Goal: Task Accomplishment & Management: Manage account settings

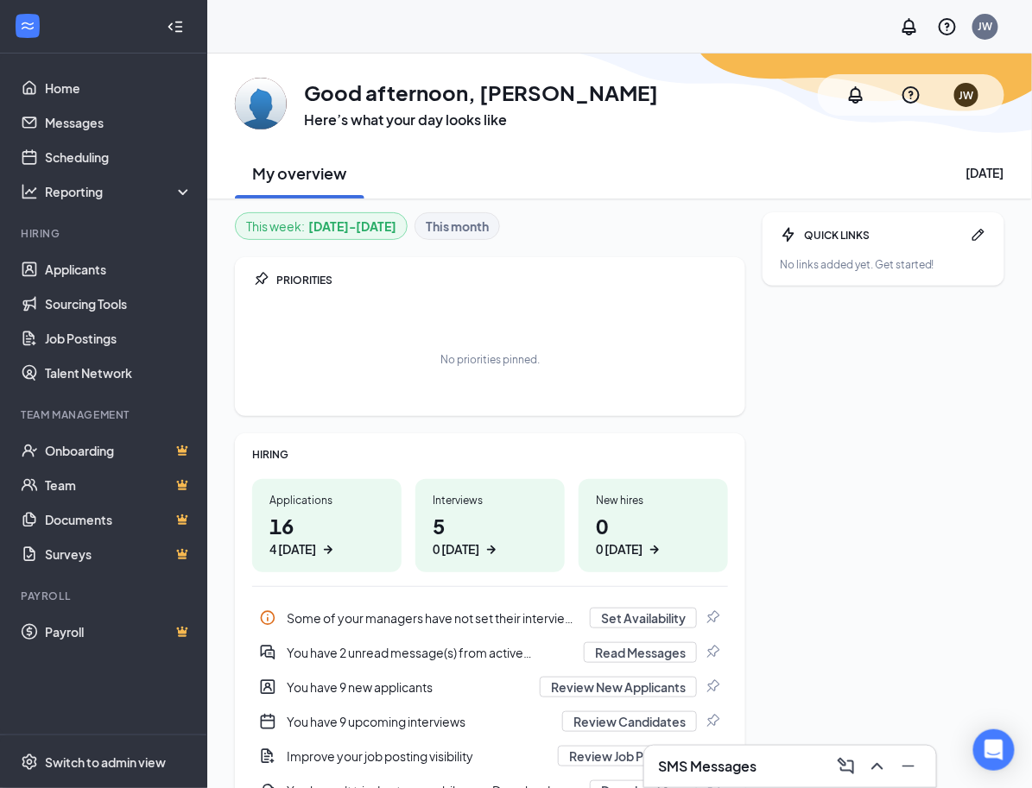
click at [489, 514] on h1 "5 0 [DATE]" at bounding box center [489, 534] width 115 height 47
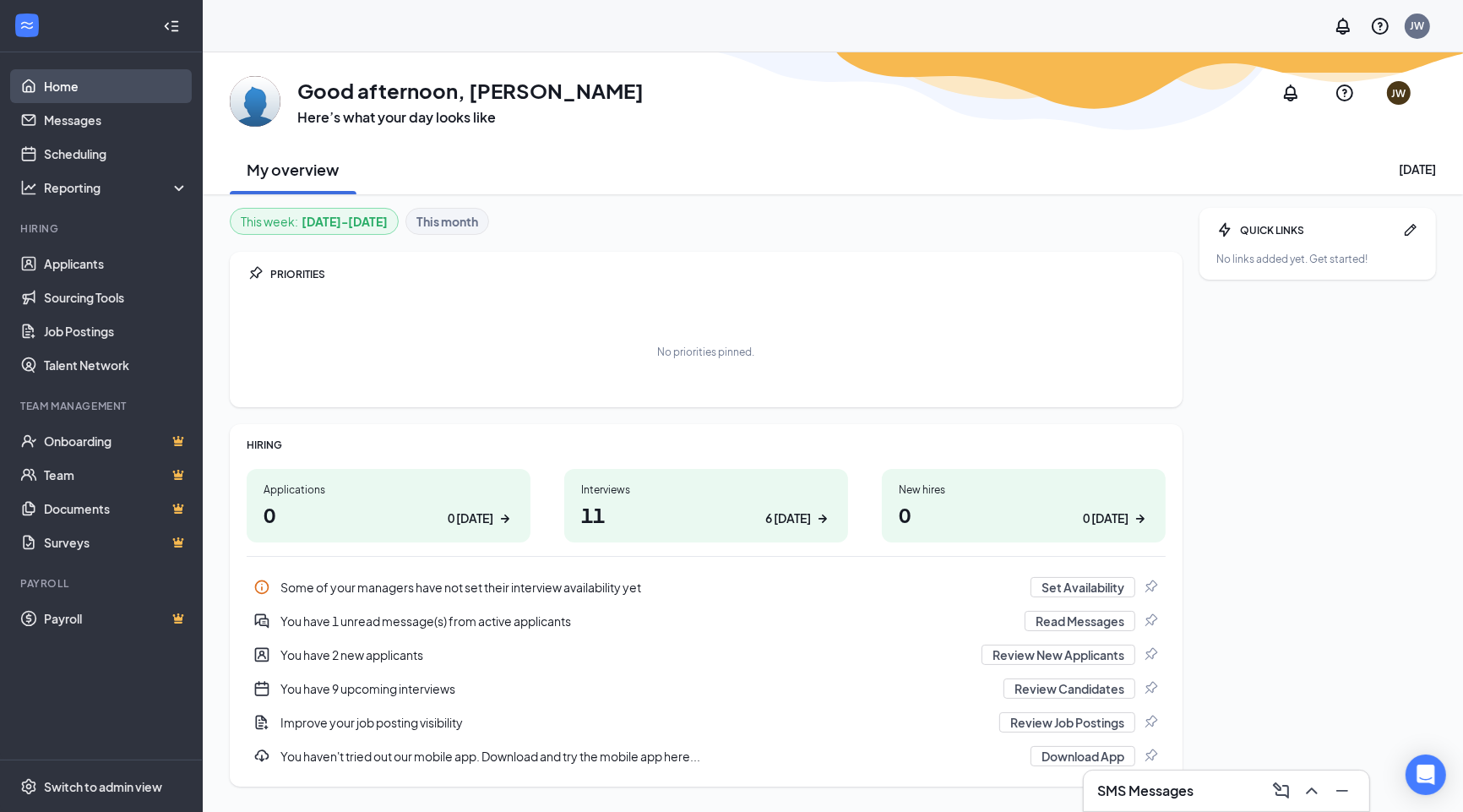
click at [51, 90] on link "Home" at bounding box center [116, 86] width 145 height 34
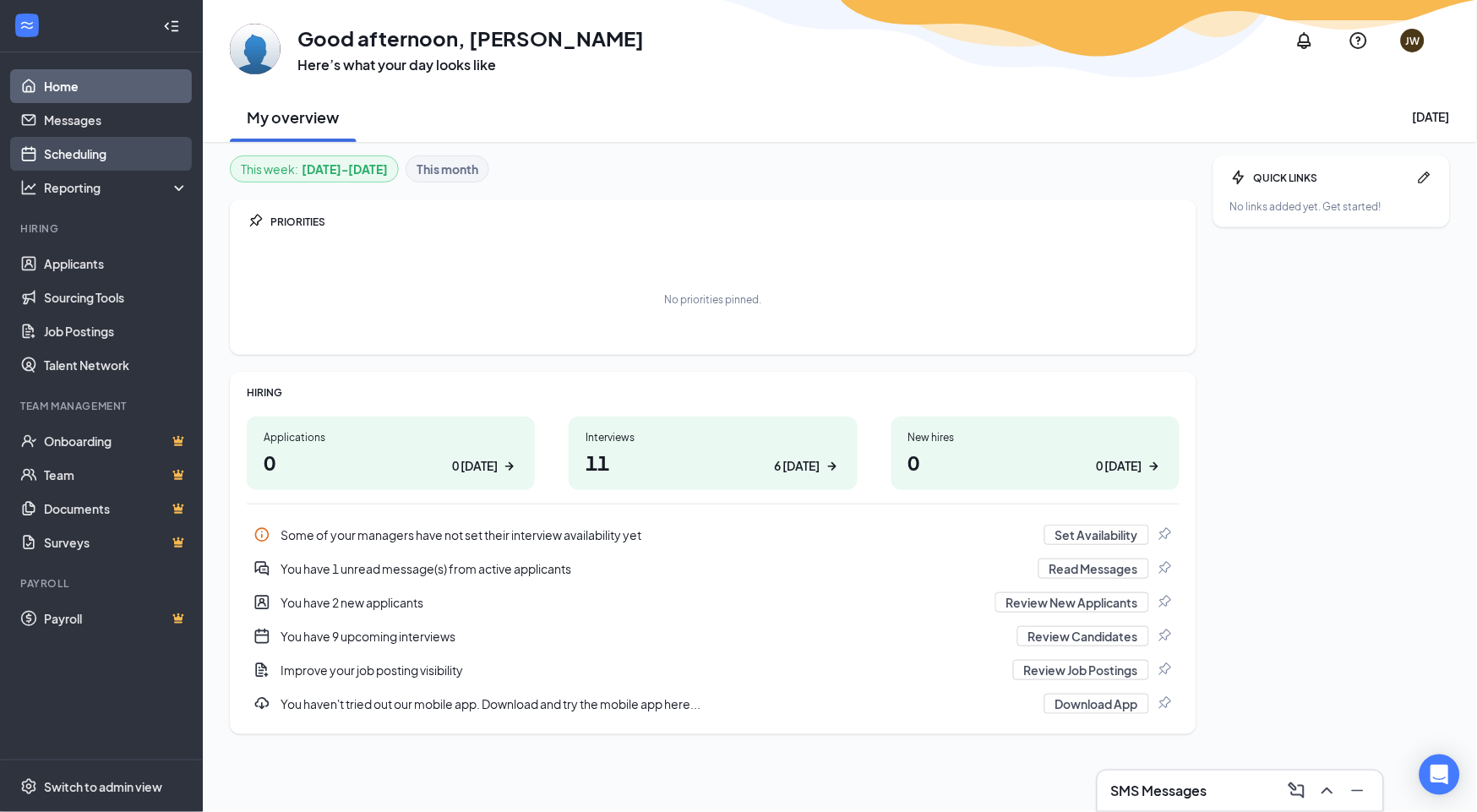
click at [93, 150] on link "Scheduling" at bounding box center [116, 154] width 145 height 34
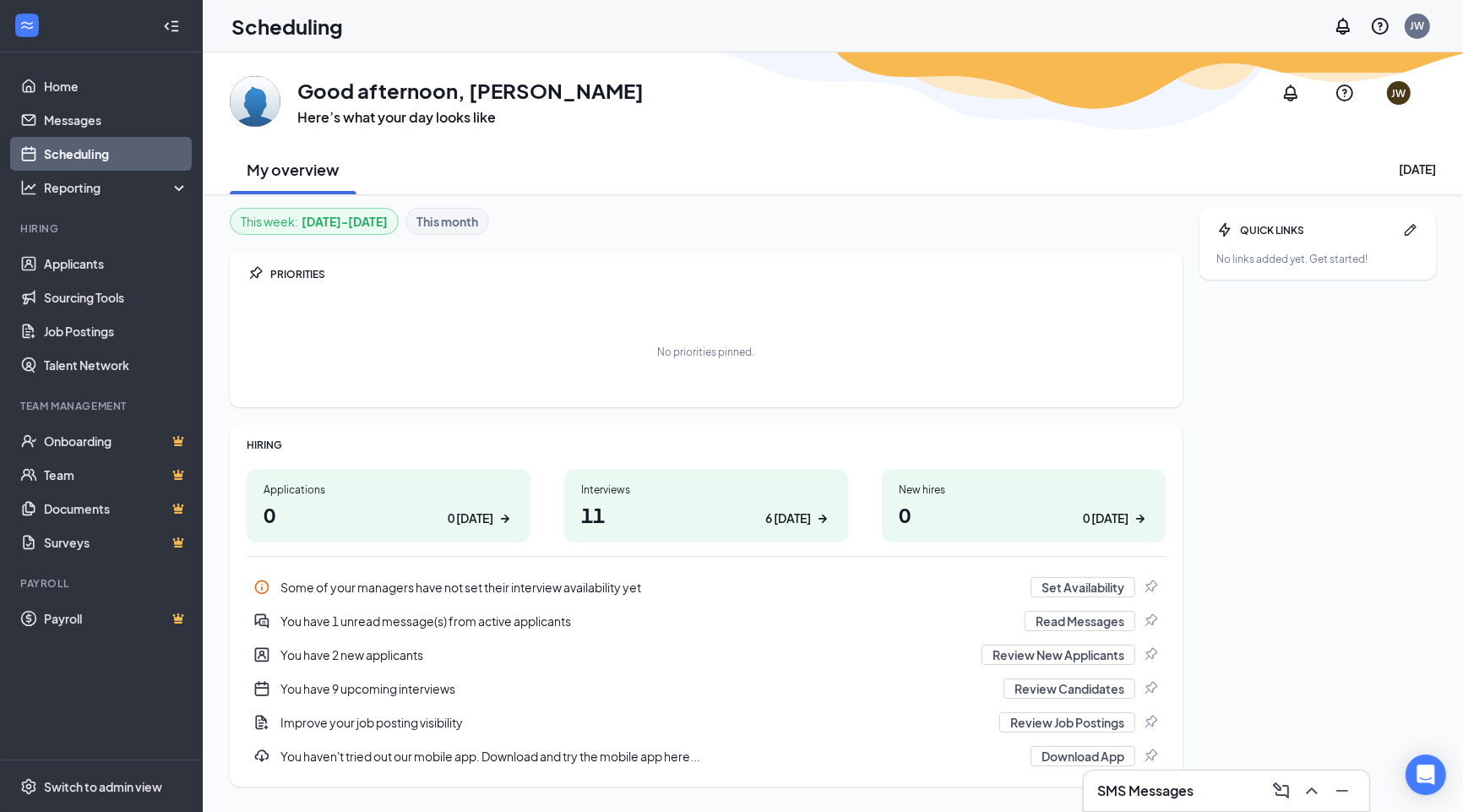
click at [460, 214] on b "This month" at bounding box center [447, 221] width 62 height 19
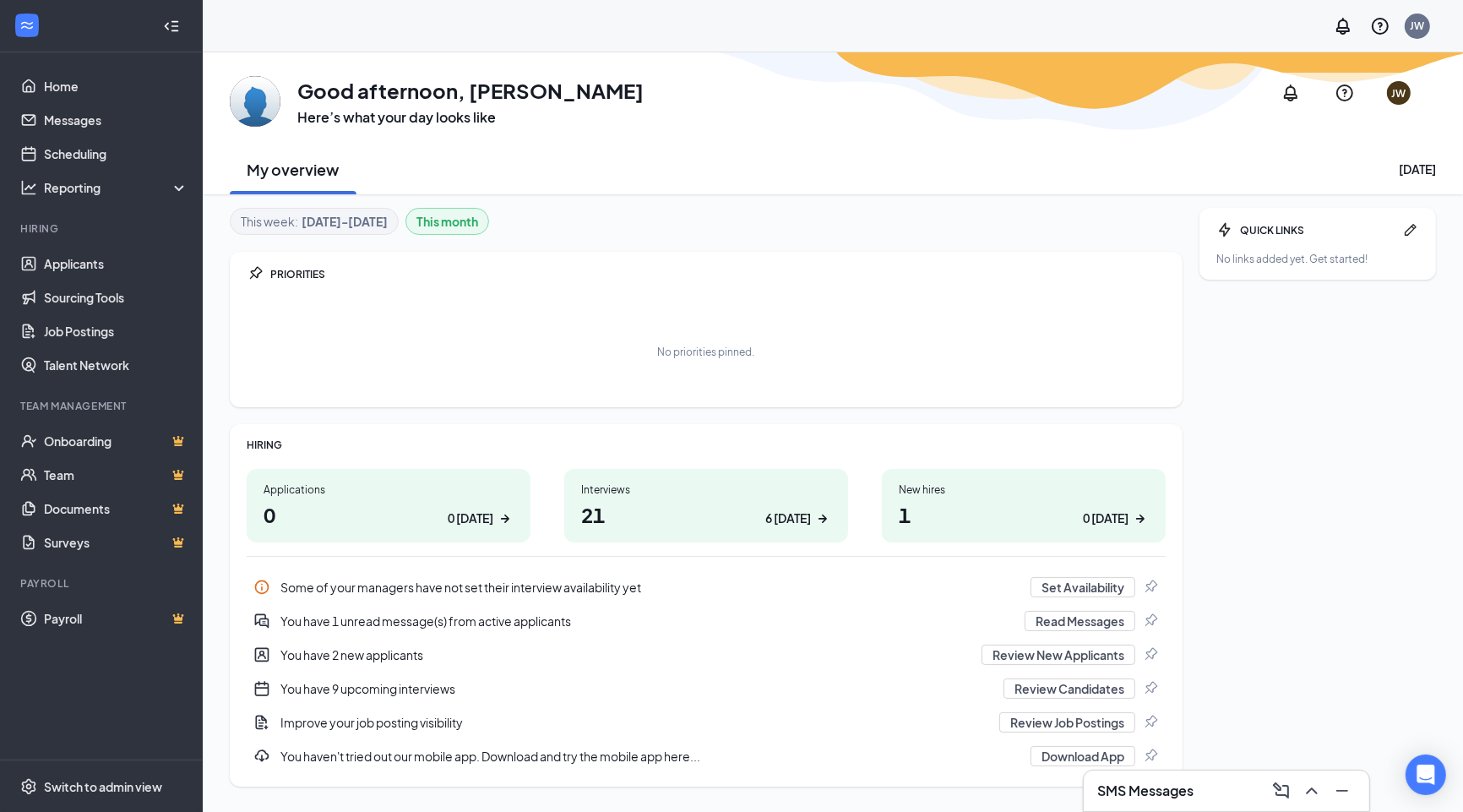
click at [306, 218] on b "Sep 15 - Sep 21" at bounding box center [344, 221] width 86 height 19
click at [458, 221] on b "This month" at bounding box center [447, 221] width 62 height 19
click at [344, 223] on b "Sep 15 - Sep 21" at bounding box center [344, 221] width 86 height 19
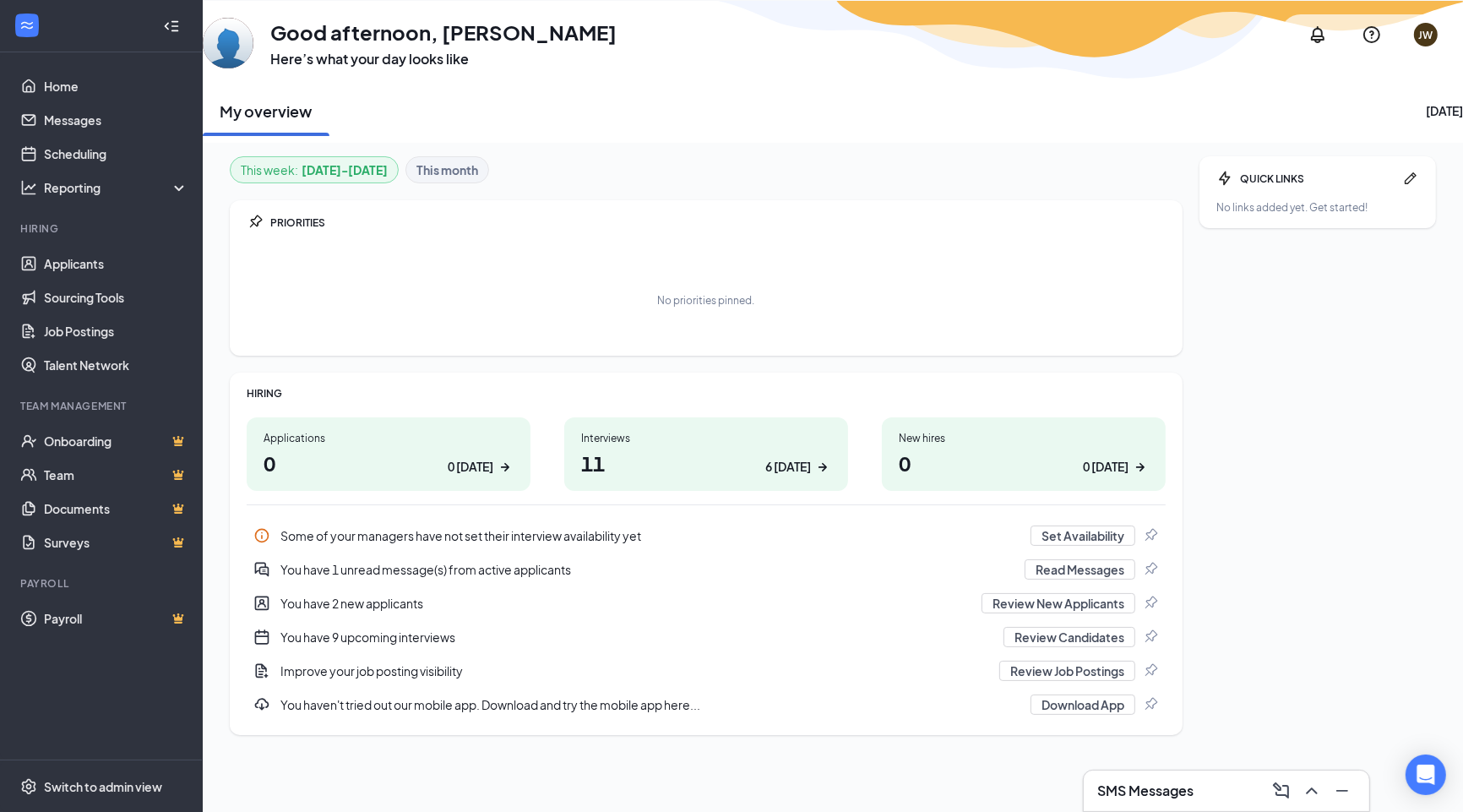
scroll to position [53, 0]
click at [97, 90] on link "Home" at bounding box center [116, 86] width 145 height 34
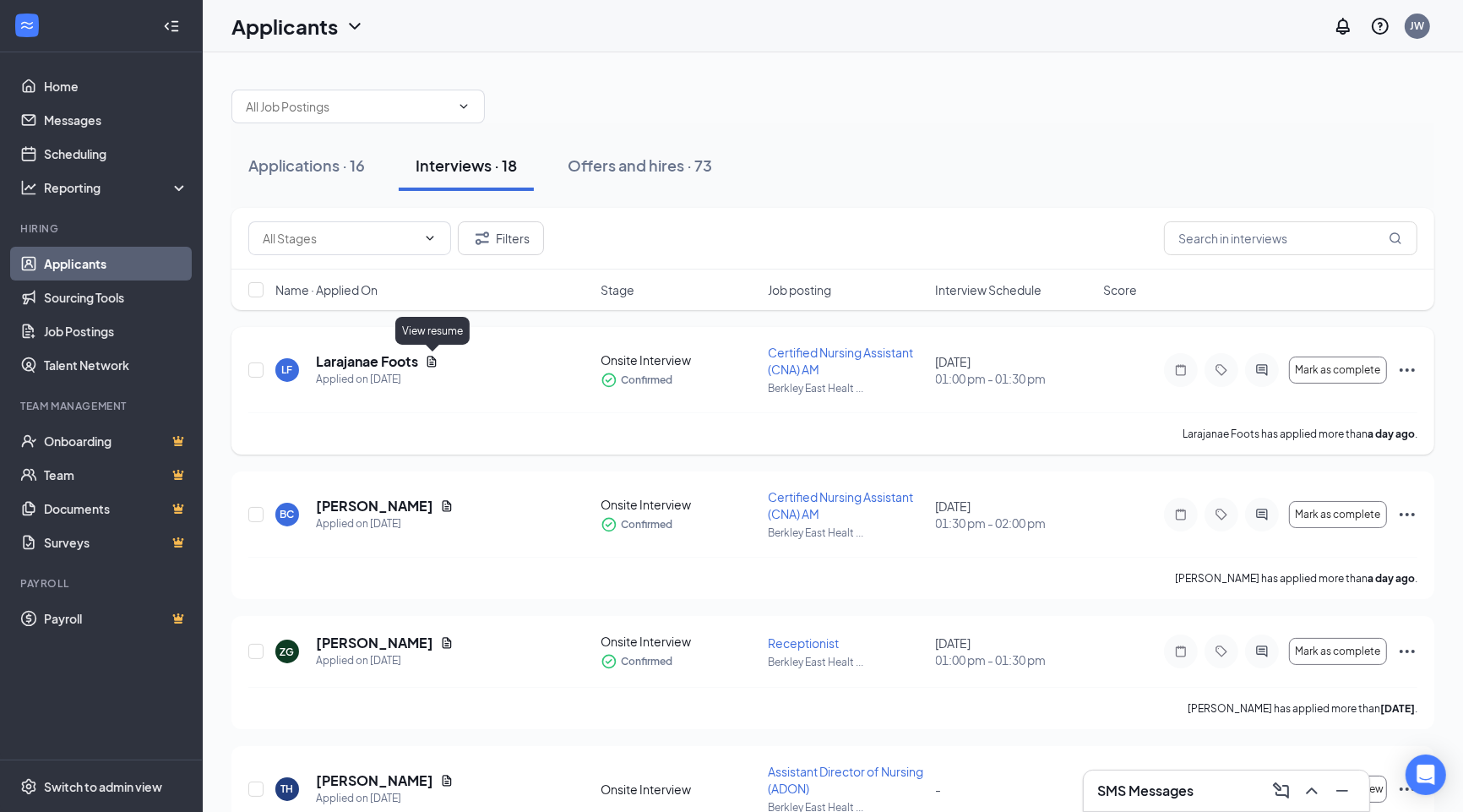
click at [429, 365] on icon "Document" at bounding box center [432, 360] width 9 height 11
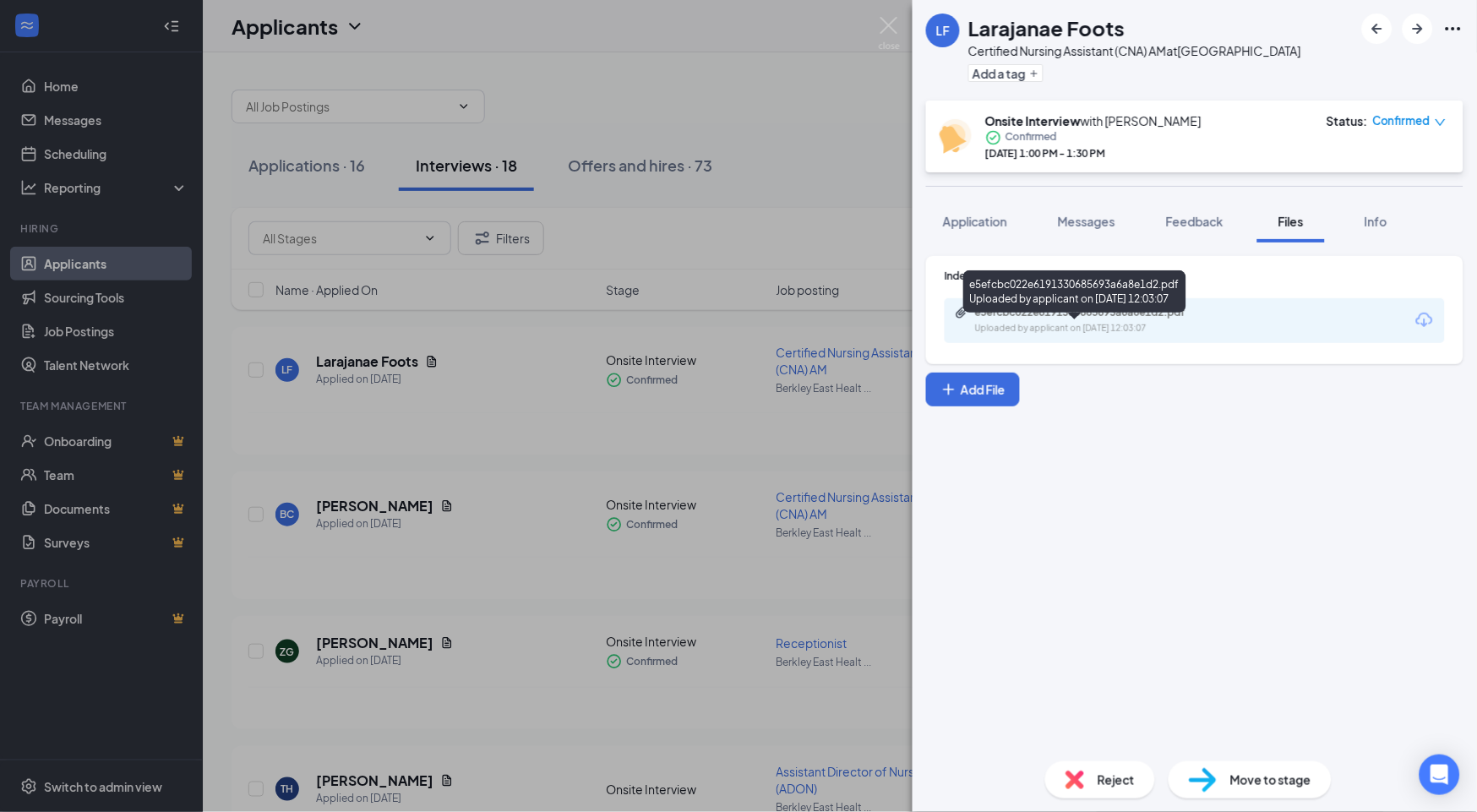
click at [1023, 319] on div "e5efcbc022e6191330685693a6a8e1d2.pdf" at bounding box center [1093, 312] width 237 height 14
click at [965, 229] on span "Application" at bounding box center [975, 221] width 65 height 16
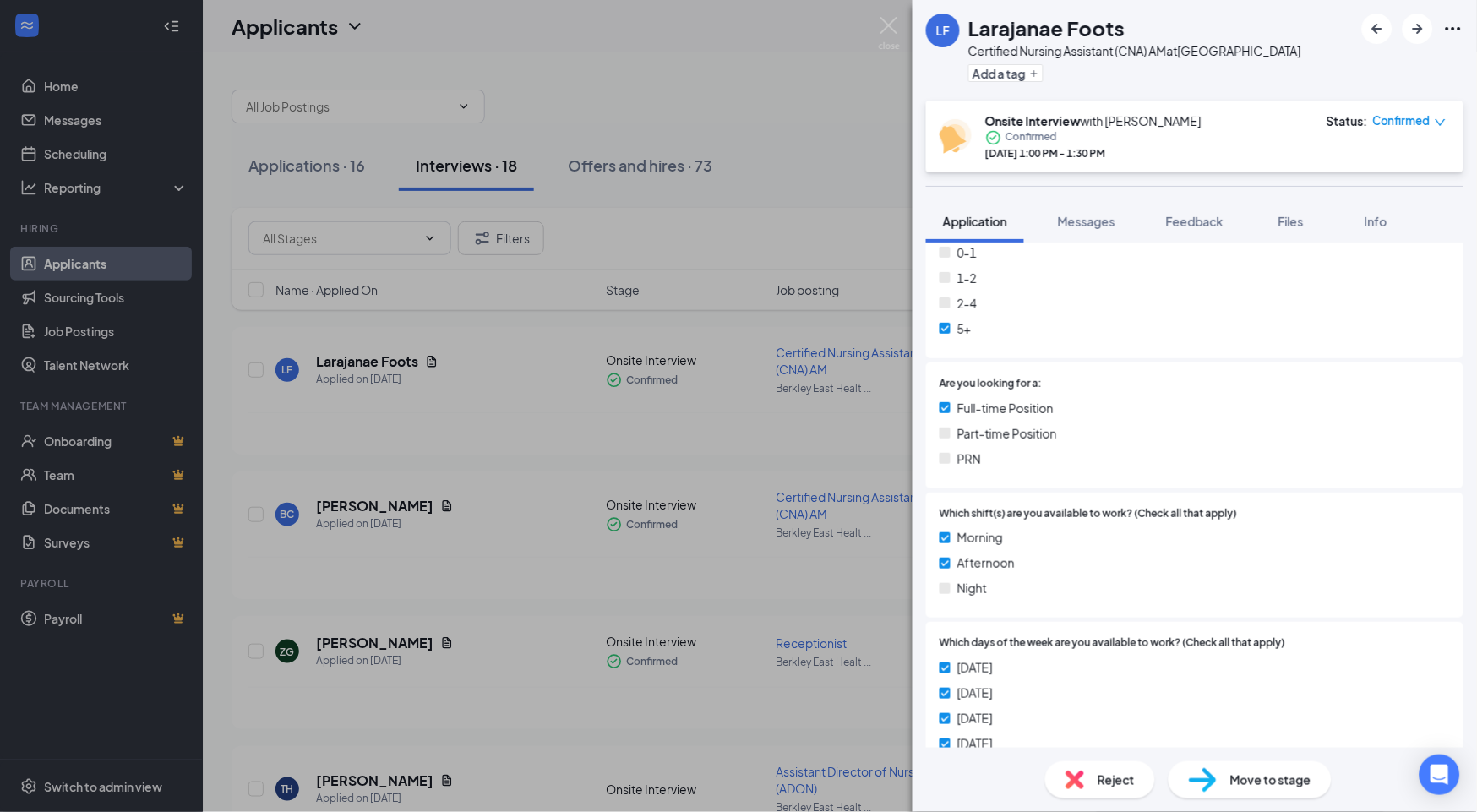
scroll to position [563, 0]
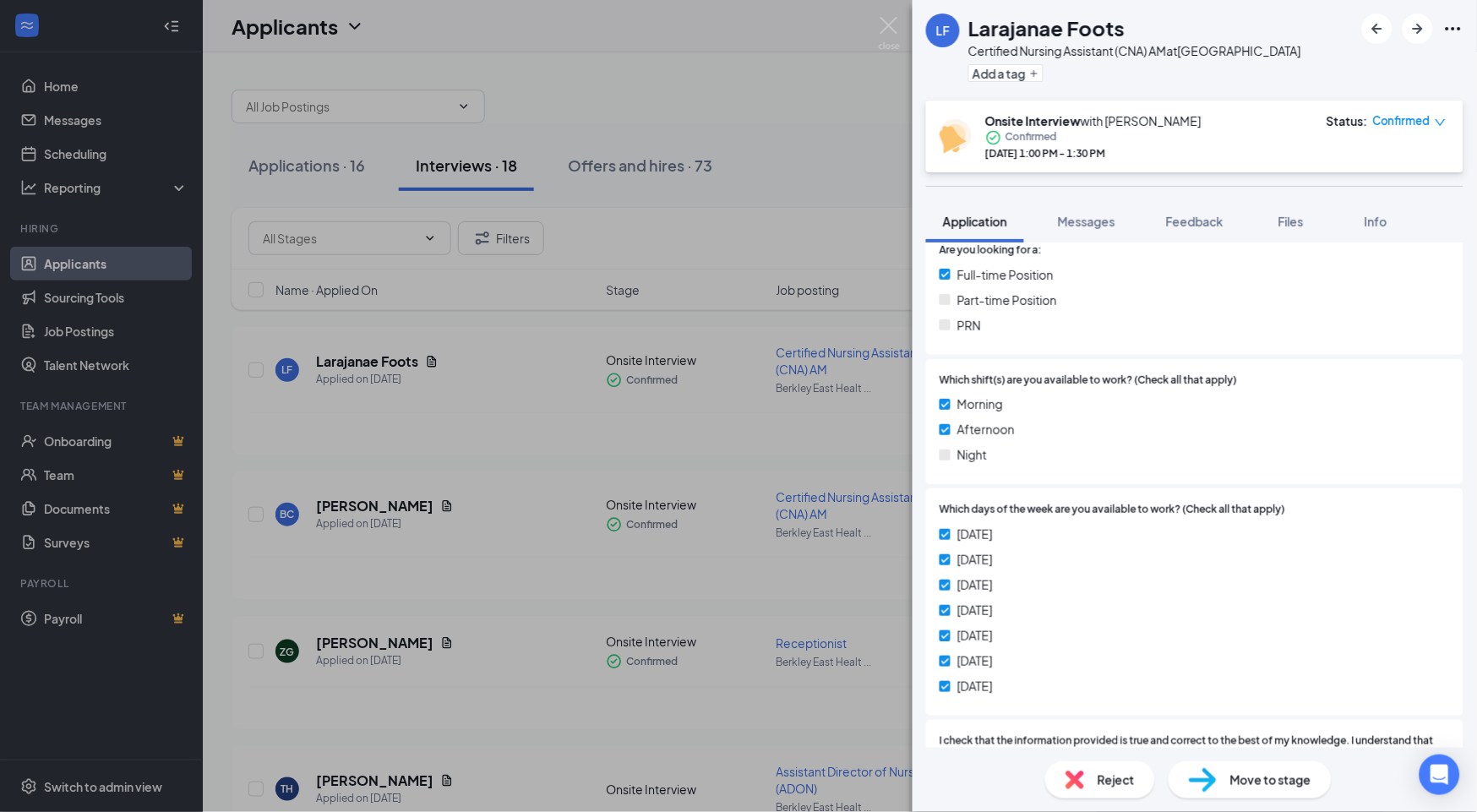
click at [1023, 770] on span "Move to stage" at bounding box center [1270, 779] width 81 height 19
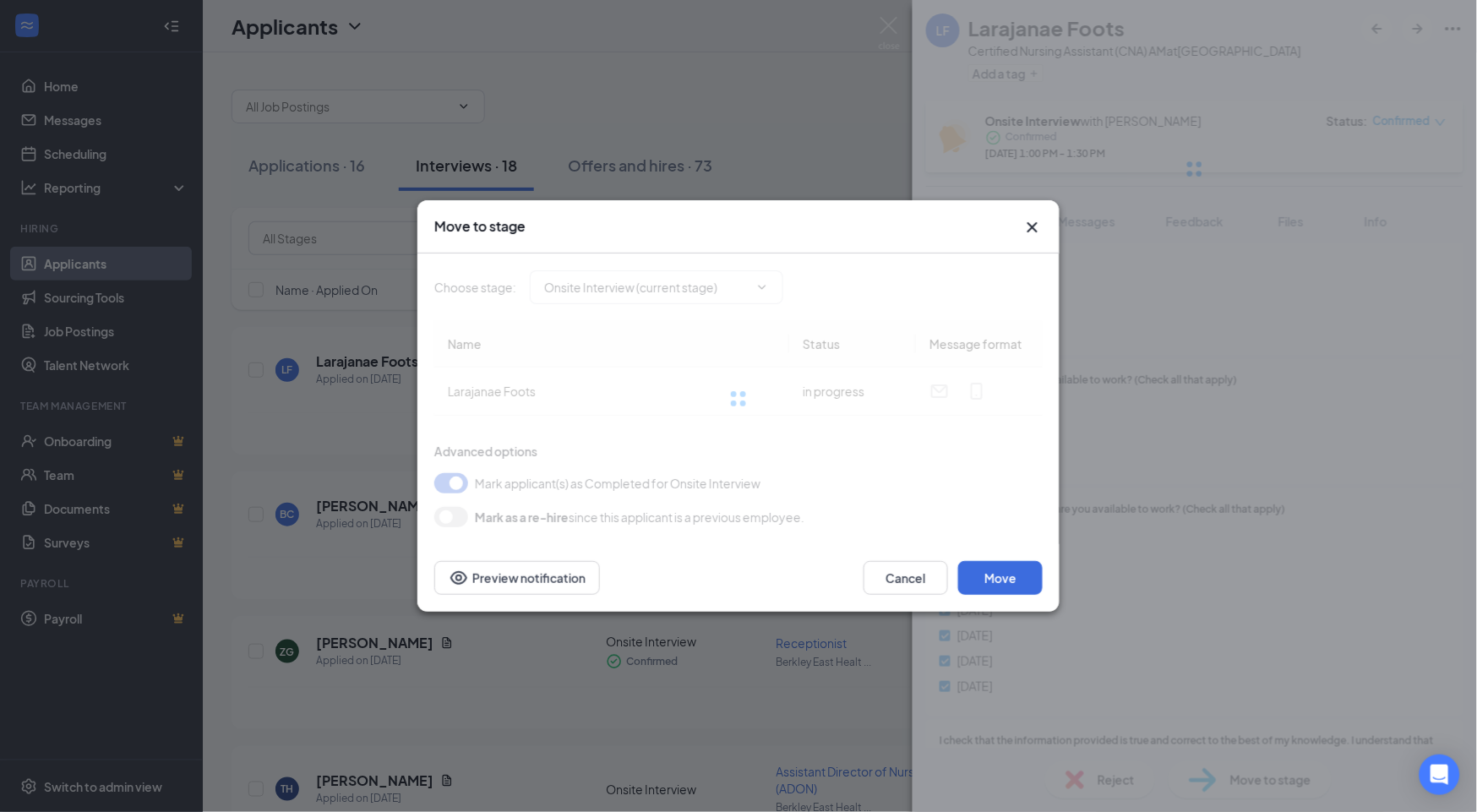
type input "Hiring Complete (final stage)"
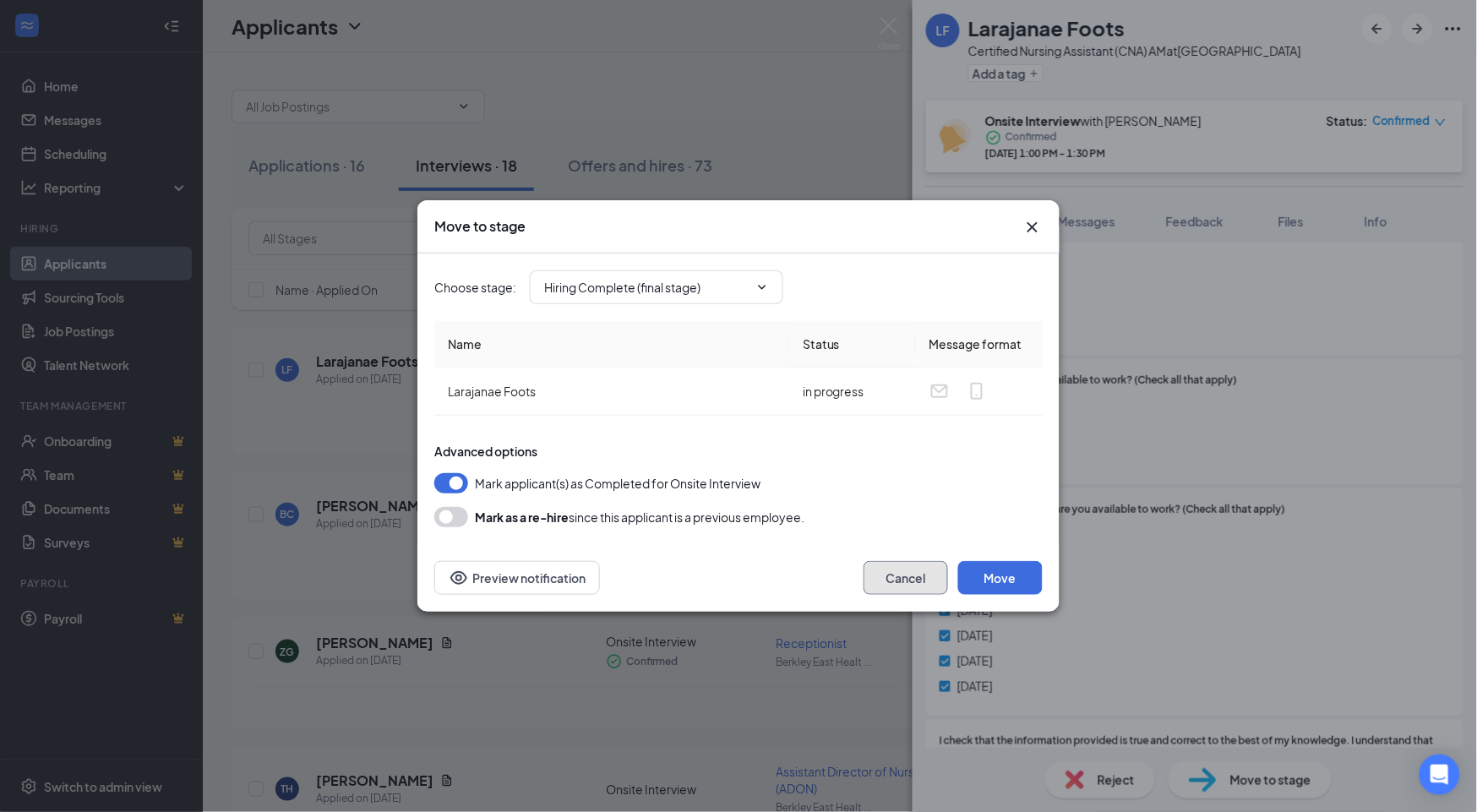
click at [904, 571] on button "Cancel" at bounding box center [905, 577] width 84 height 34
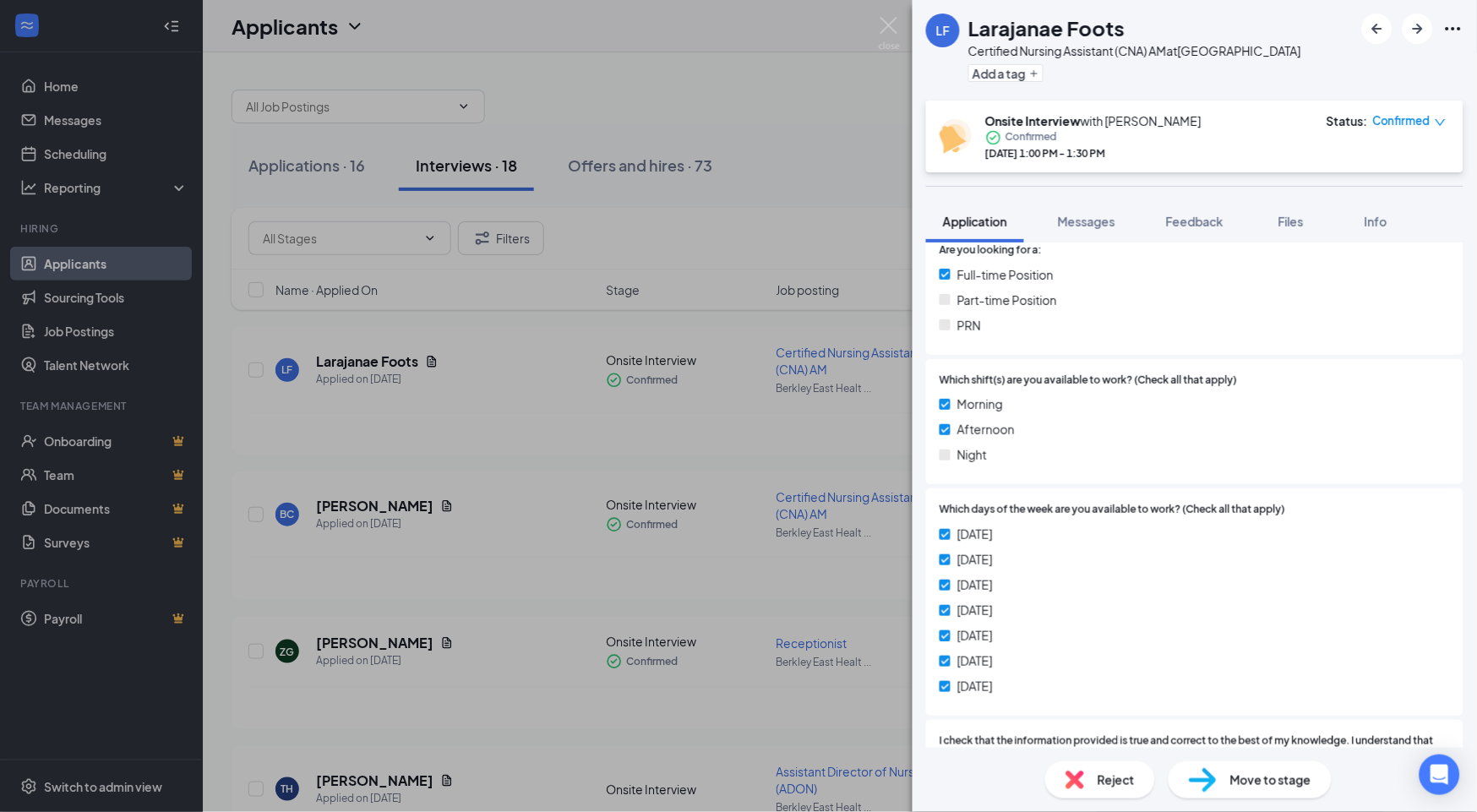
click at [991, 229] on span "Application" at bounding box center [975, 221] width 65 height 16
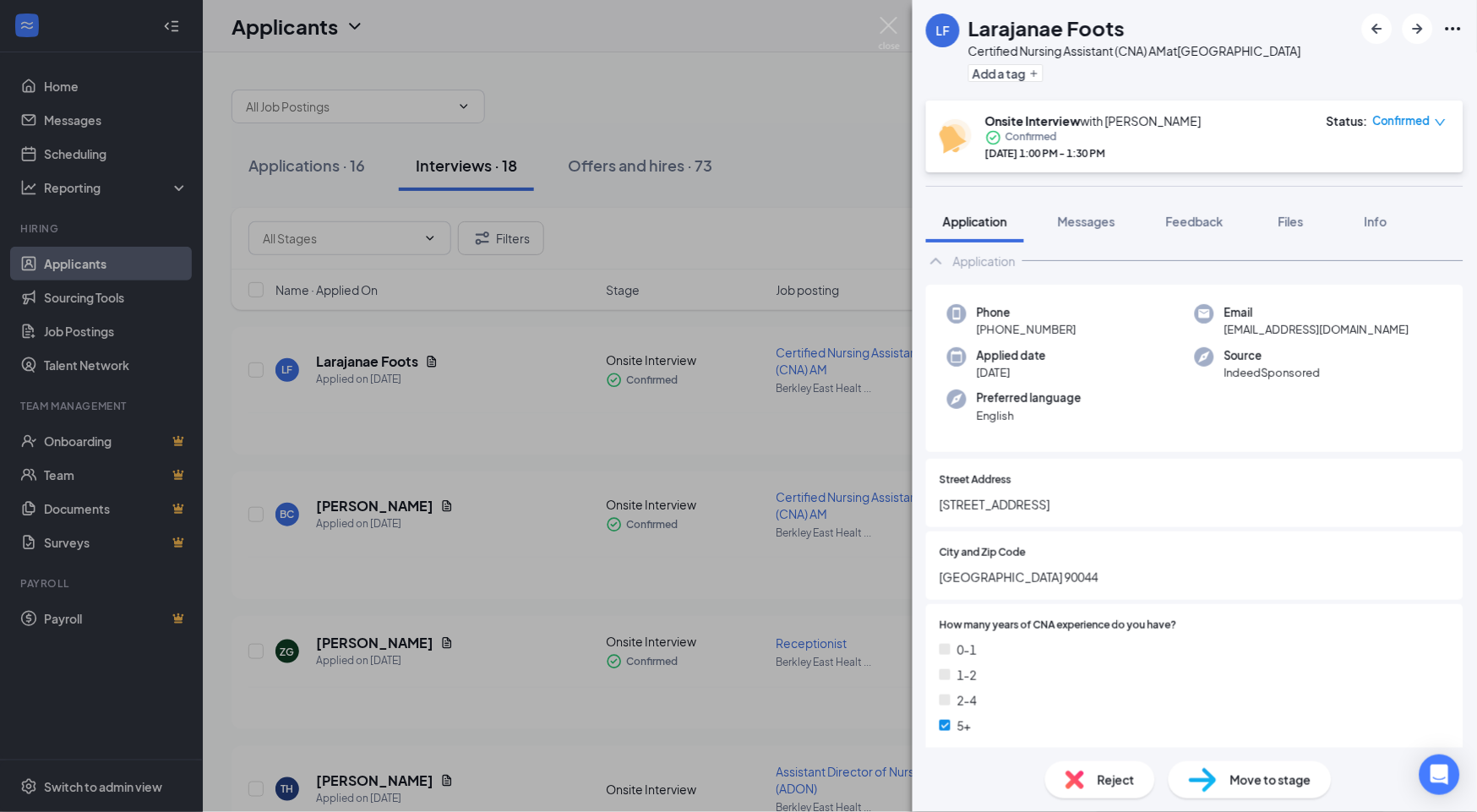
scroll to position [0, 0]
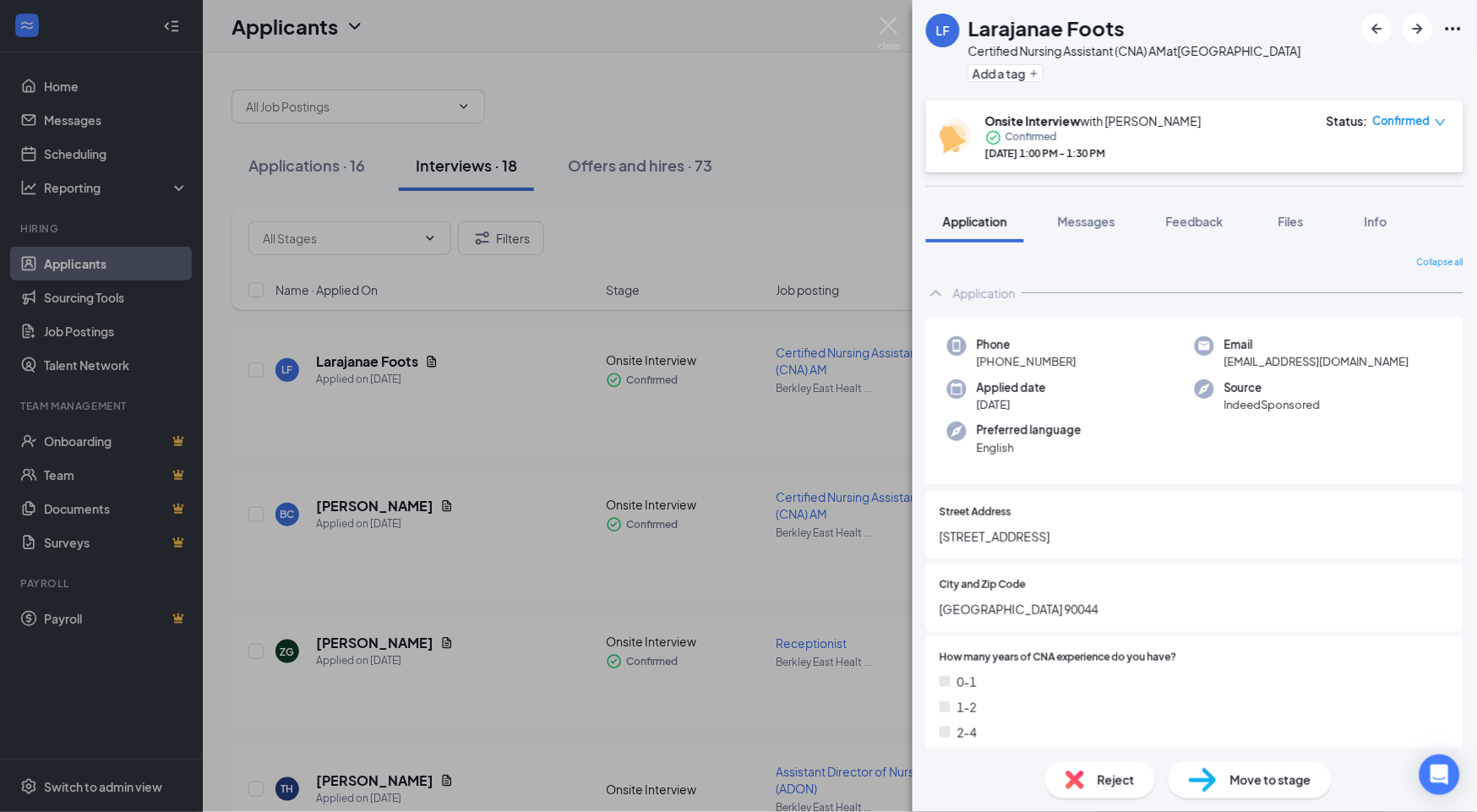
click at [1023, 770] on span "Move to stage" at bounding box center [1270, 779] width 81 height 19
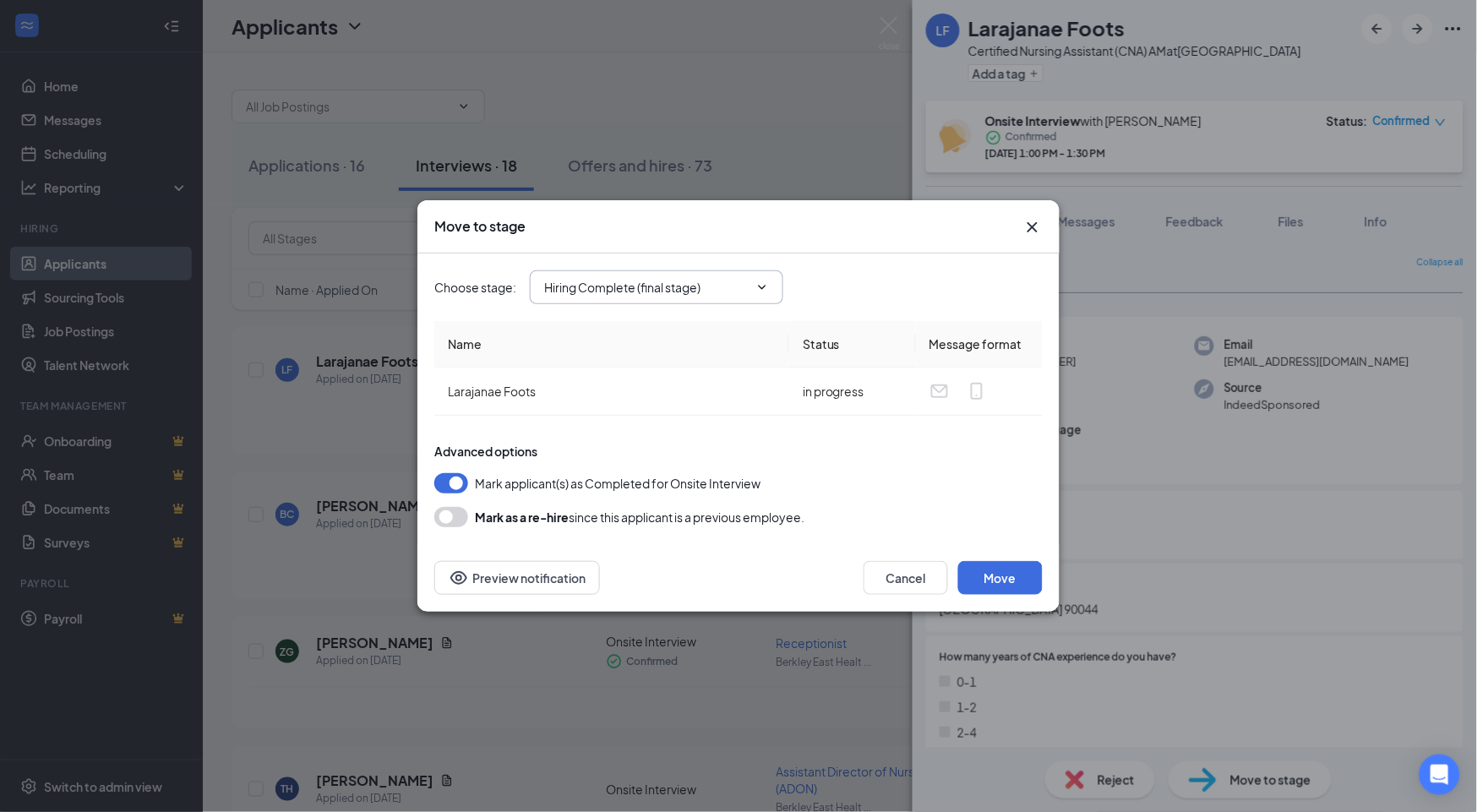
click at [756, 279] on span "Hiring Complete (final stage)" at bounding box center [656, 287] width 254 height 34
click at [763, 288] on icon "ChevronDown" at bounding box center [762, 287] width 8 height 4
click at [763, 285] on icon "ChevronDown" at bounding box center [762, 288] width 14 height 14
click at [769, 285] on icon "ChevronDown" at bounding box center [762, 288] width 14 height 14
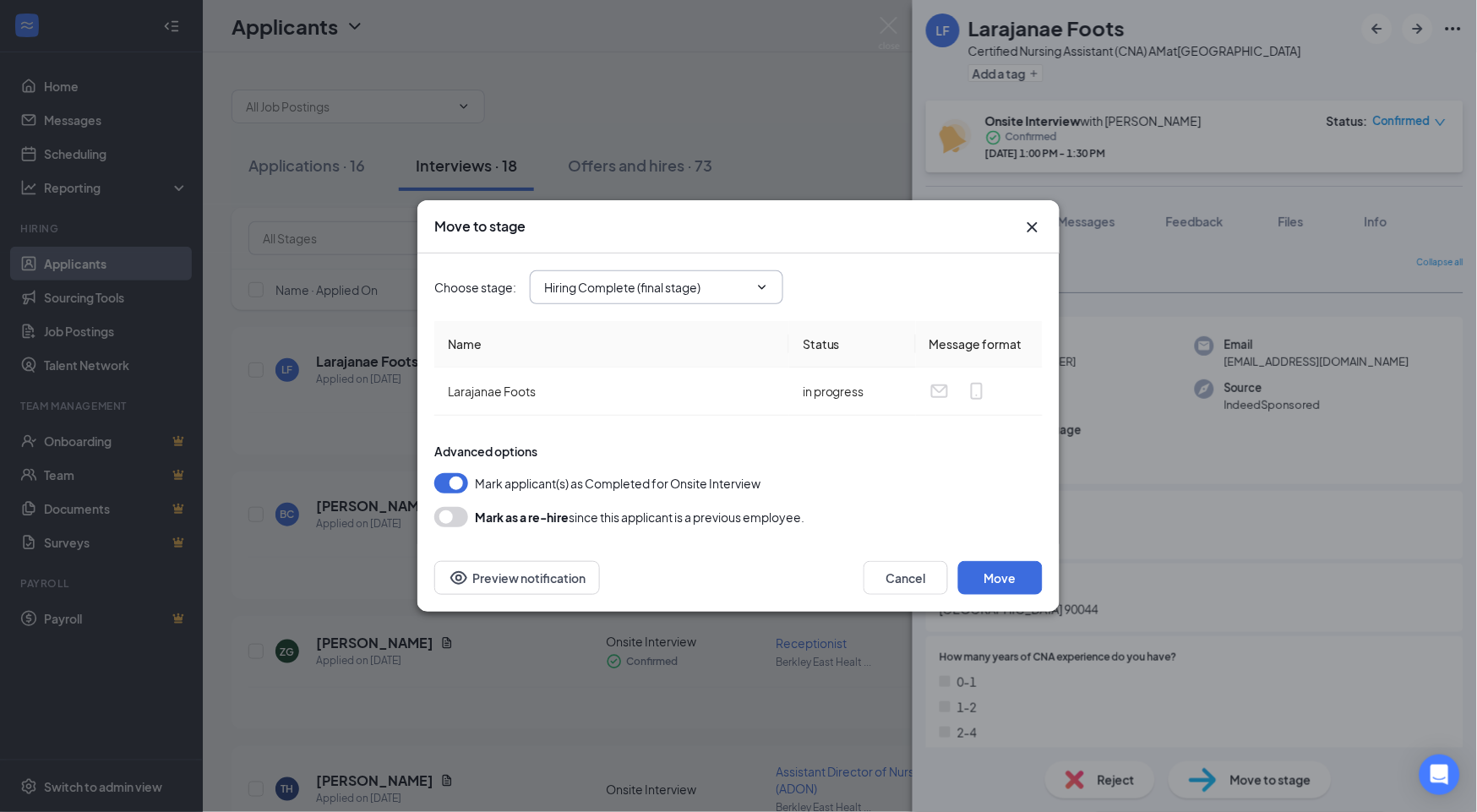
click at [763, 286] on icon "ChevronDown" at bounding box center [762, 288] width 14 height 14
click at [921, 577] on button "Cancel" at bounding box center [905, 577] width 84 height 34
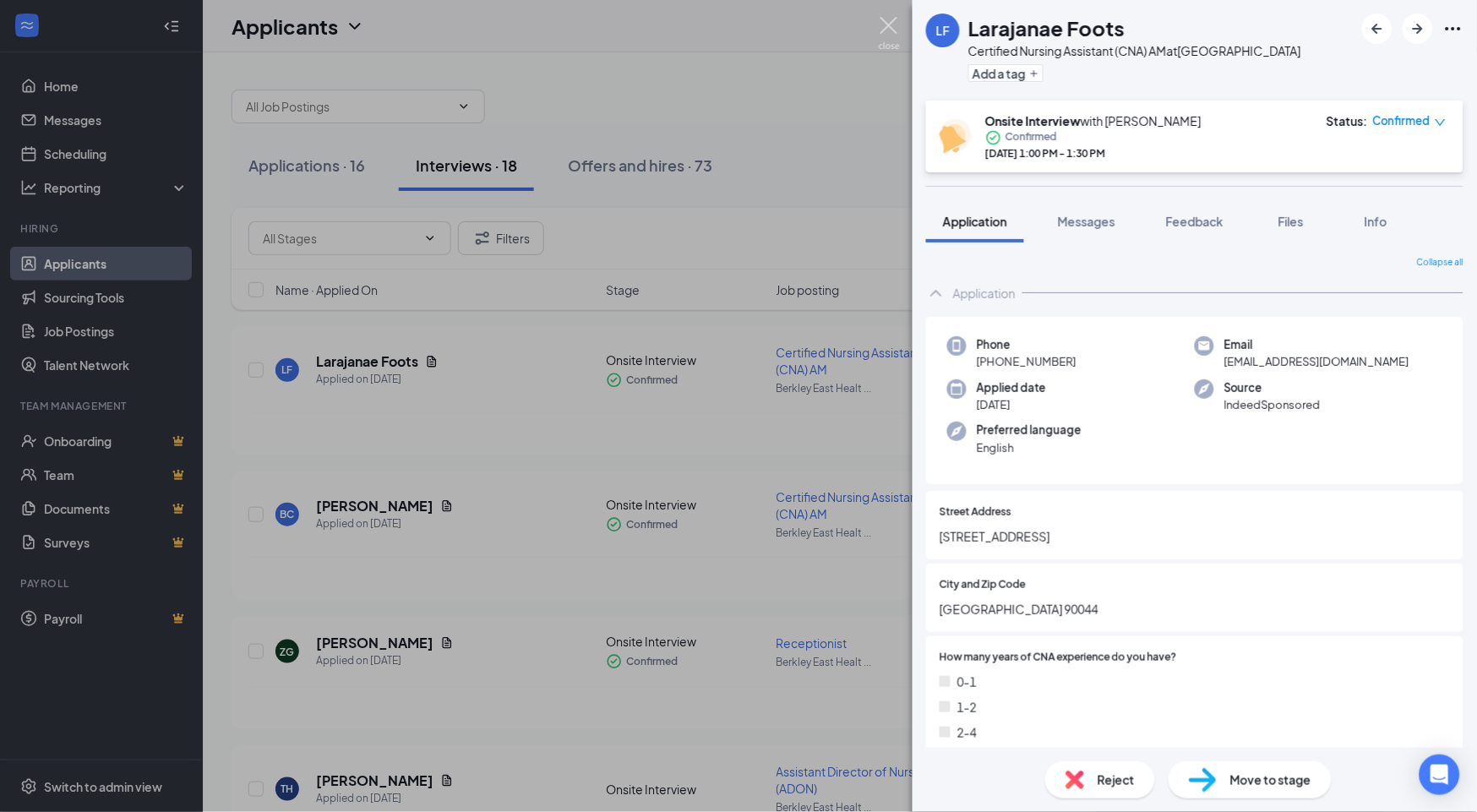
click at [888, 27] on img at bounding box center [890, 33] width 22 height 33
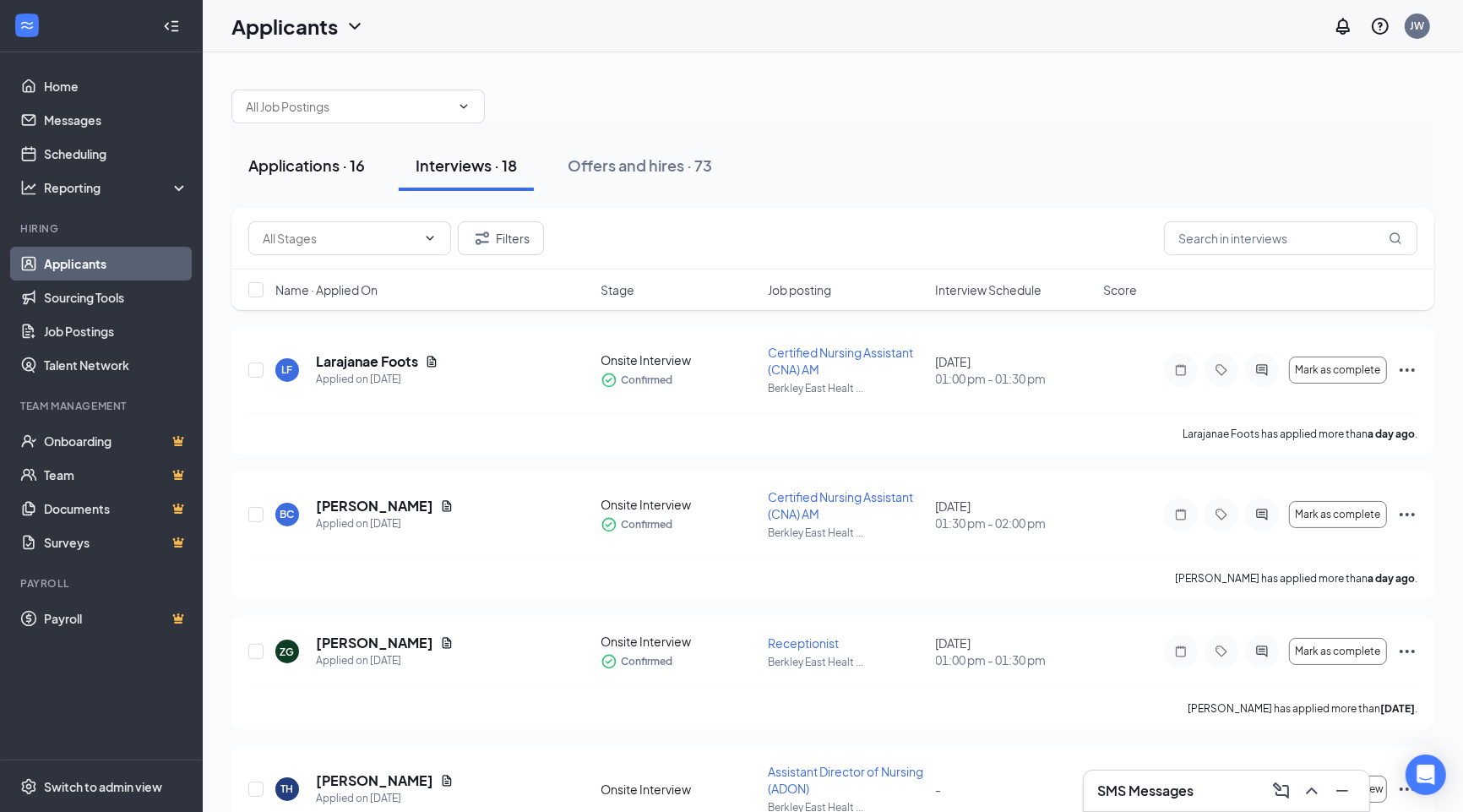
click at [332, 160] on div "Applications · 16" at bounding box center [306, 165] width 116 height 22
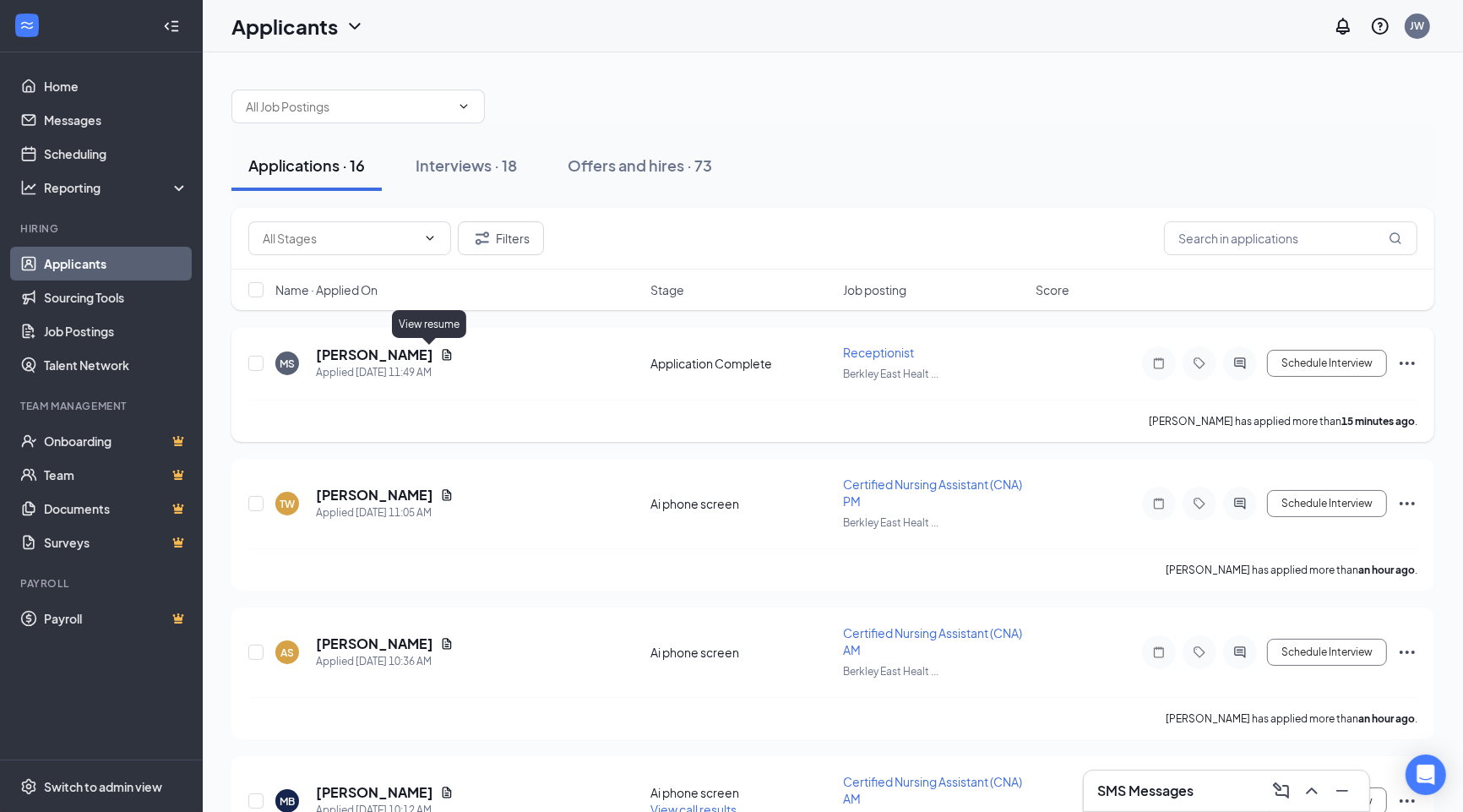
click at [442, 351] on icon "Document" at bounding box center [446, 354] width 9 height 11
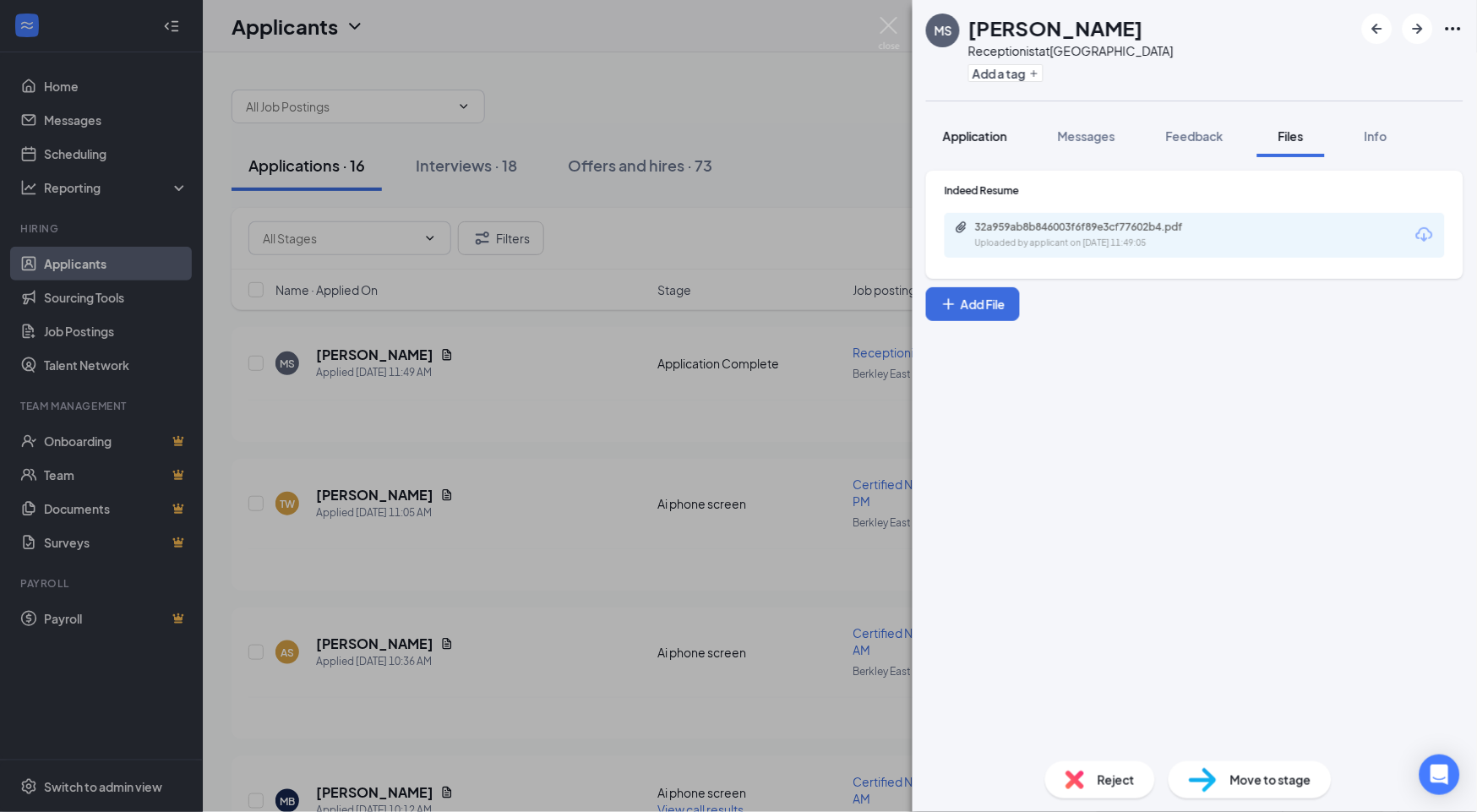
click at [970, 142] on span "Application" at bounding box center [975, 136] width 65 height 16
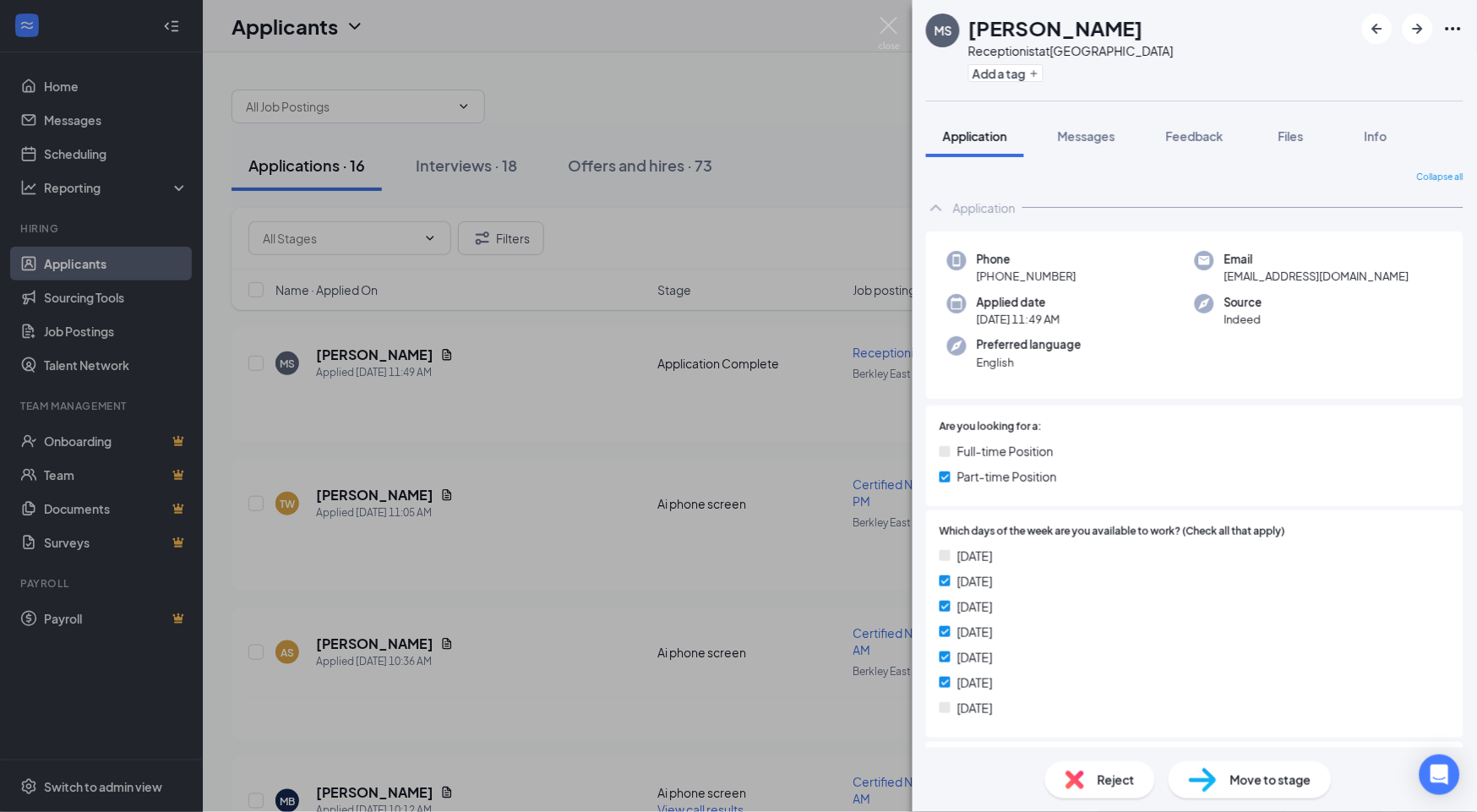
click at [1023, 770] on span "Reject" at bounding box center [1116, 779] width 37 height 19
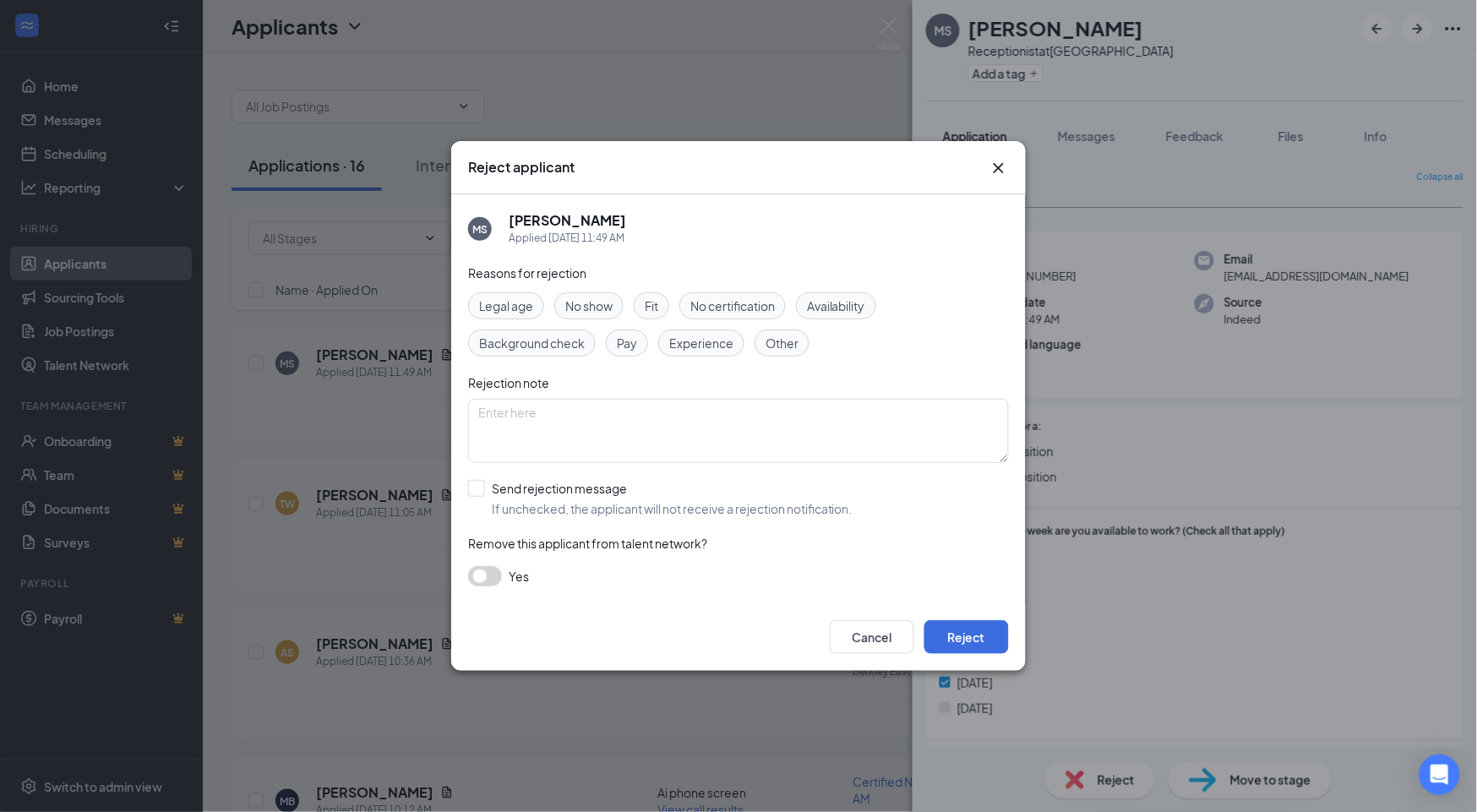
click at [841, 309] on span "Availability" at bounding box center [836, 305] width 59 height 19
click at [980, 635] on button "Reject" at bounding box center [966, 637] width 84 height 34
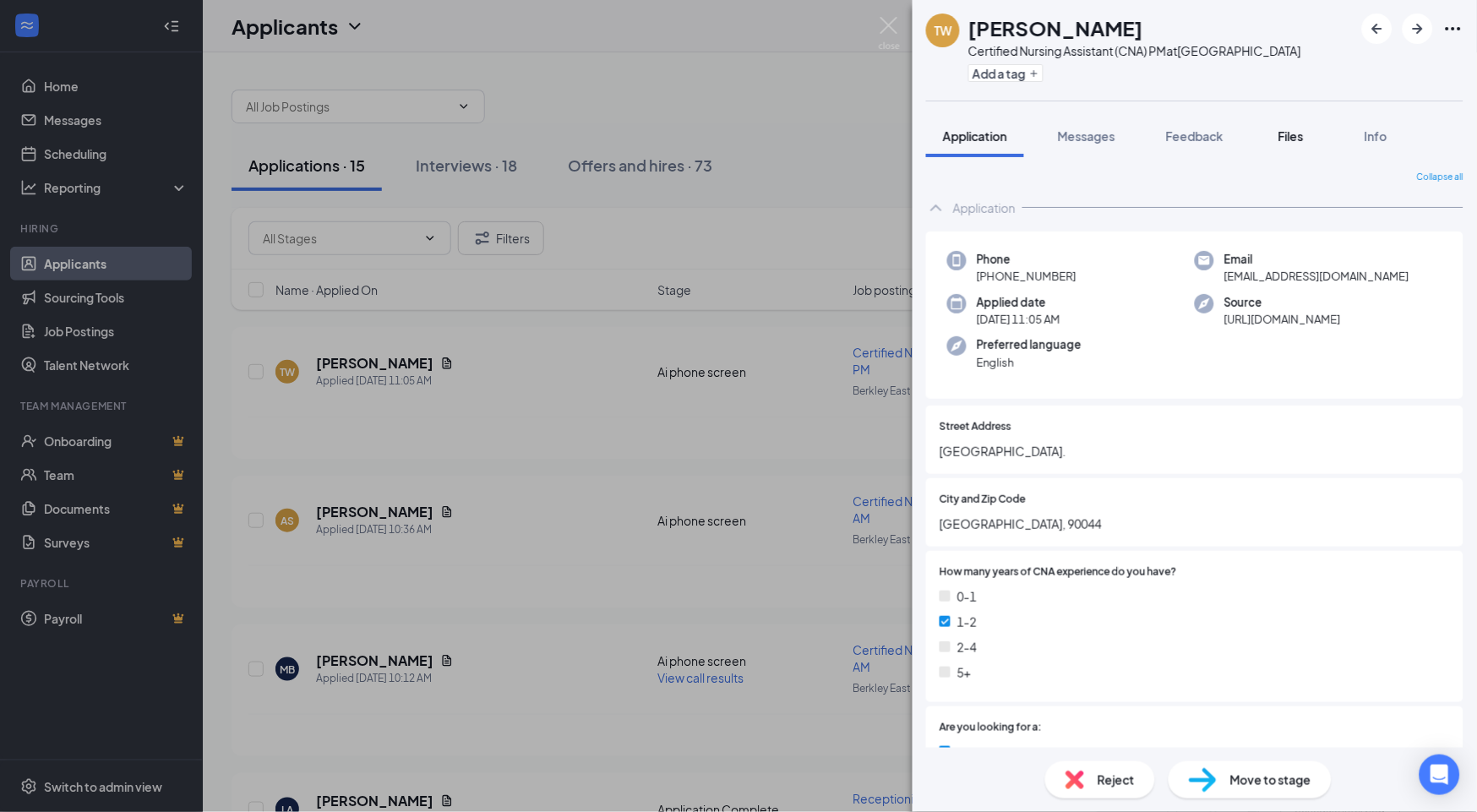
click at [1023, 144] on span "Files" at bounding box center [1291, 136] width 25 height 16
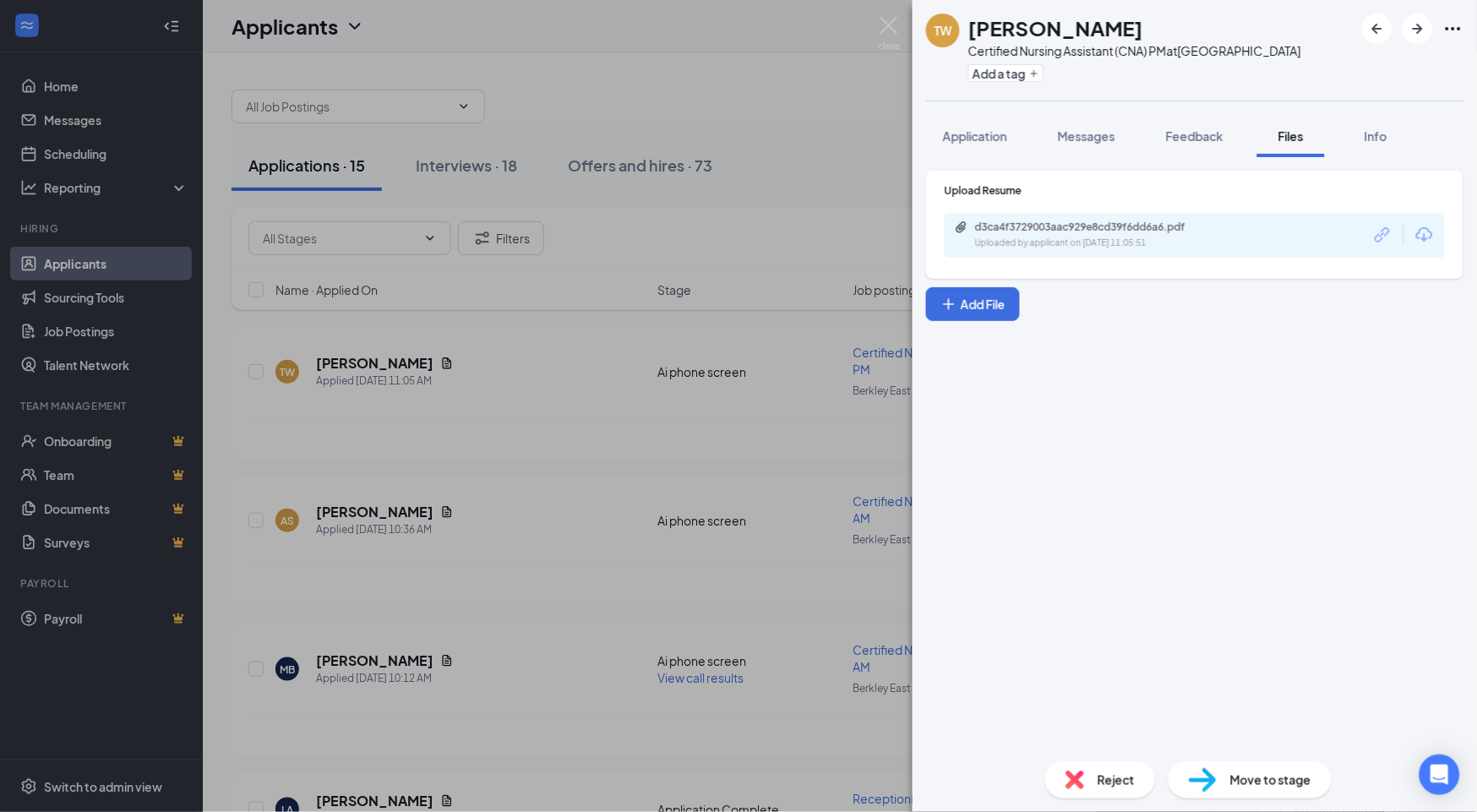
click at [1023, 250] on div "d3ca4f3729003aac929e8cd39f6dd6a6.pdf Uploaded by applicant on [DATE] 11:05:51" at bounding box center [1091, 235] width 274 height 29
click at [1023, 770] on span "Move to stage" at bounding box center [1270, 779] width 81 height 19
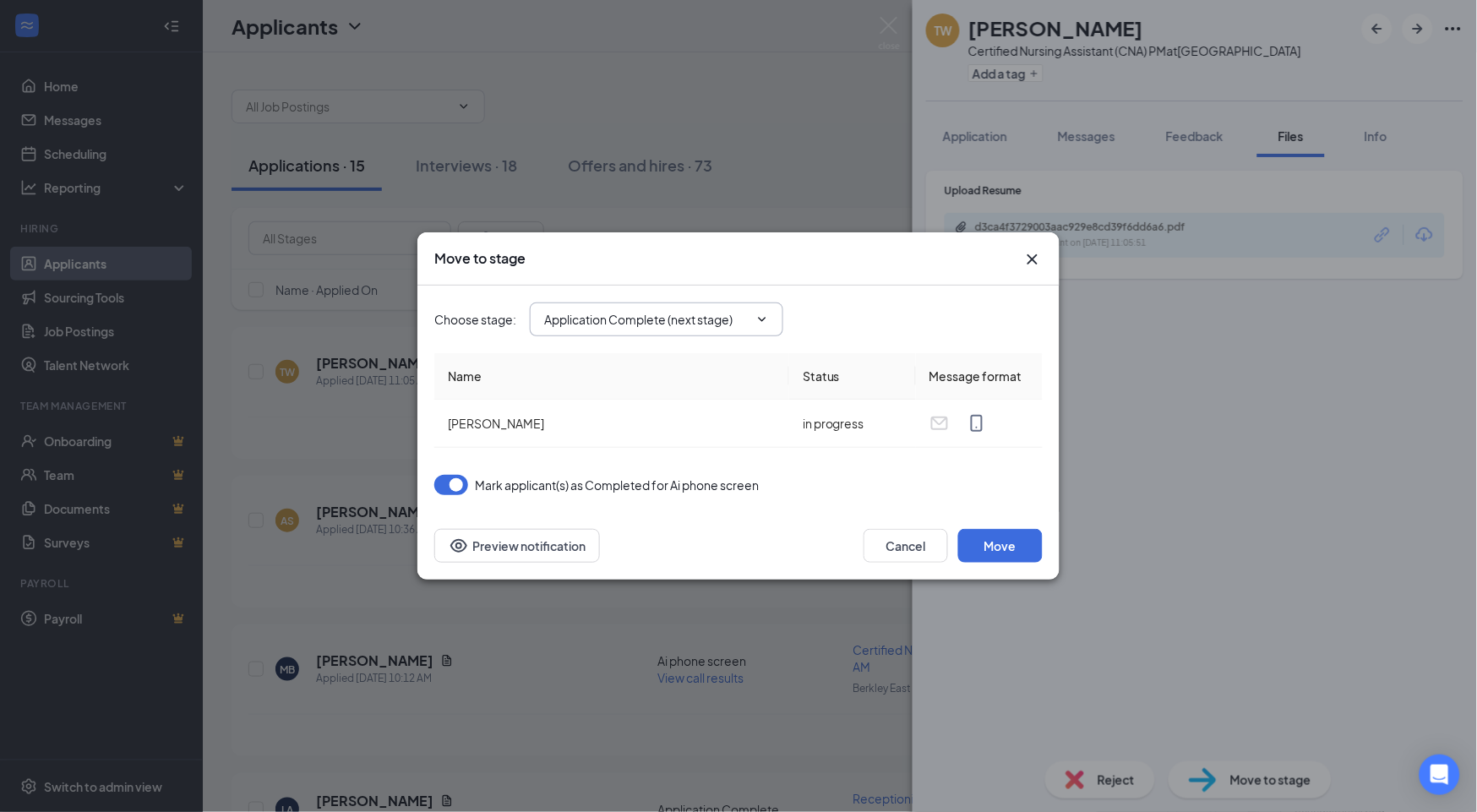
click at [744, 324] on input "Application Complete (next stage)" at bounding box center [646, 319] width 205 height 19
click at [639, 418] on div "Onsite Interview" at bounding box center [604, 421] width 90 height 19
type input "Onsite Interview"
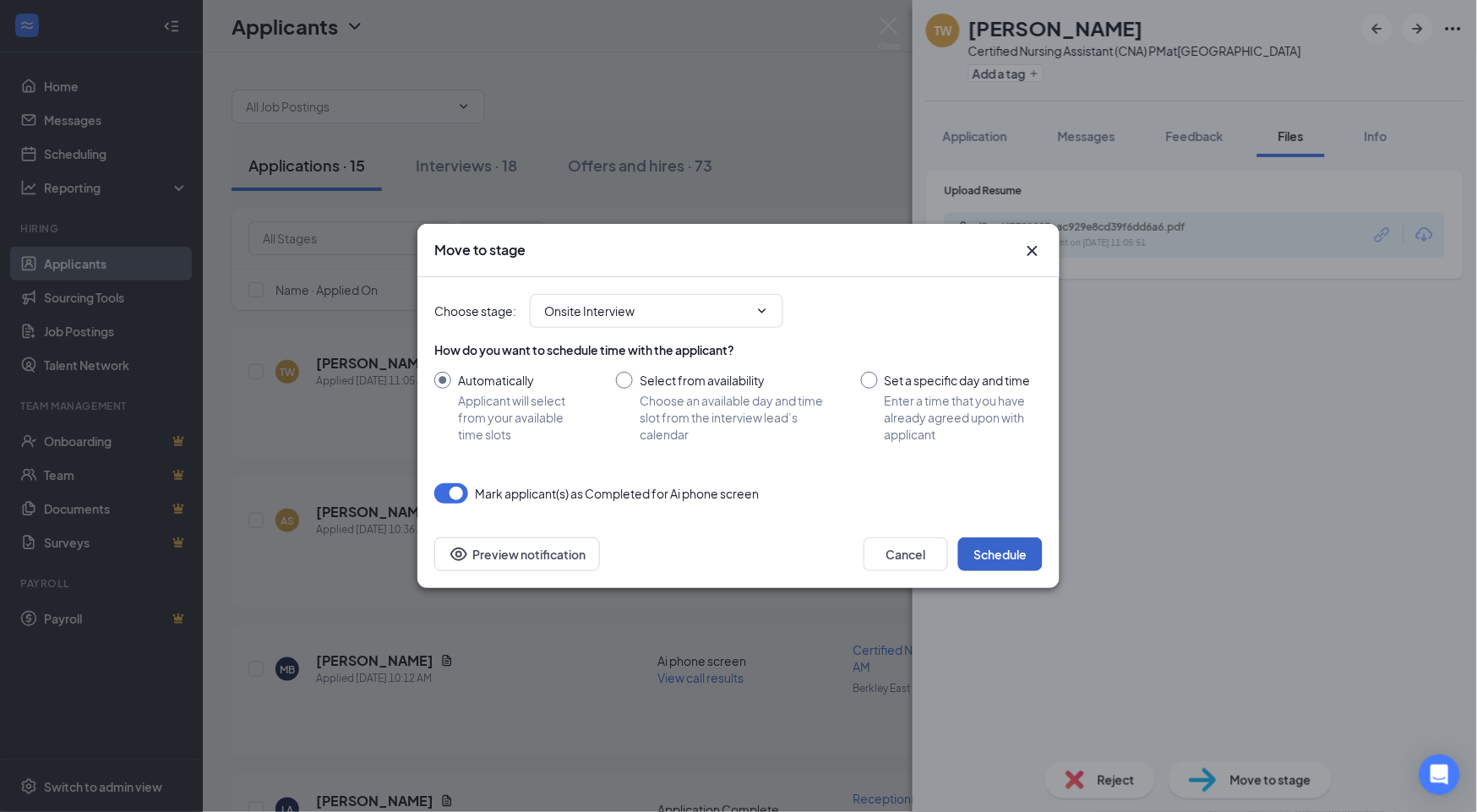
click at [1017, 551] on button "Schedule" at bounding box center [1000, 554] width 84 height 34
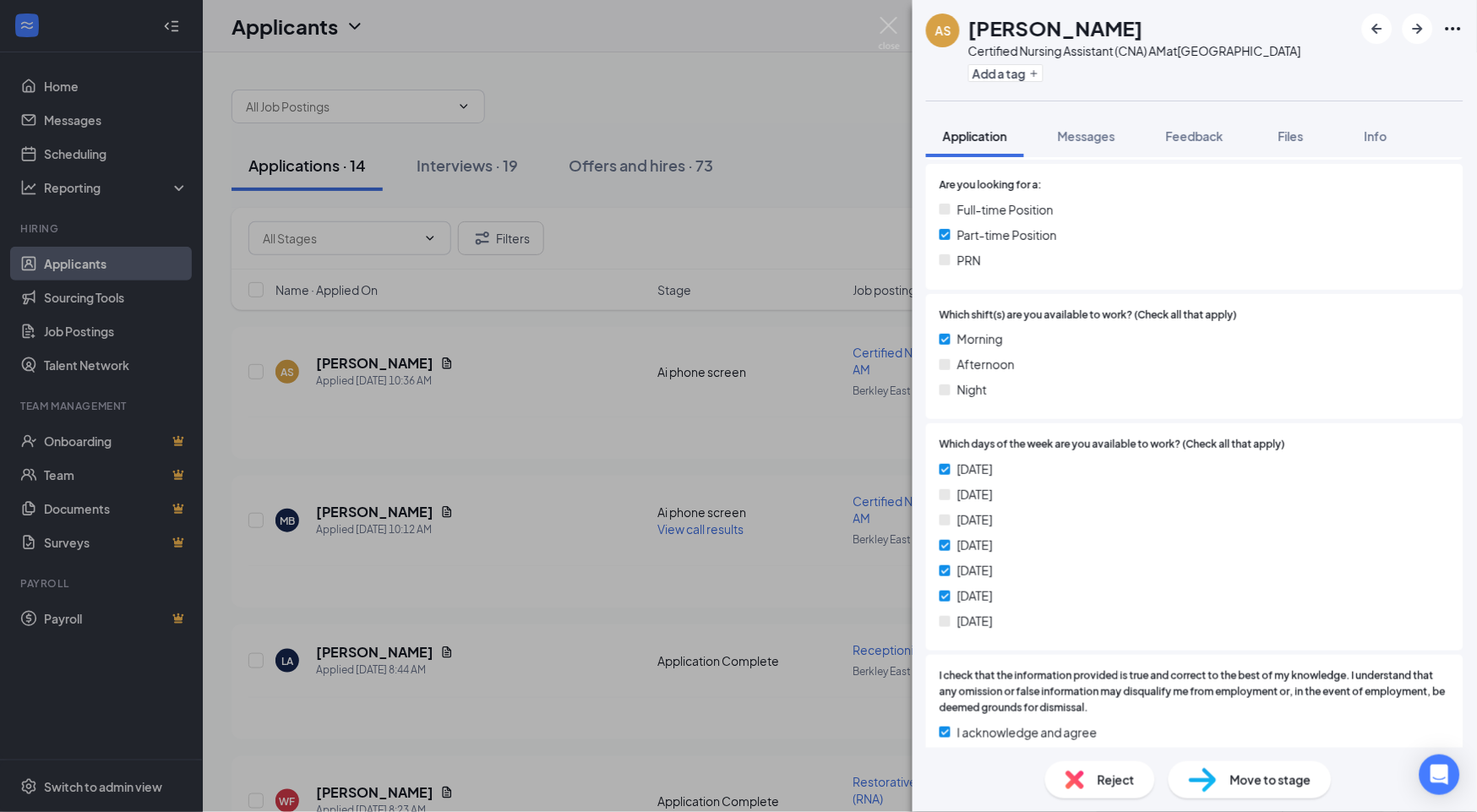
scroll to position [563, 0]
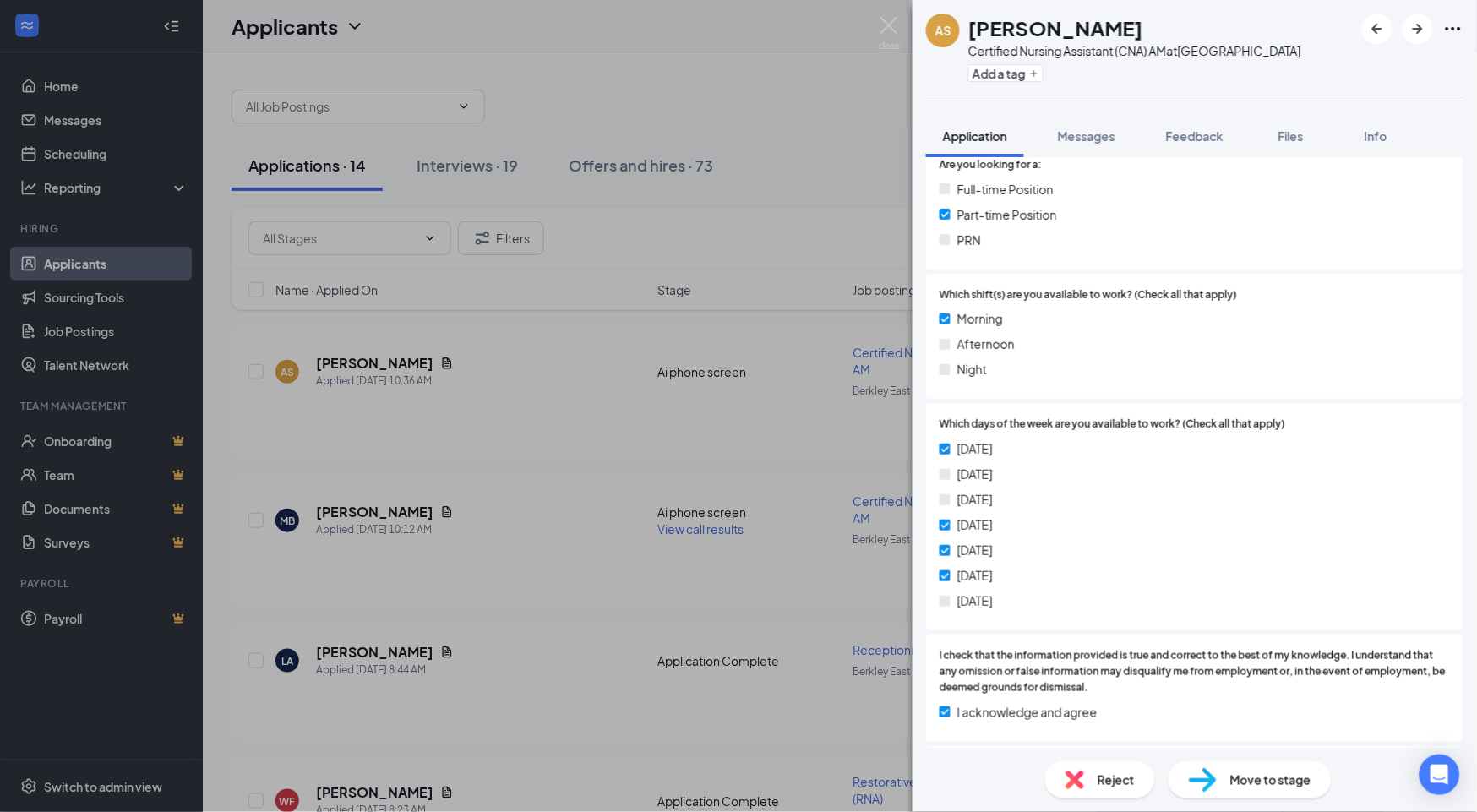
click at [1023, 770] on span "Reject" at bounding box center [1116, 779] width 37 height 19
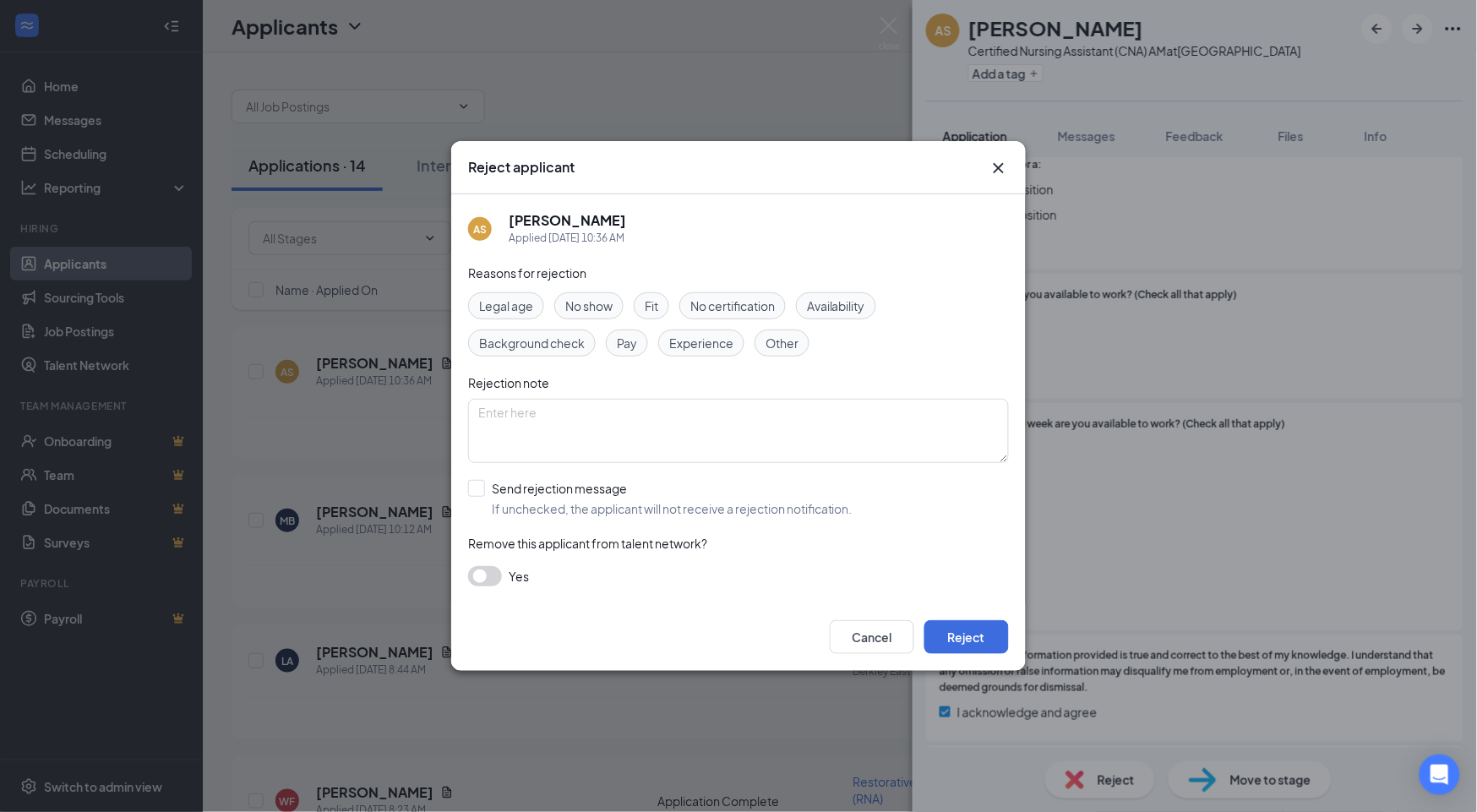
click at [852, 312] on span "Availability" at bounding box center [836, 305] width 59 height 19
click at [968, 628] on button "Reject" at bounding box center [966, 637] width 84 height 34
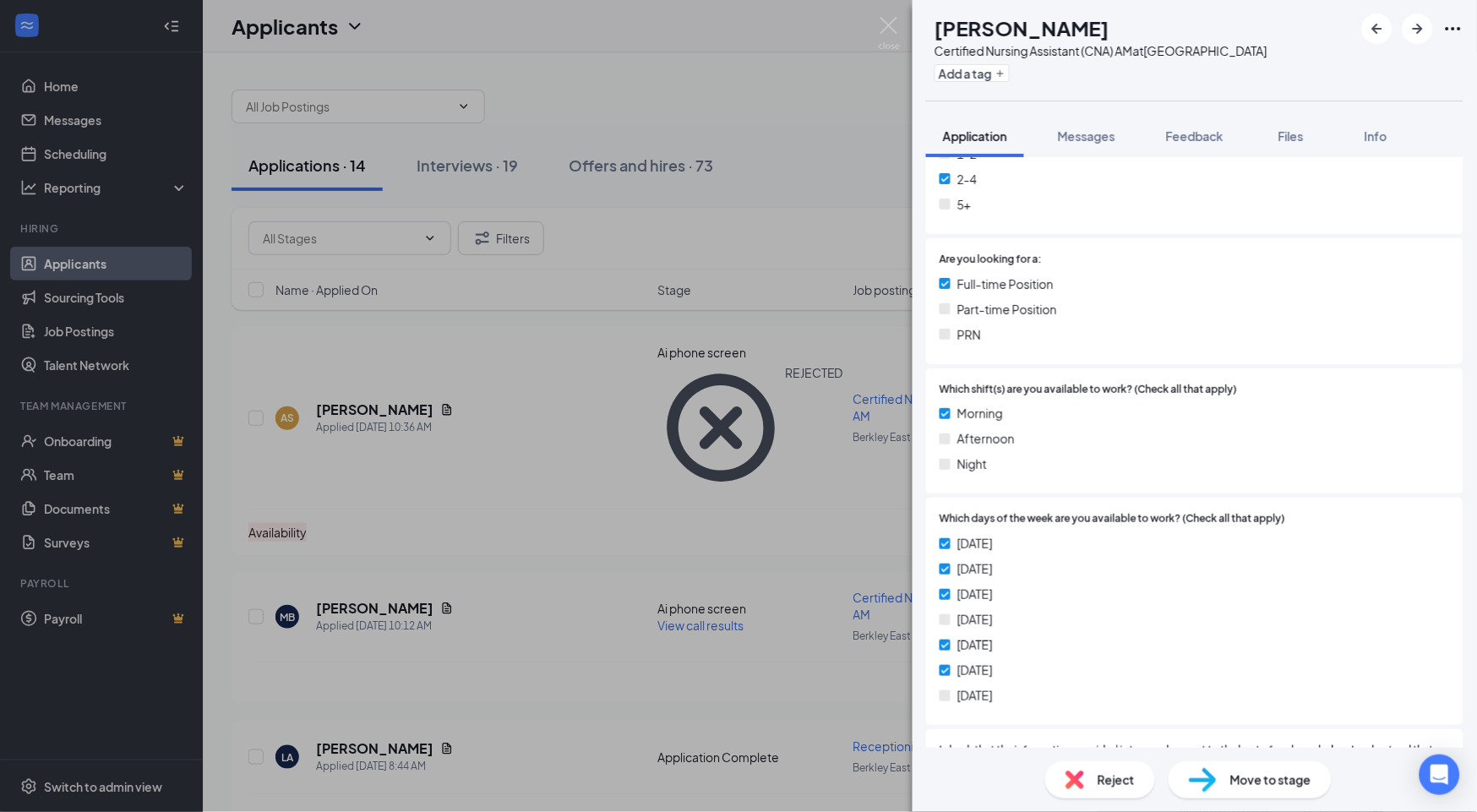
scroll to position [563, 0]
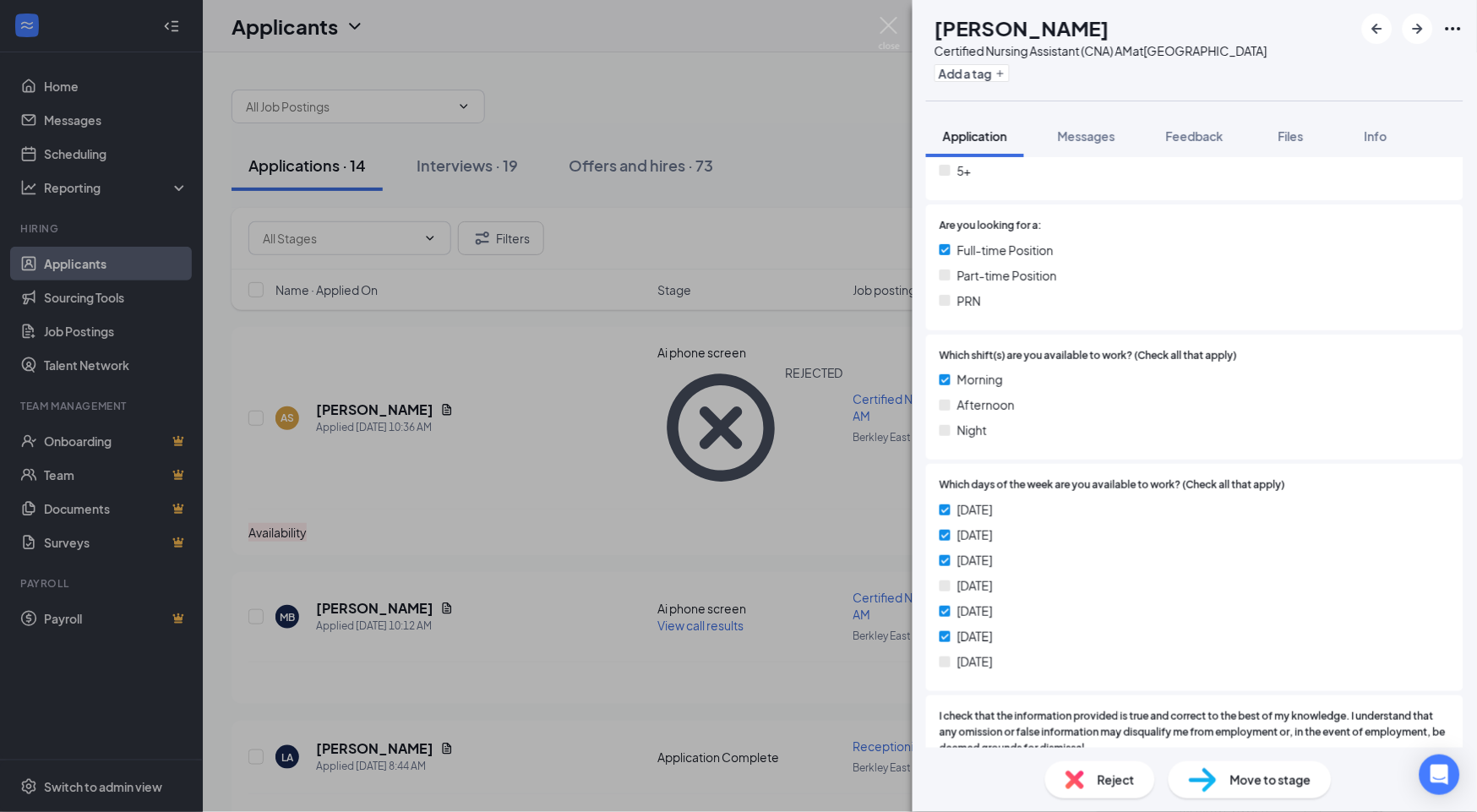
click at [1023, 770] on span "Reject" at bounding box center [1116, 779] width 37 height 19
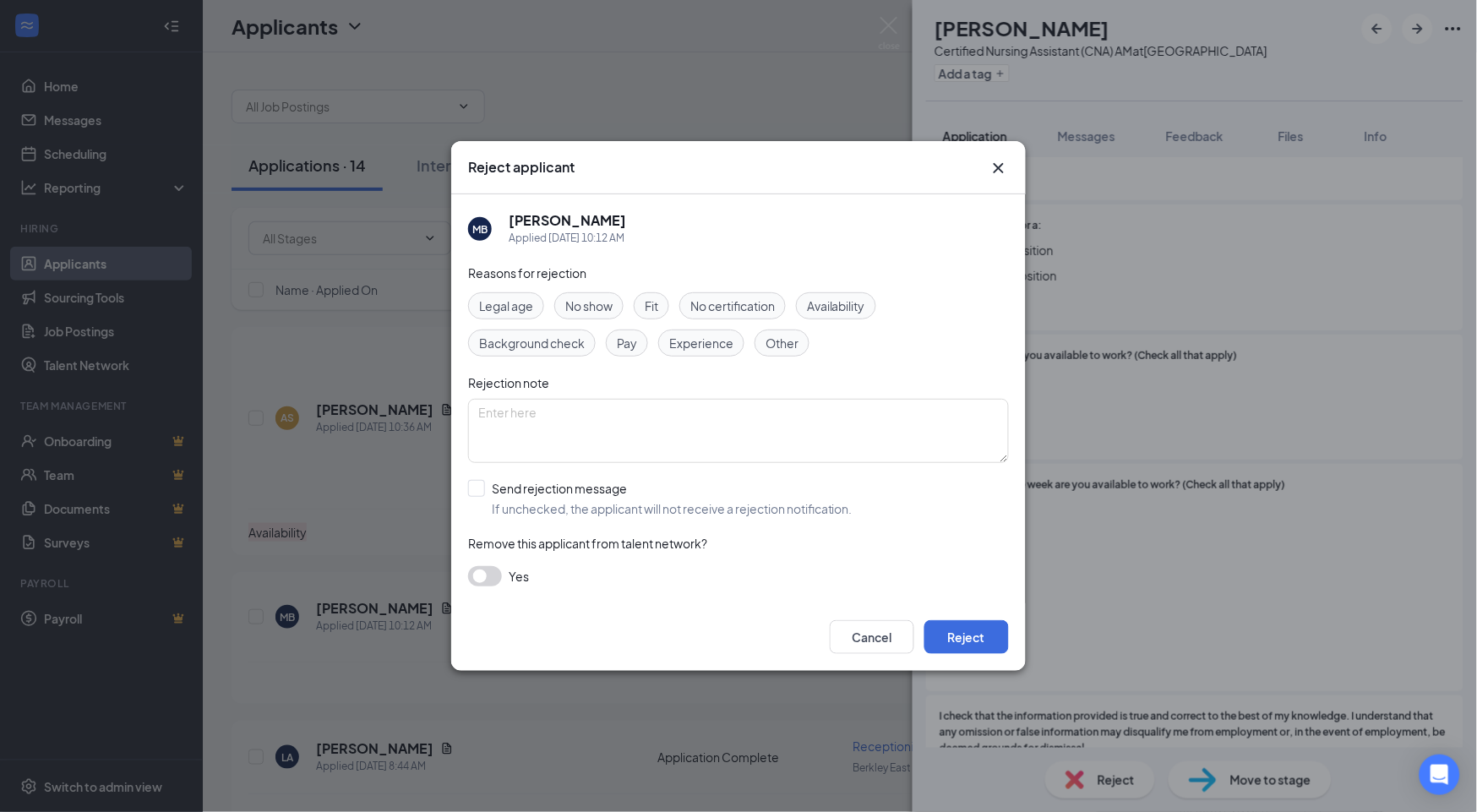
click at [850, 298] on span "Availability" at bounding box center [836, 305] width 59 height 19
click at [992, 644] on button "Reject" at bounding box center [966, 637] width 84 height 34
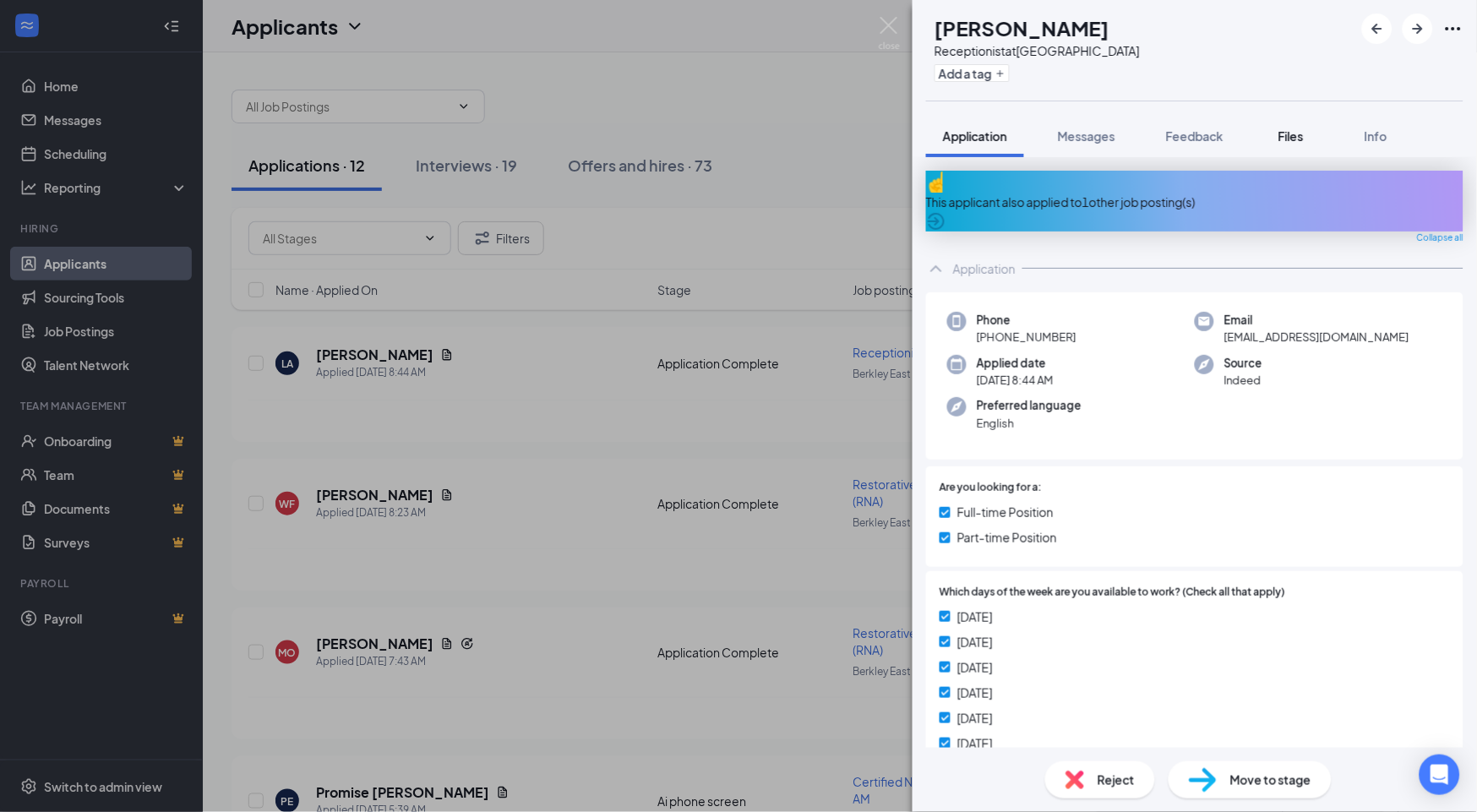
click at [1023, 139] on span "Files" at bounding box center [1291, 136] width 25 height 16
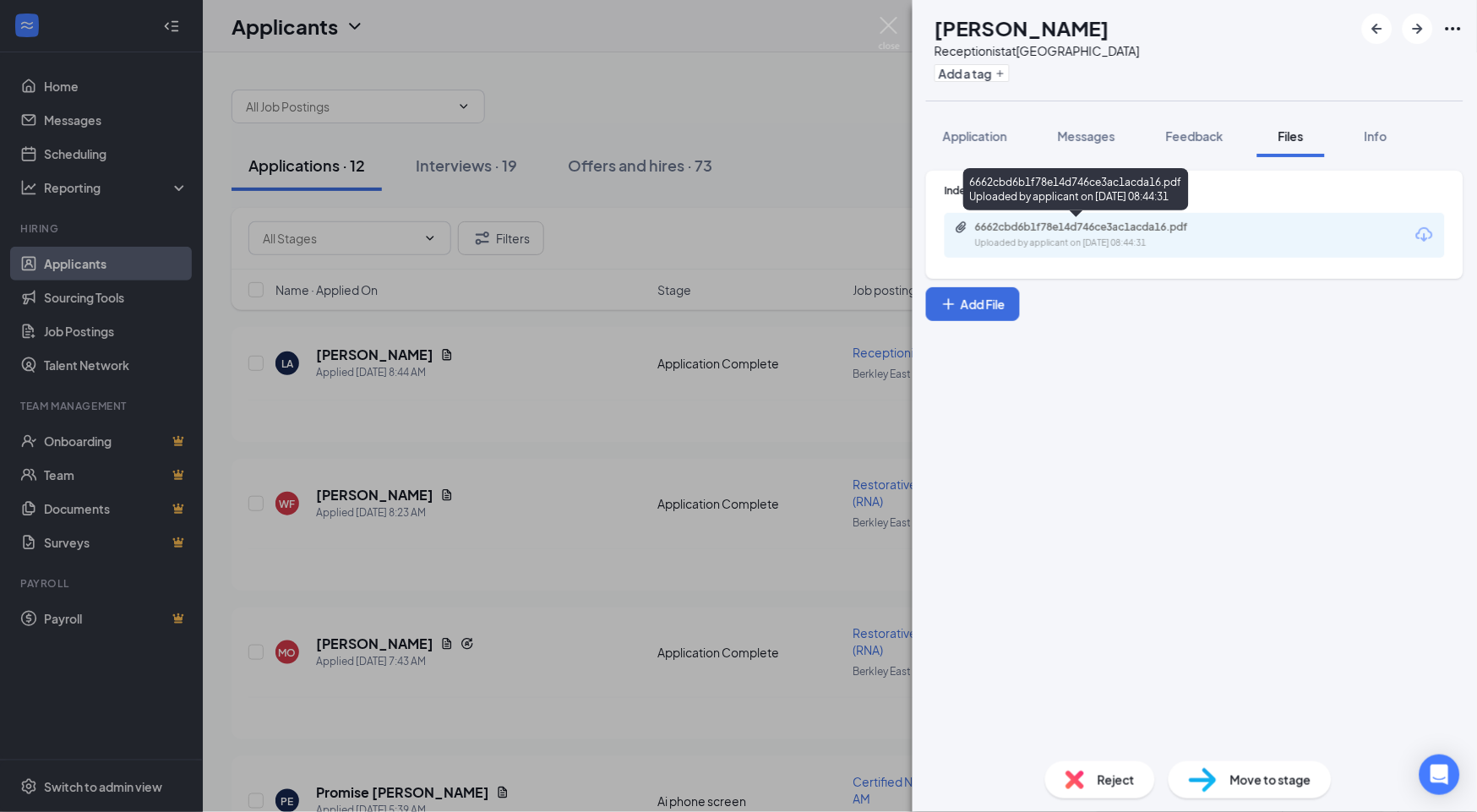
click at [1023, 230] on div "6662cbd6b1f78e14d746ce3ac1acda16.pdf" at bounding box center [1093, 227] width 237 height 14
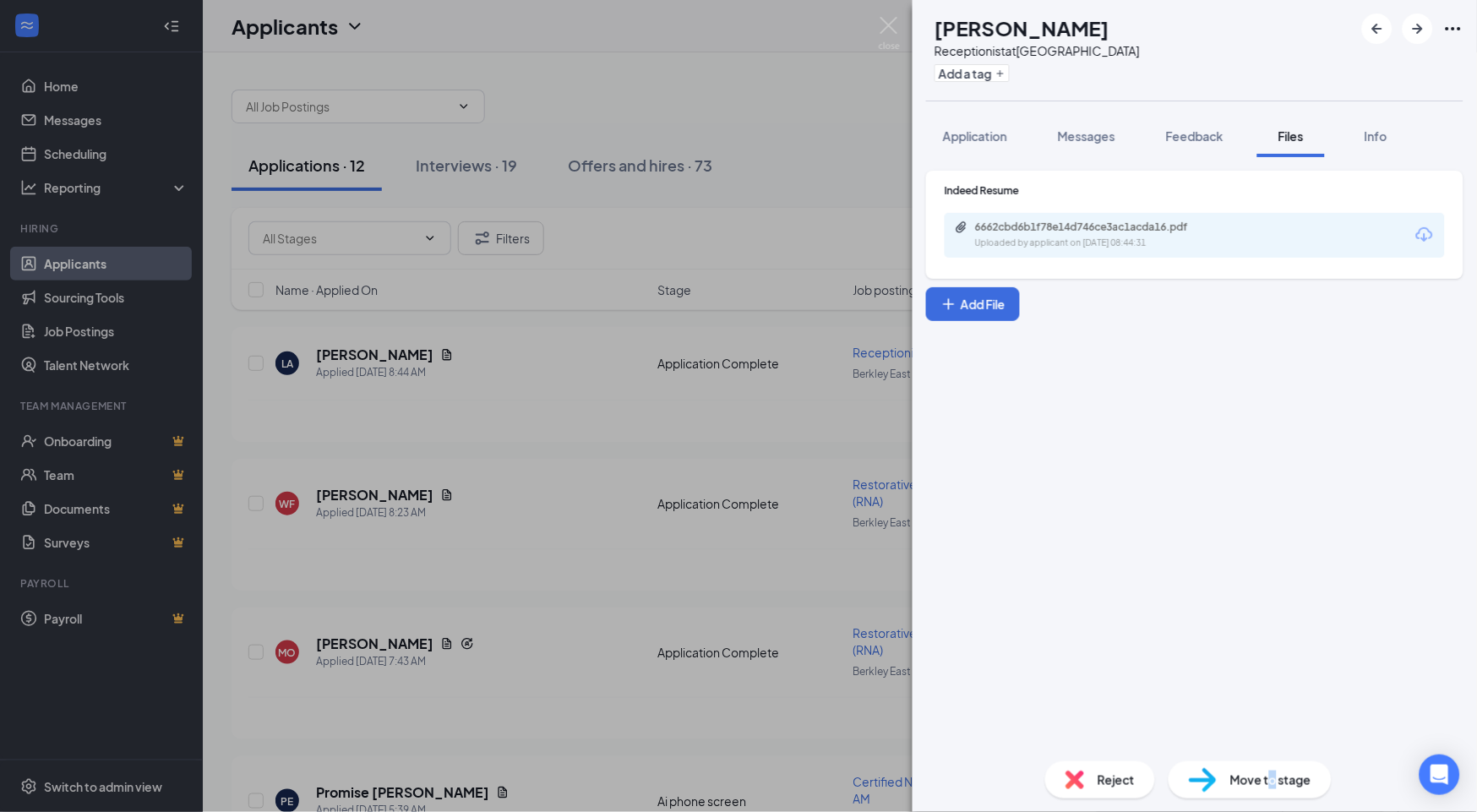
click at [1023, 770] on span "Move to stage" at bounding box center [1270, 779] width 81 height 19
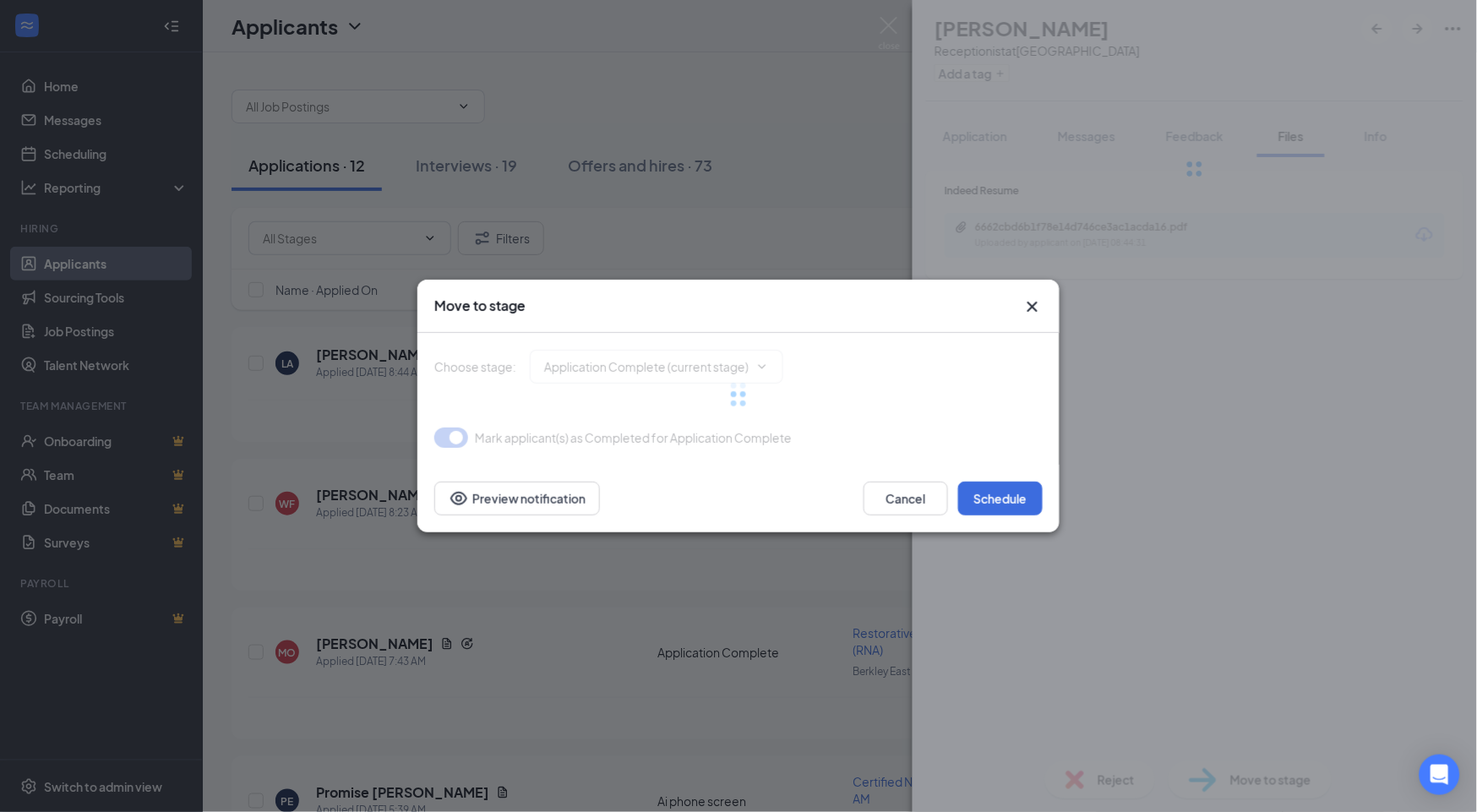
type input "Onsite Interview (next stage)"
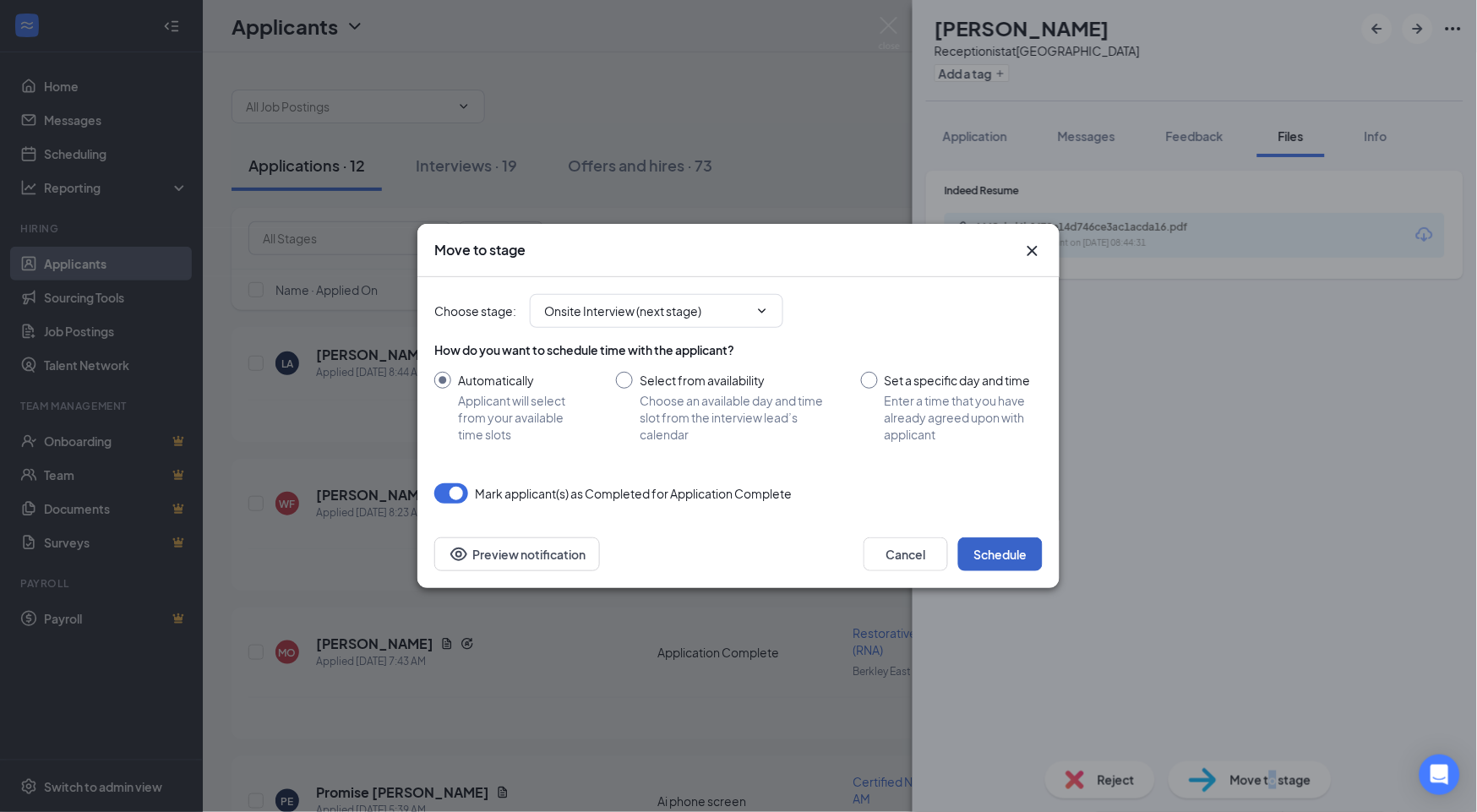
click at [1011, 556] on button "Schedule" at bounding box center [1000, 554] width 84 height 34
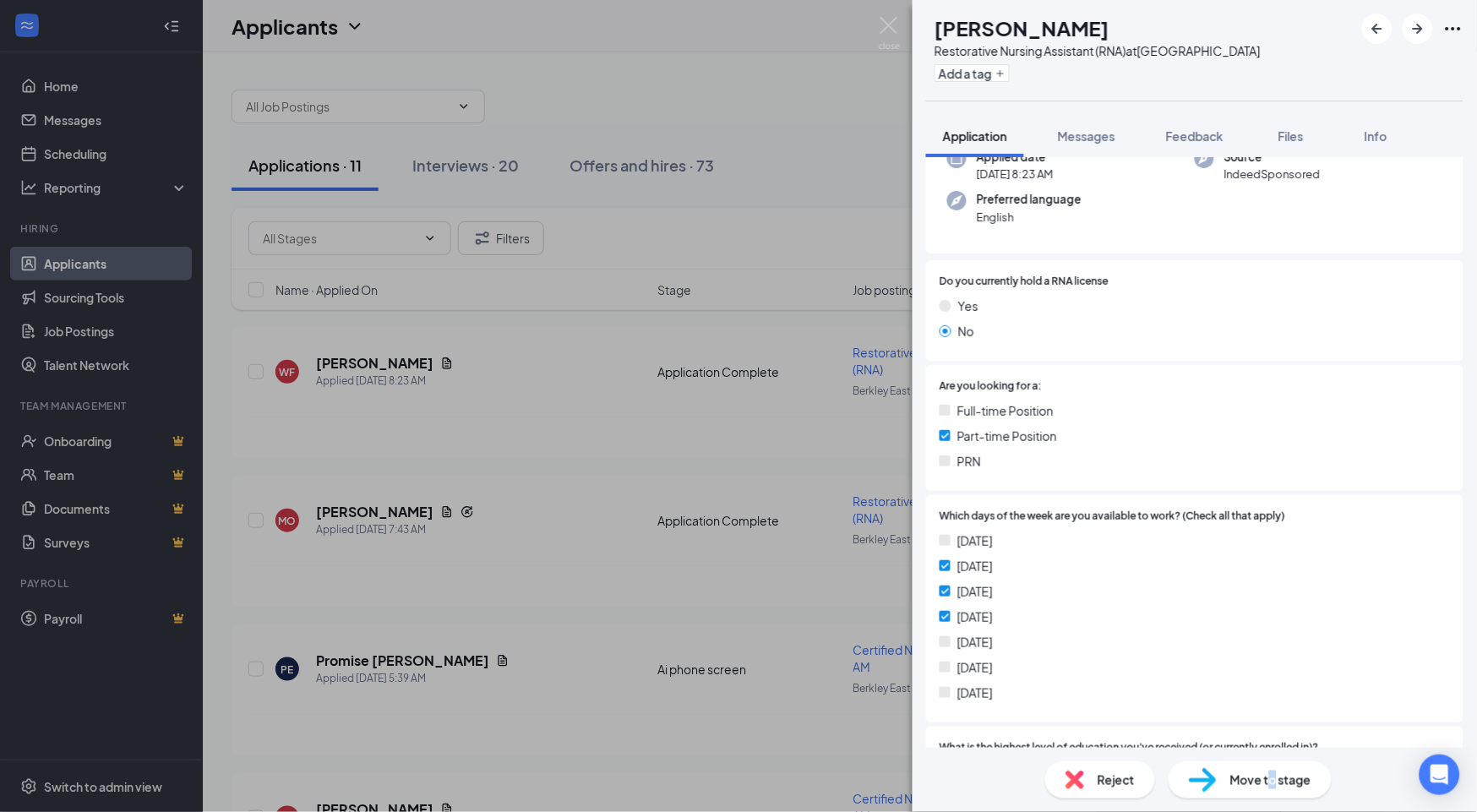
scroll to position [188, 0]
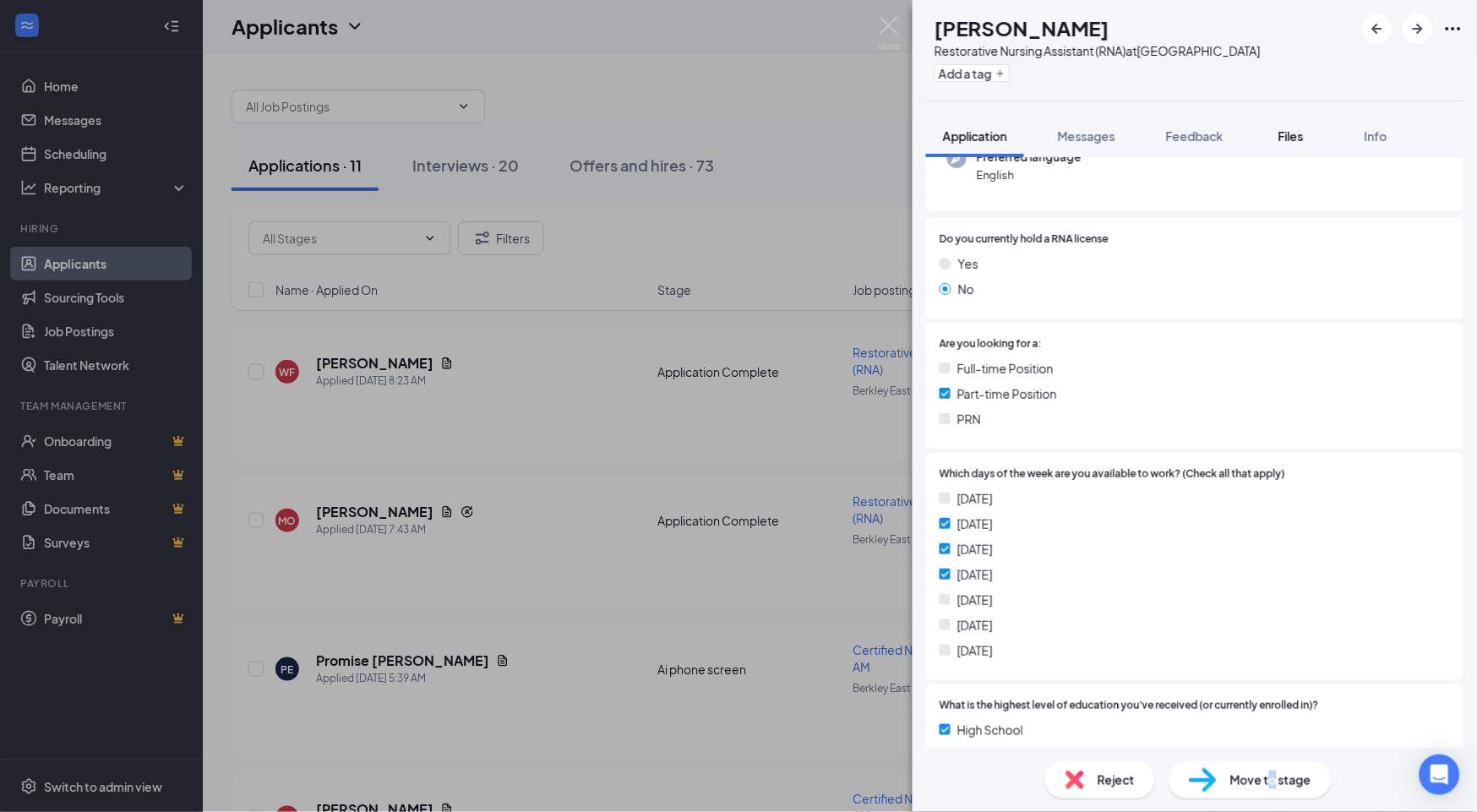
click at [1023, 131] on span "Files" at bounding box center [1291, 136] width 25 height 16
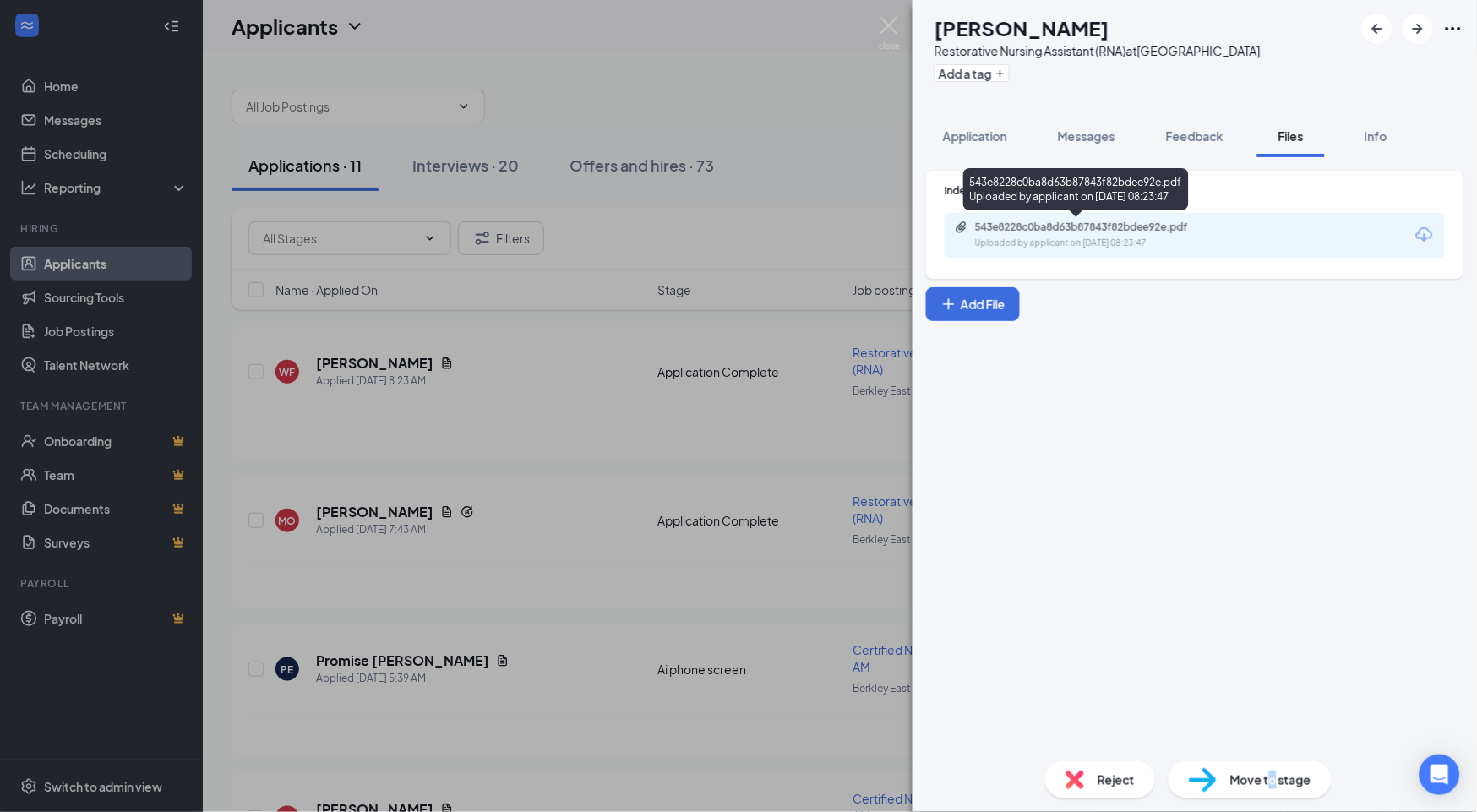
click at [1023, 232] on div "543e8228c0ba8d63b87843f82bdee92e.pdf" at bounding box center [1093, 227] width 237 height 14
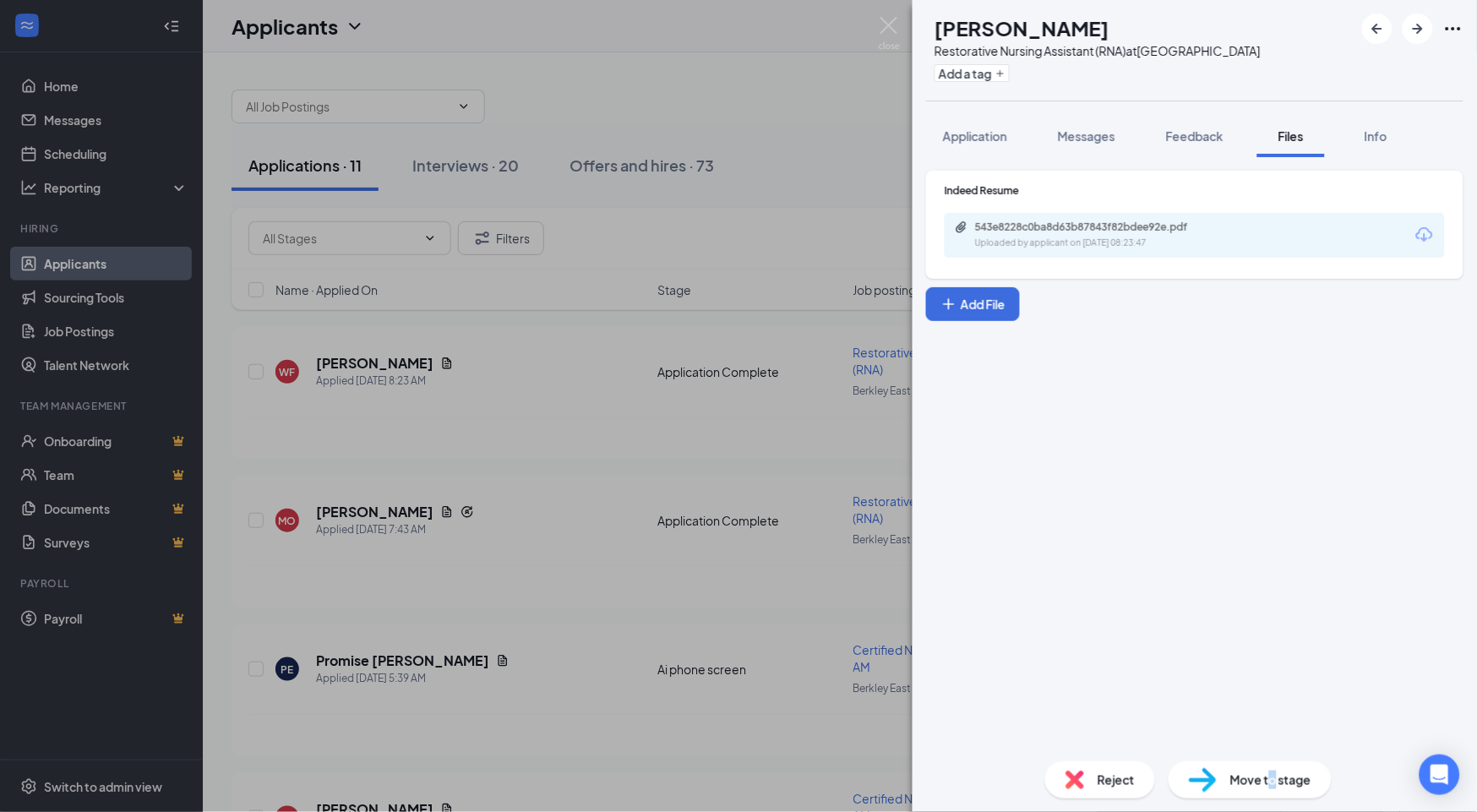
click at [1023, 770] on span "Reject" at bounding box center [1116, 779] width 37 height 19
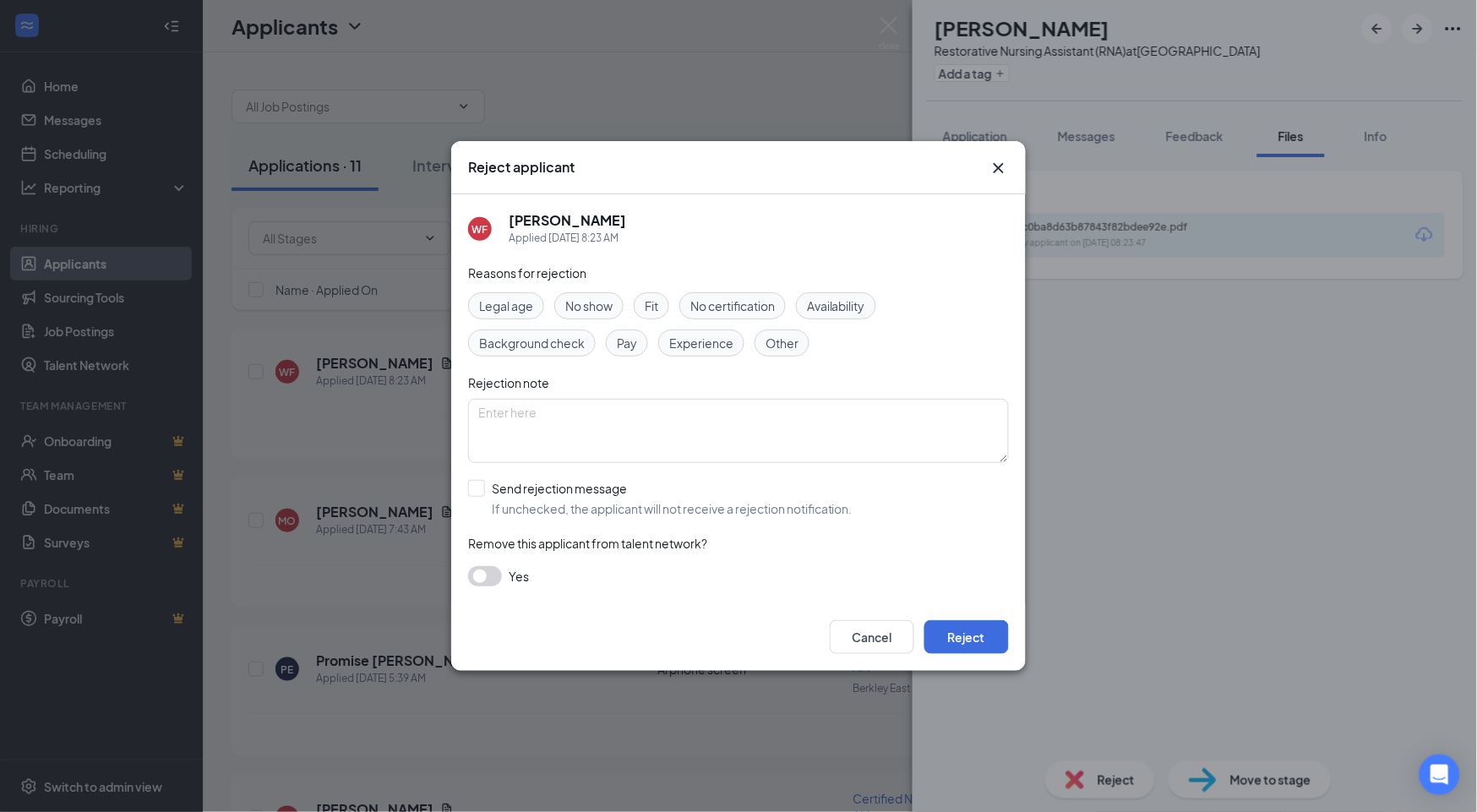
click at [864, 301] on span "Availability" at bounding box center [836, 305] width 59 height 19
click at [967, 632] on button "Reject" at bounding box center [966, 637] width 84 height 34
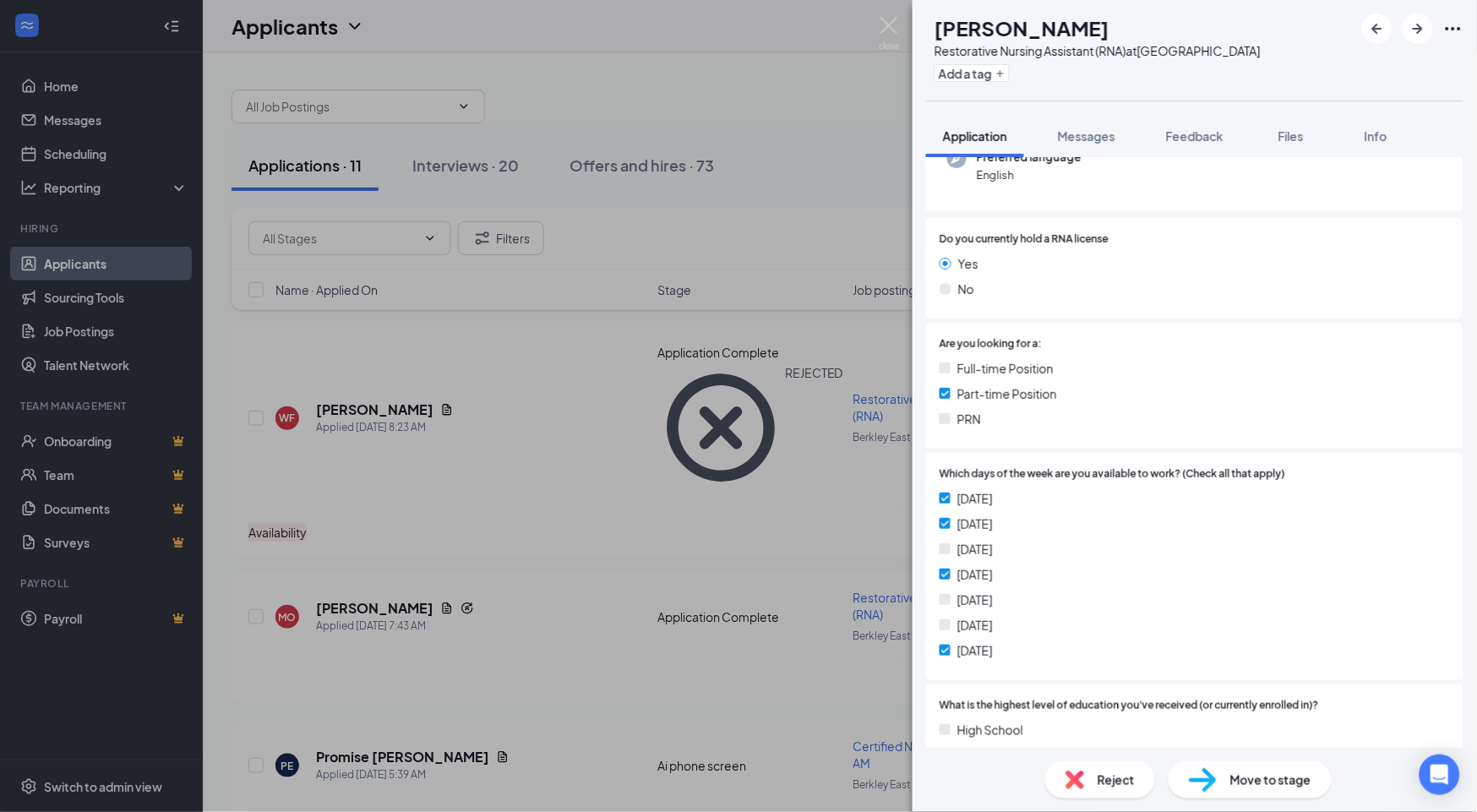
scroll to position [281, 0]
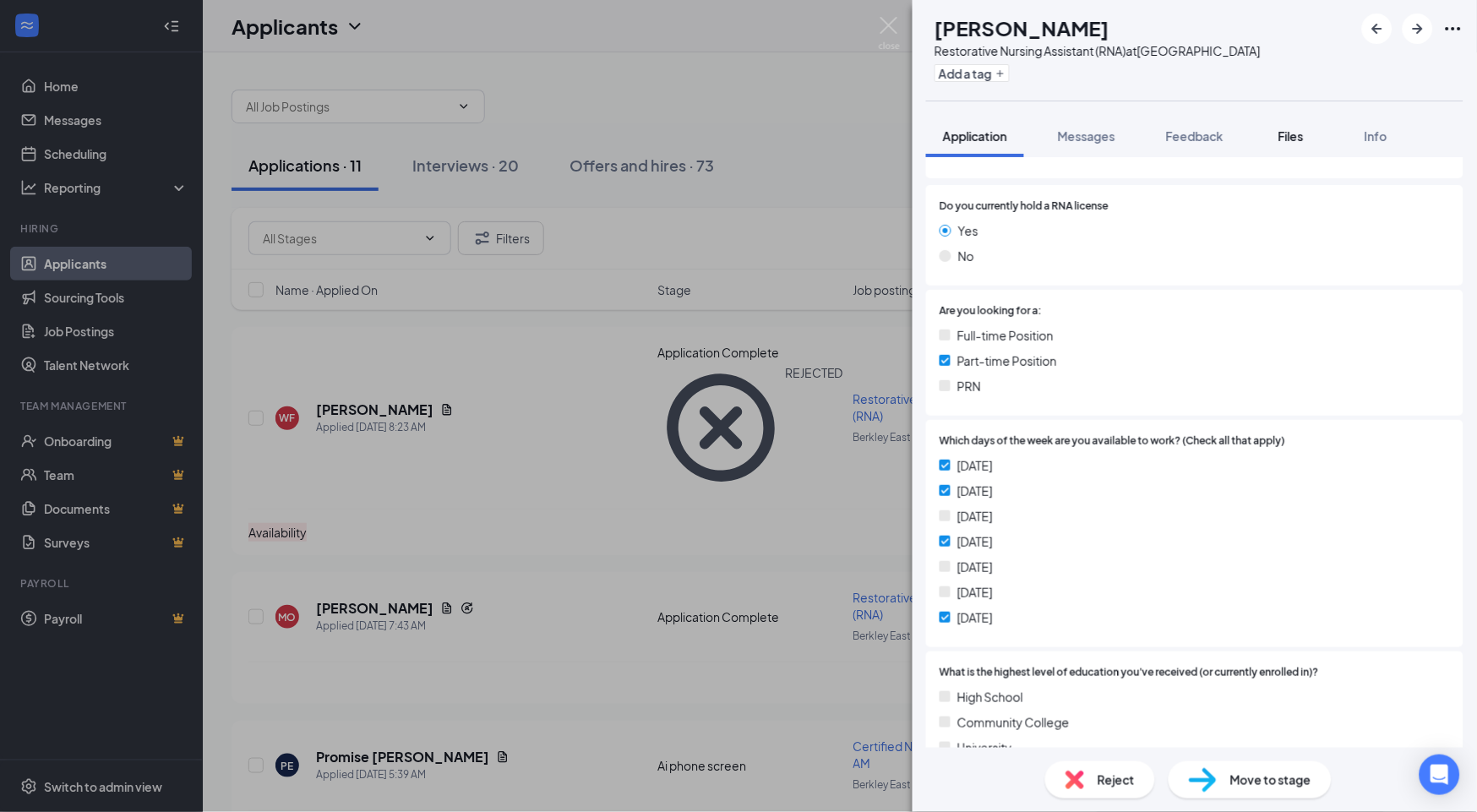
click at [1023, 133] on span "Files" at bounding box center [1291, 136] width 25 height 16
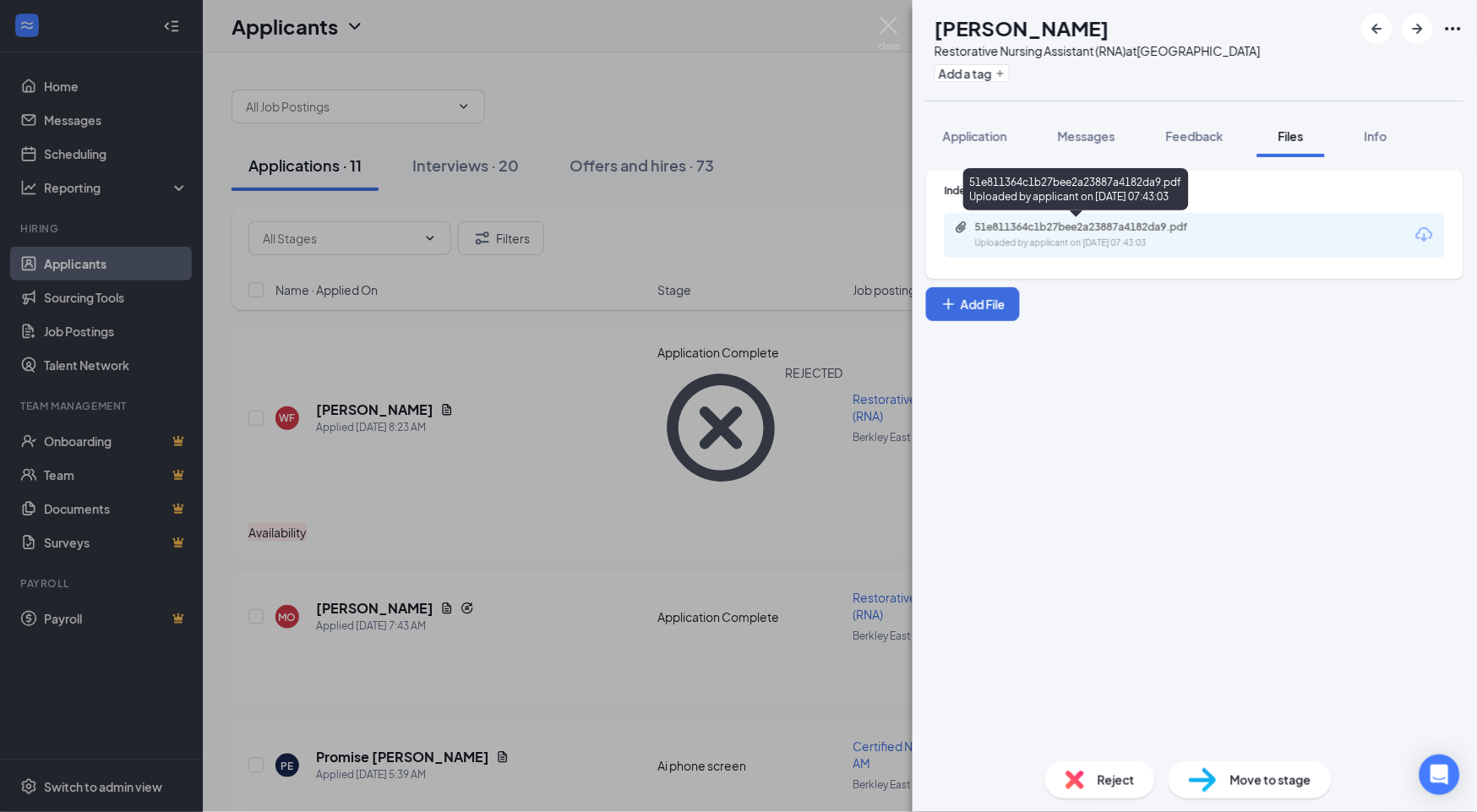
click at [1023, 225] on div "51e811364c1b27bee2a23887a4182da9.pdf" at bounding box center [1093, 227] width 237 height 14
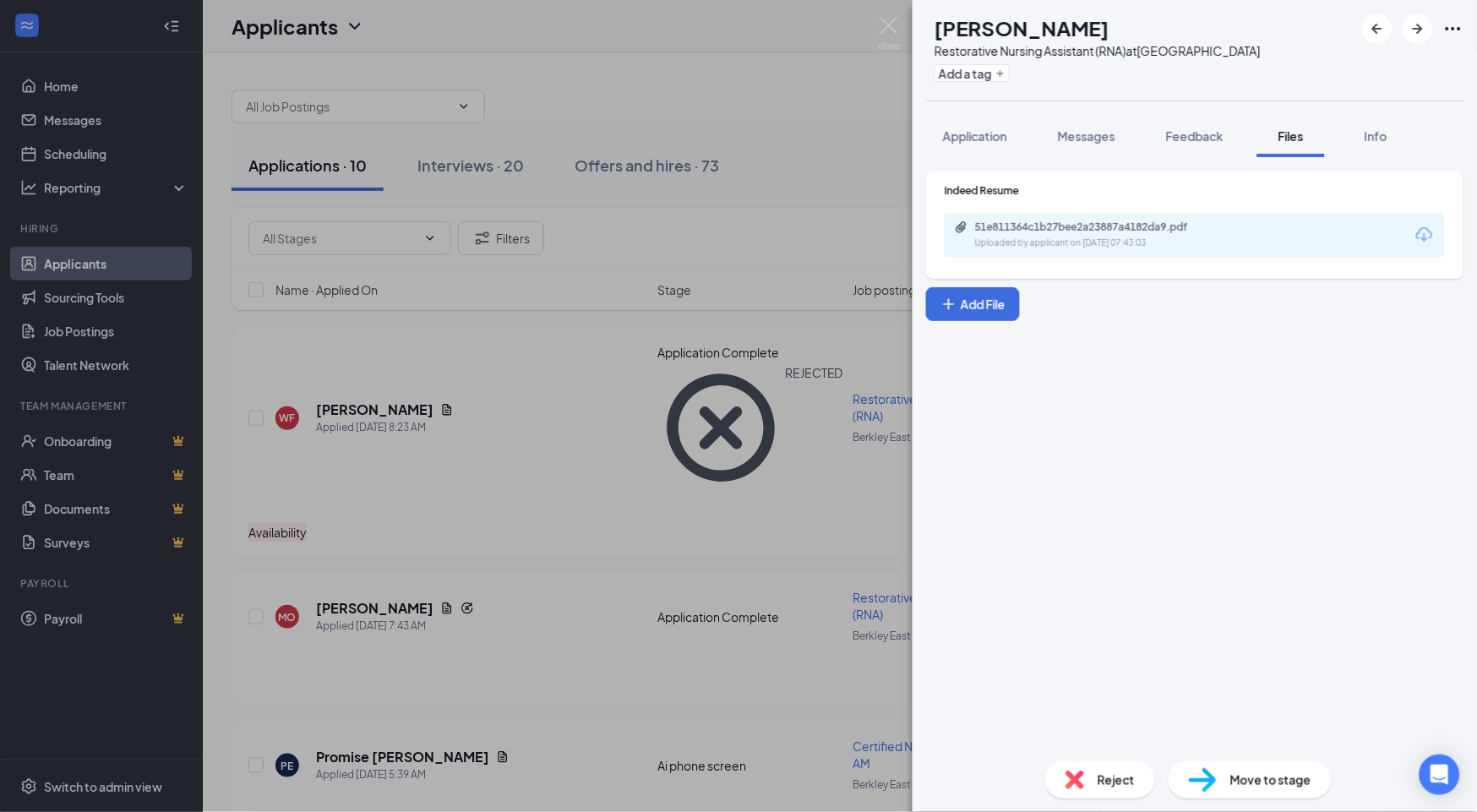
click at [1023, 770] on span "Reject" at bounding box center [1116, 779] width 37 height 19
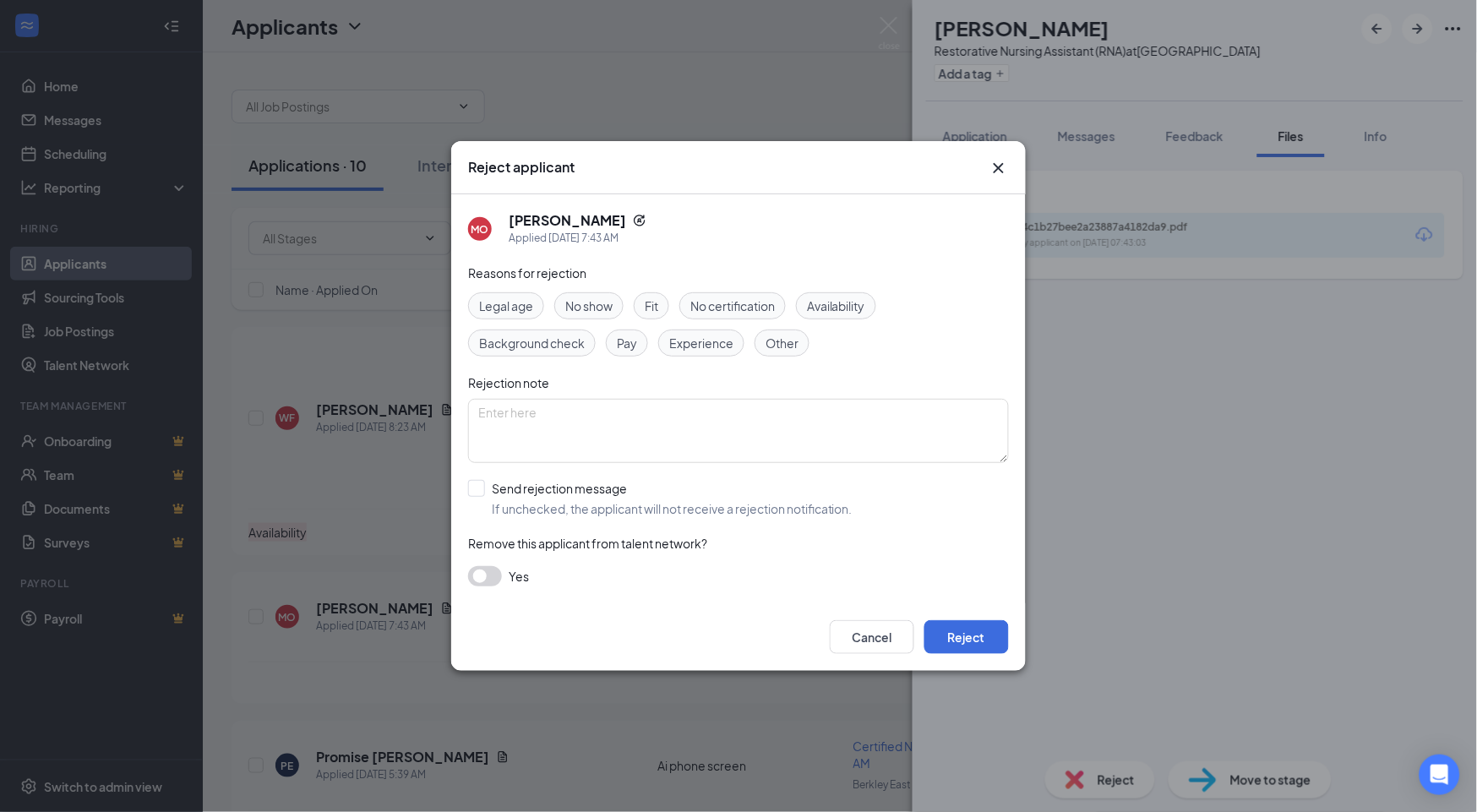
click at [658, 302] on span "Fit" at bounding box center [652, 305] width 14 height 19
click at [711, 351] on span "Experience" at bounding box center [702, 342] width 65 height 19
click at [989, 635] on button "Reject" at bounding box center [966, 637] width 84 height 34
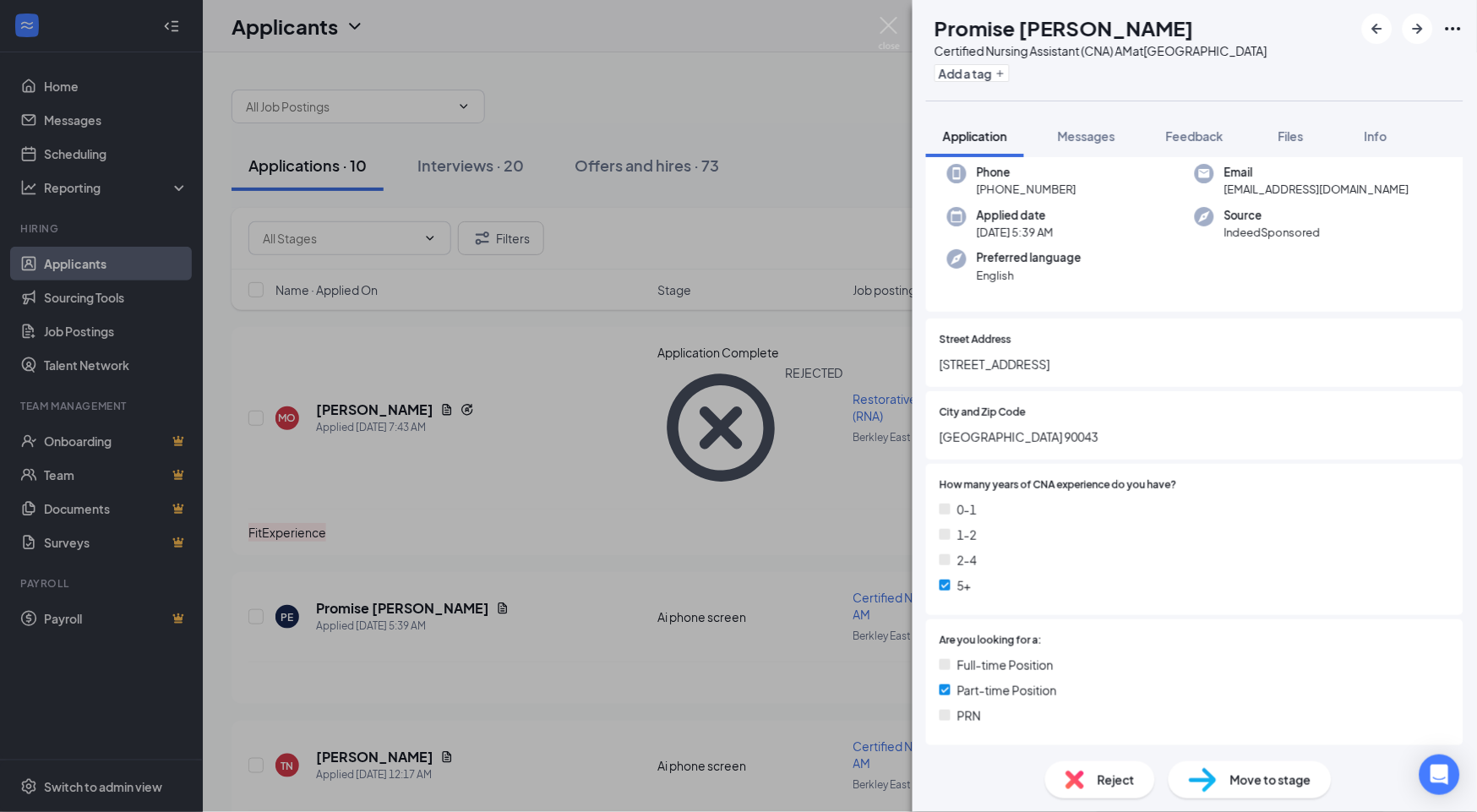
scroll to position [94, 0]
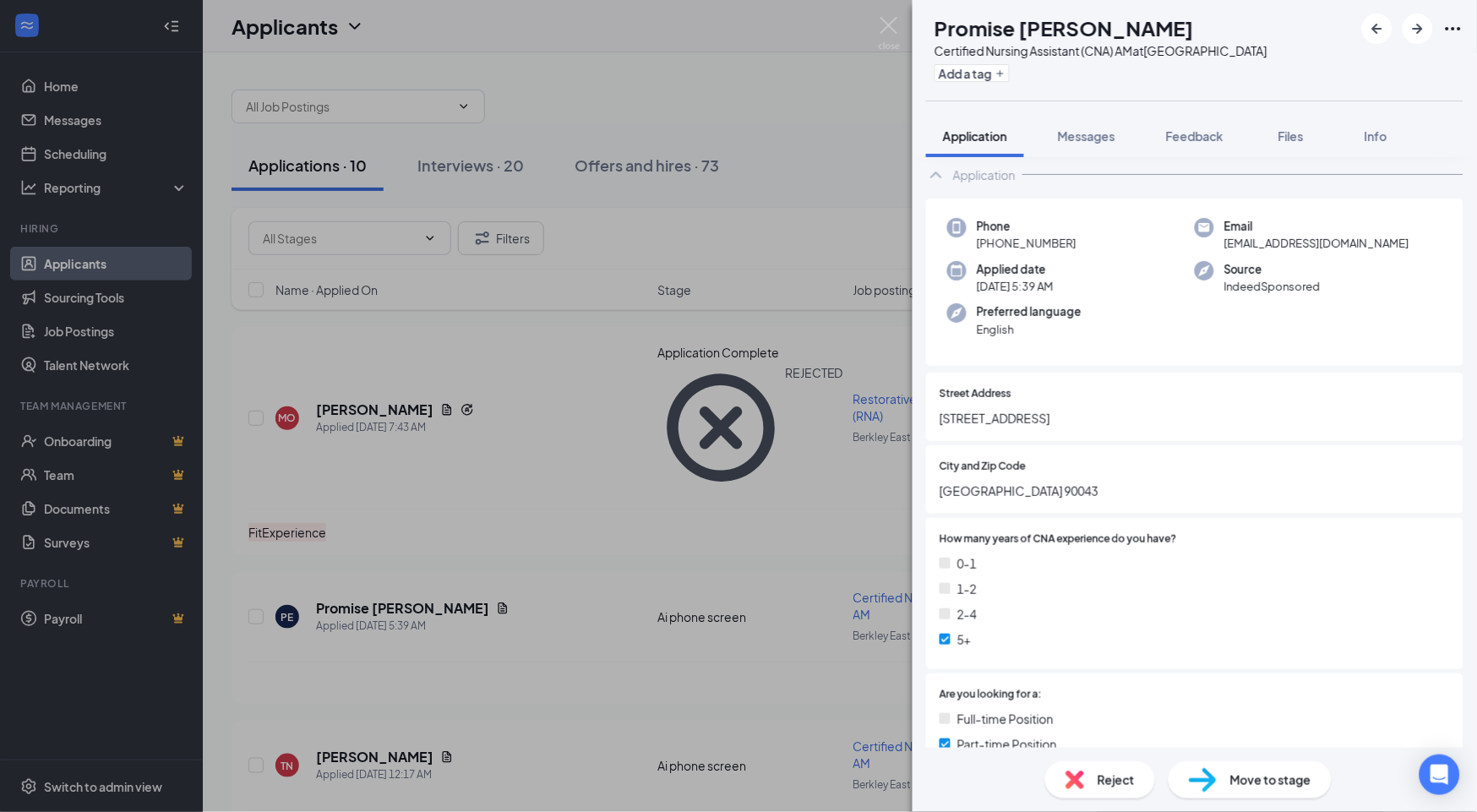
click at [1023, 770] on div "Reject" at bounding box center [1100, 780] width 110 height 37
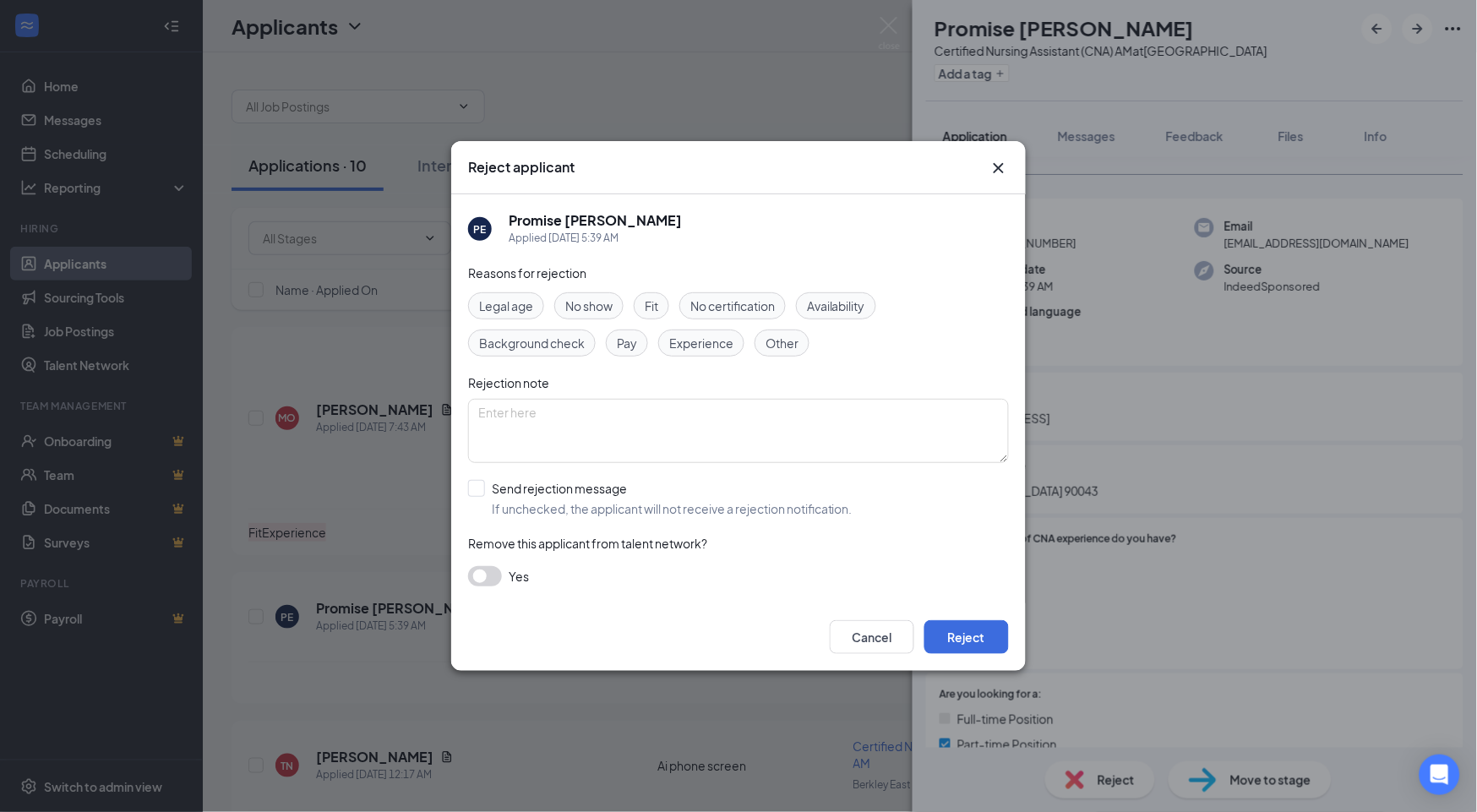
click at [858, 298] on span "Availability" at bounding box center [836, 305] width 59 height 19
click at [992, 643] on button "Reject" at bounding box center [966, 637] width 84 height 34
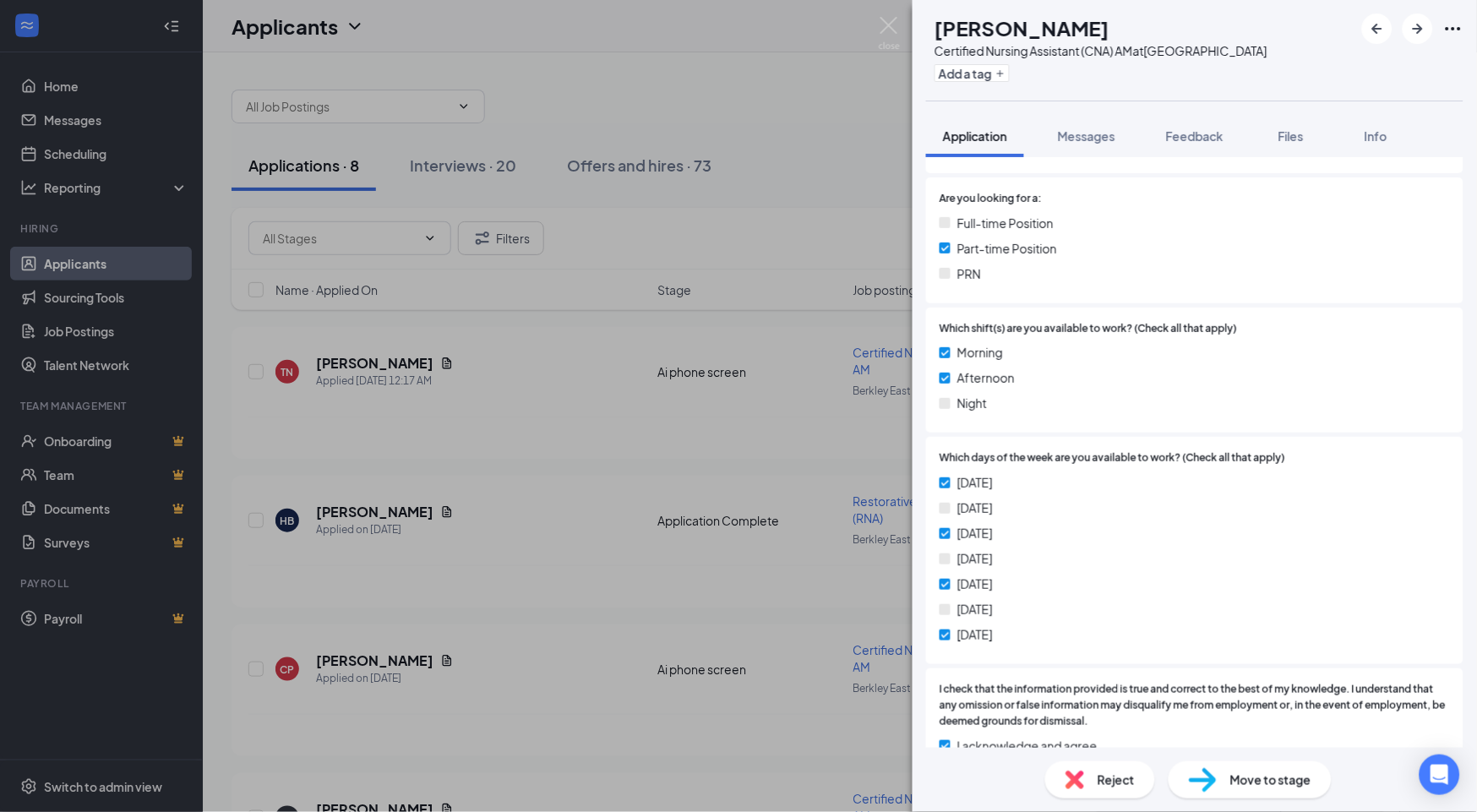
scroll to position [563, 0]
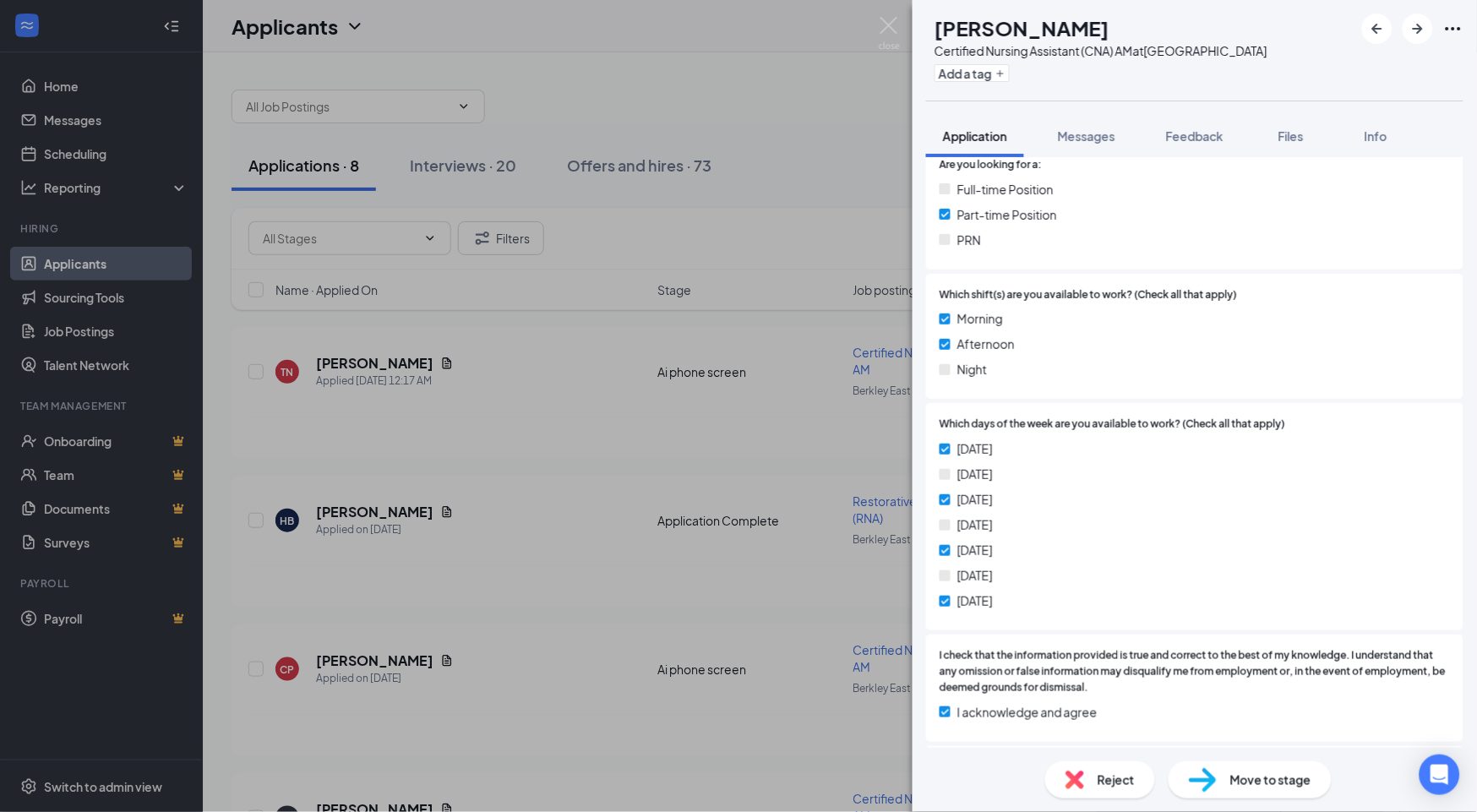
click at [1023, 770] on span "Reject" at bounding box center [1116, 779] width 37 height 19
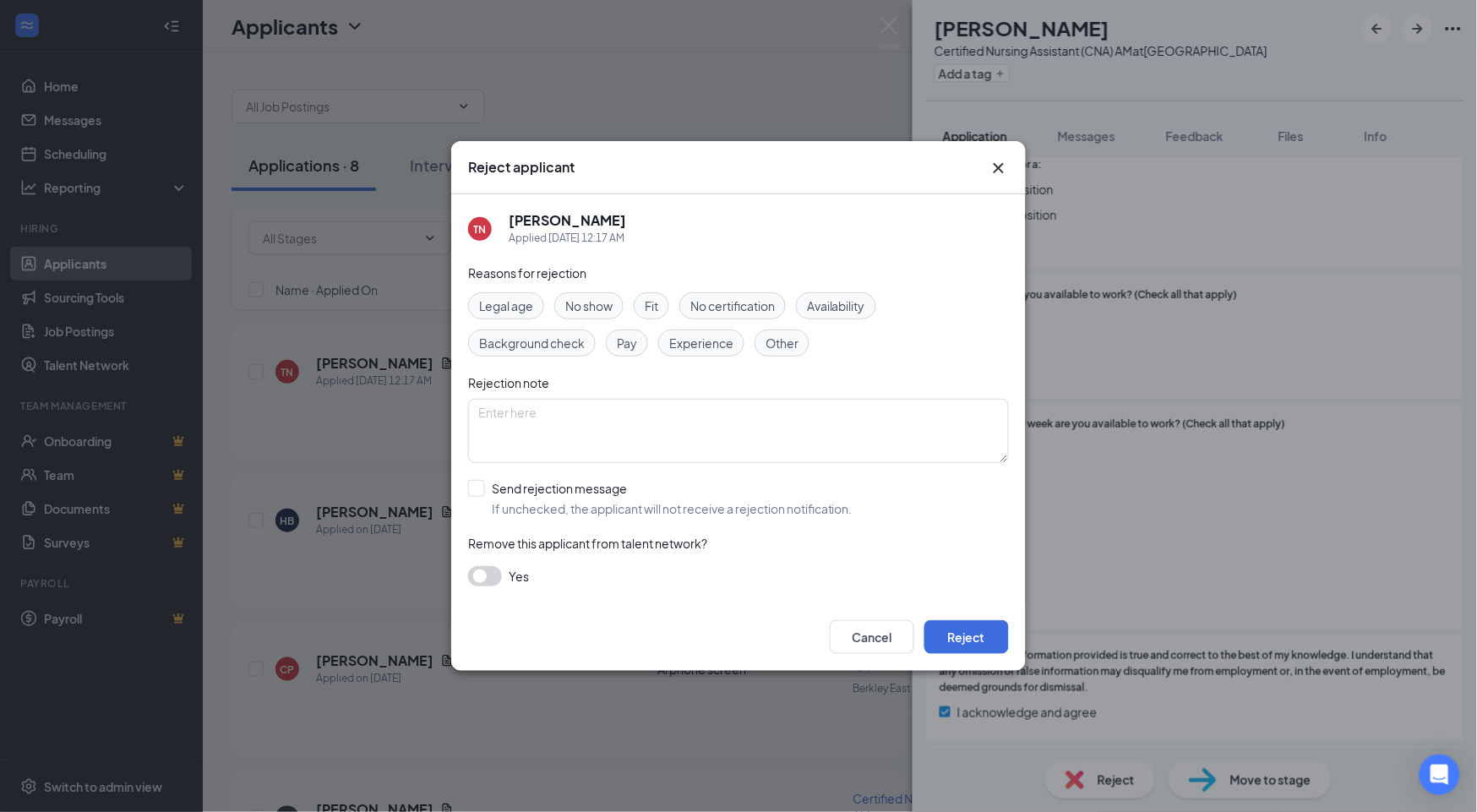
click at [851, 308] on span "Availability" at bounding box center [836, 305] width 59 height 19
click at [985, 636] on button "Reject" at bounding box center [966, 637] width 84 height 34
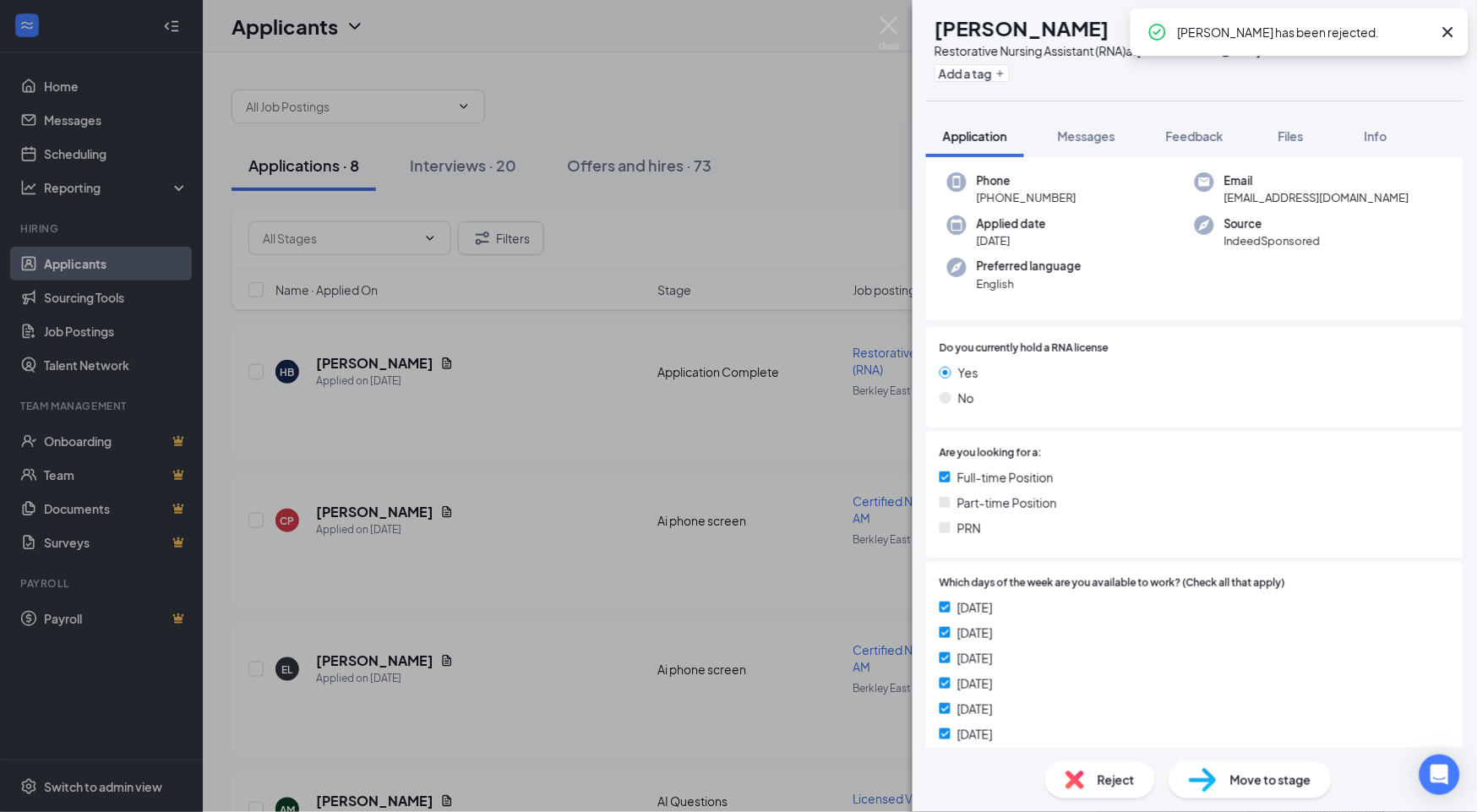
scroll to position [188, 0]
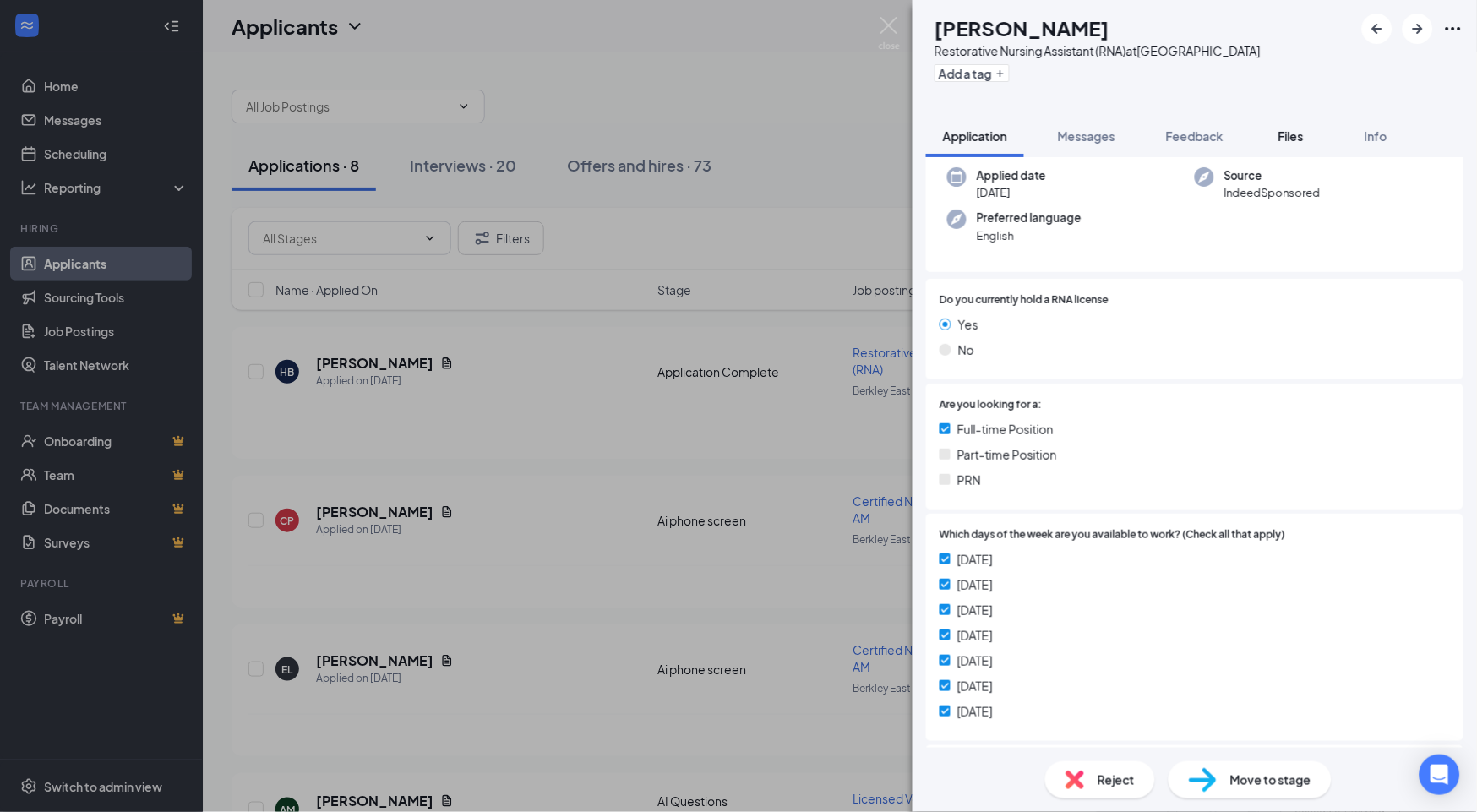
click at [1023, 127] on div "Files" at bounding box center [1291, 135] width 34 height 17
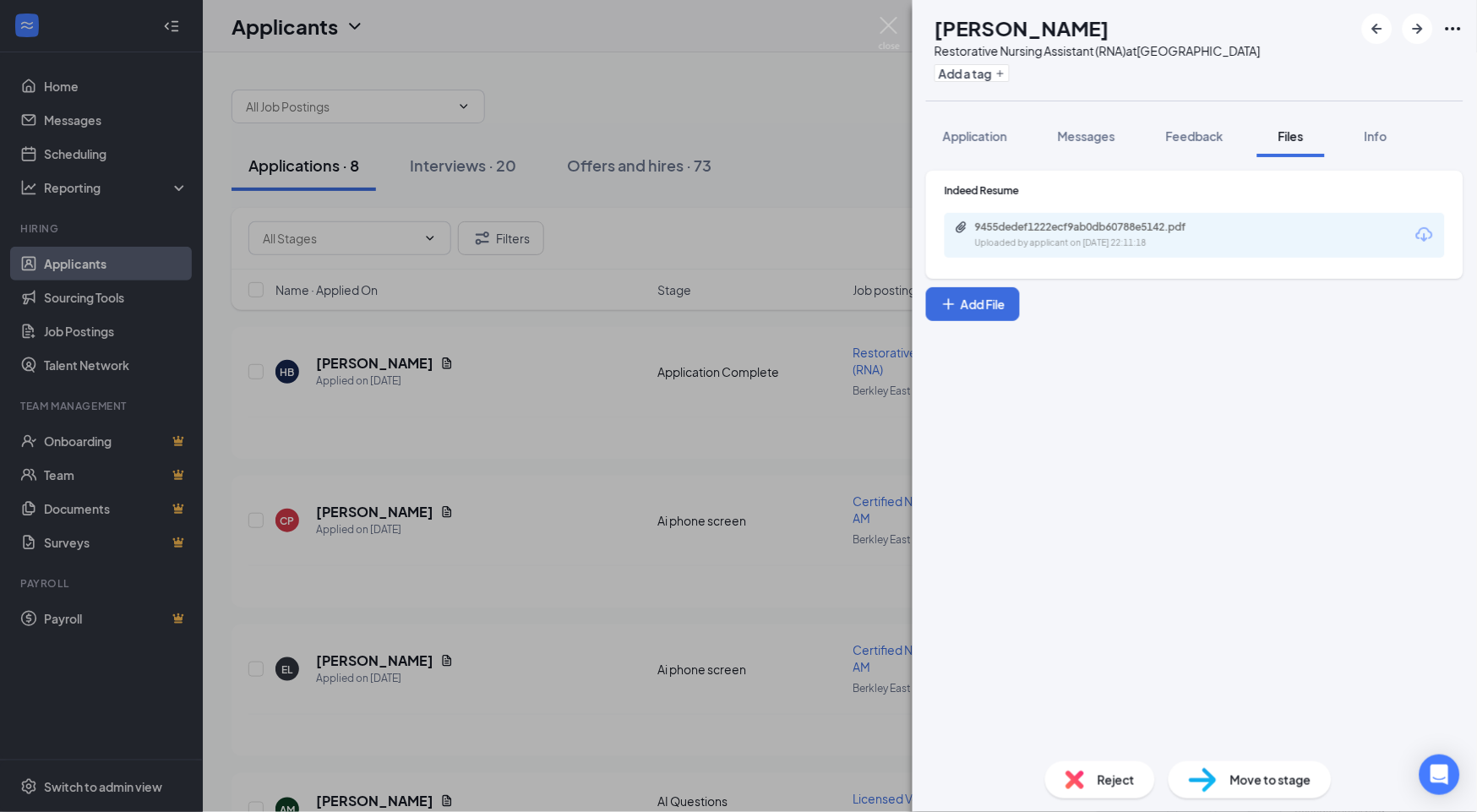
click at [1023, 234] on div "9455dedef1222ecf9ab0db60788e5142.pdf Uploaded by applicant on [DATE] 22:11:18" at bounding box center [1091, 235] width 274 height 29
click at [1023, 770] on span "Move to stage" at bounding box center [1270, 779] width 81 height 19
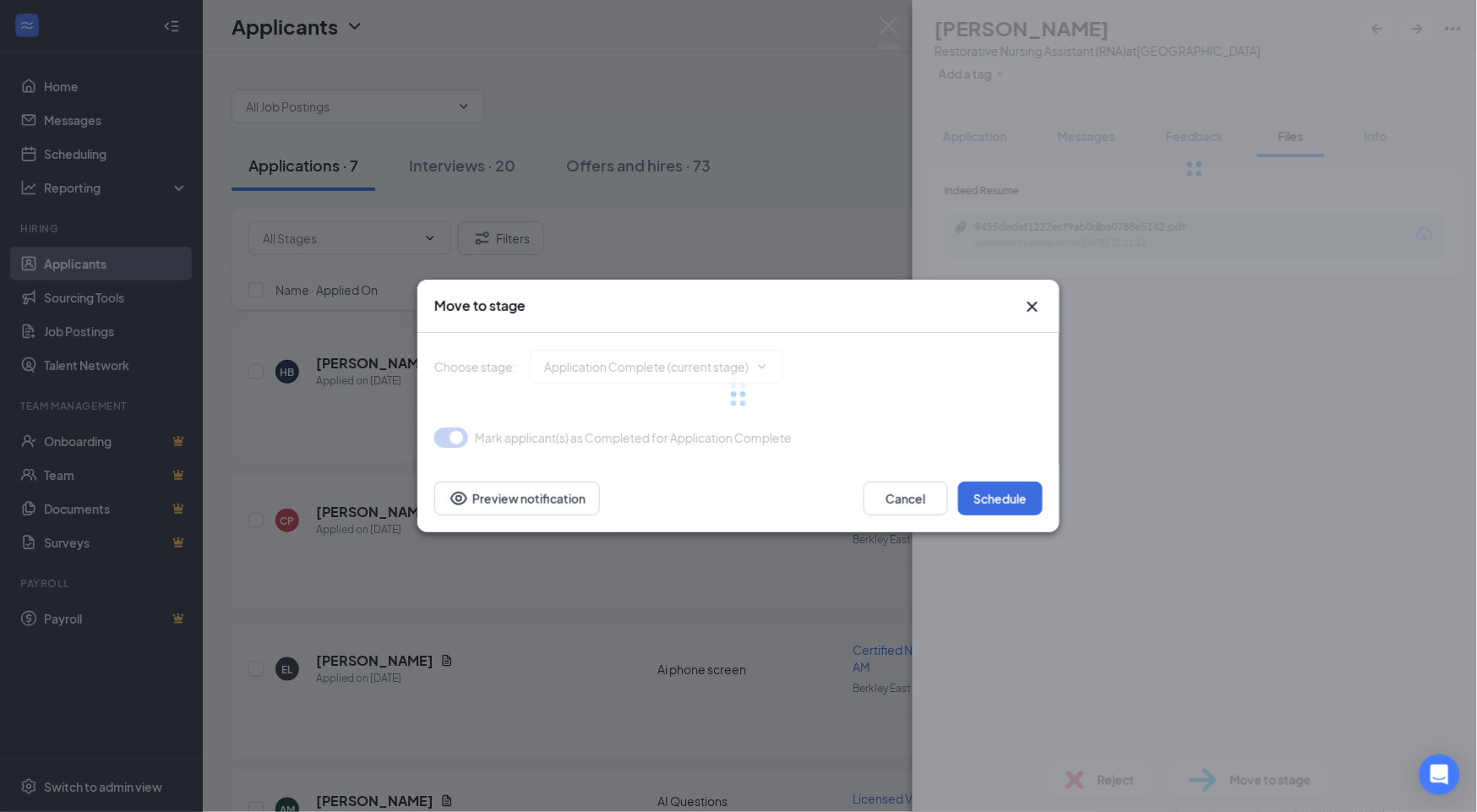
type input "Onsite Interview (next stage)"
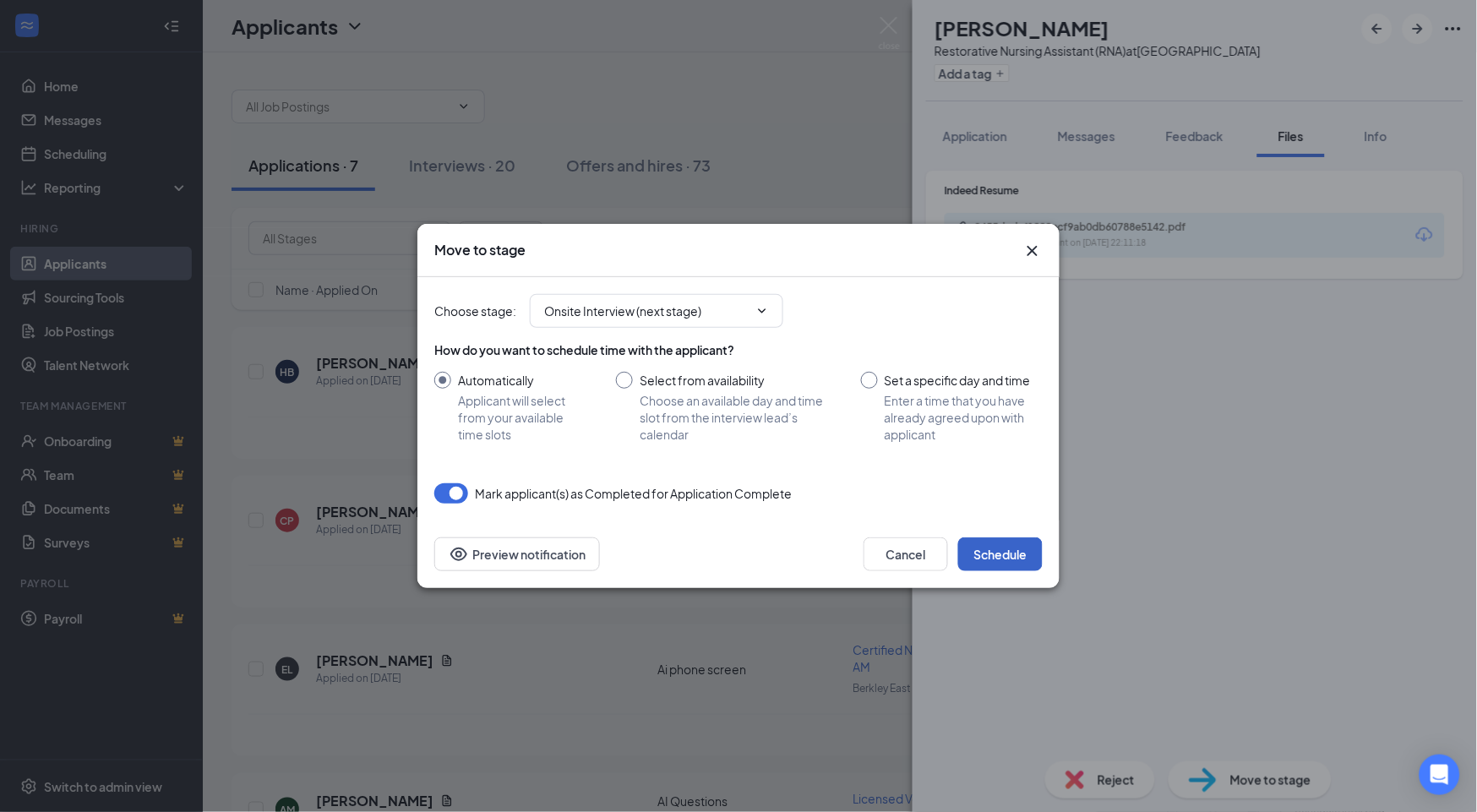
click at [1010, 555] on button "Schedule" at bounding box center [1000, 554] width 84 height 34
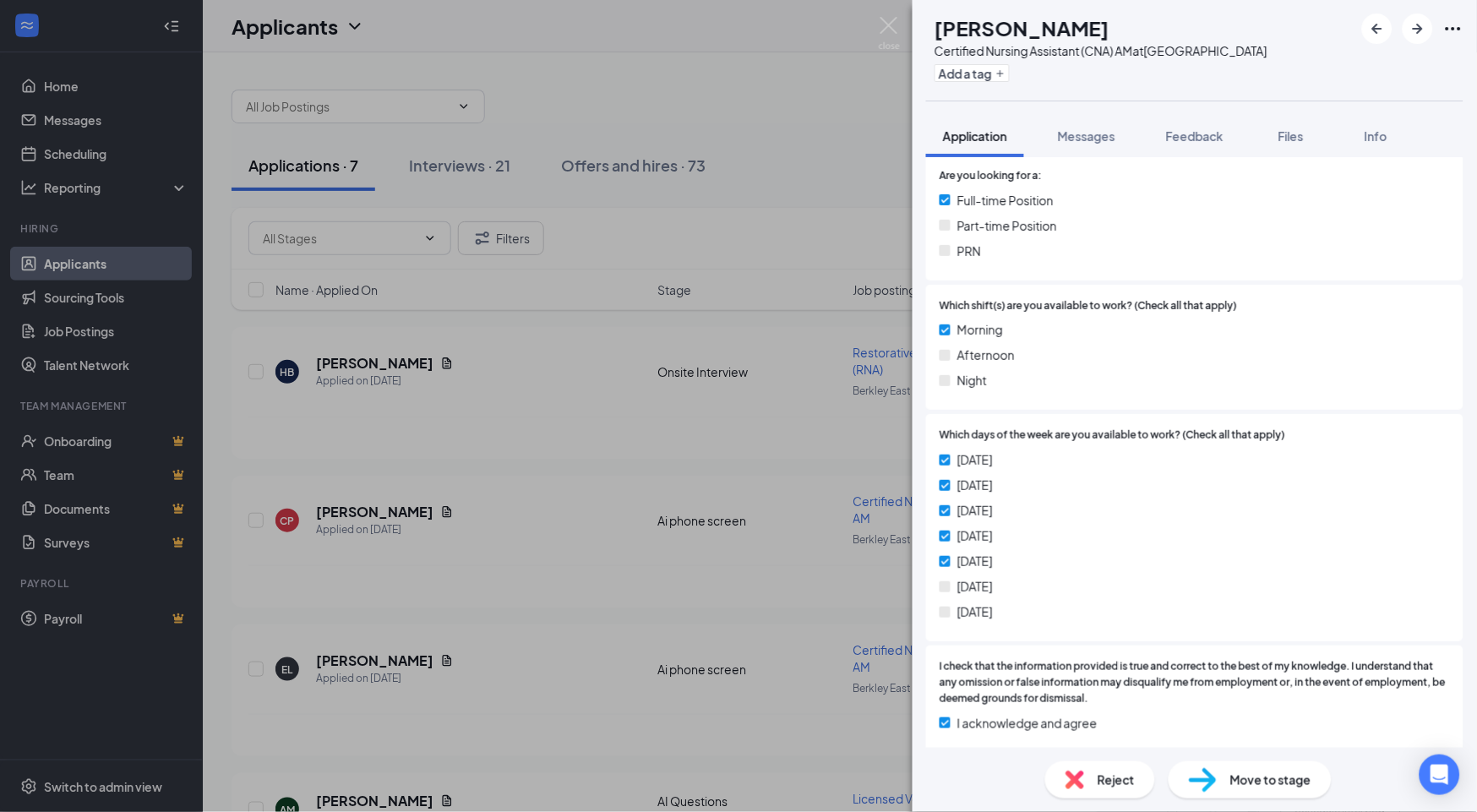
scroll to position [656, 0]
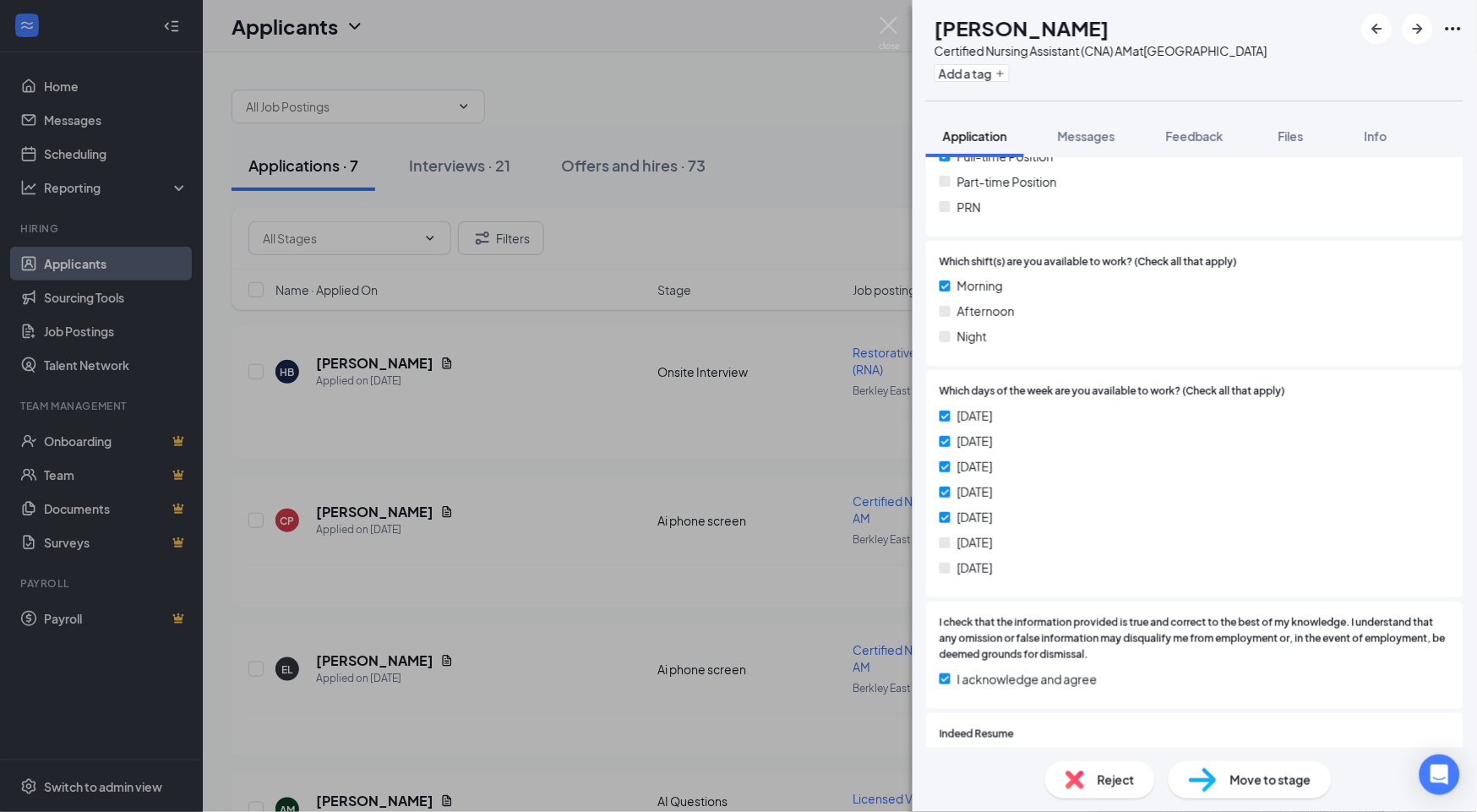
click at [1023, 770] on span "Reject" at bounding box center [1116, 779] width 37 height 19
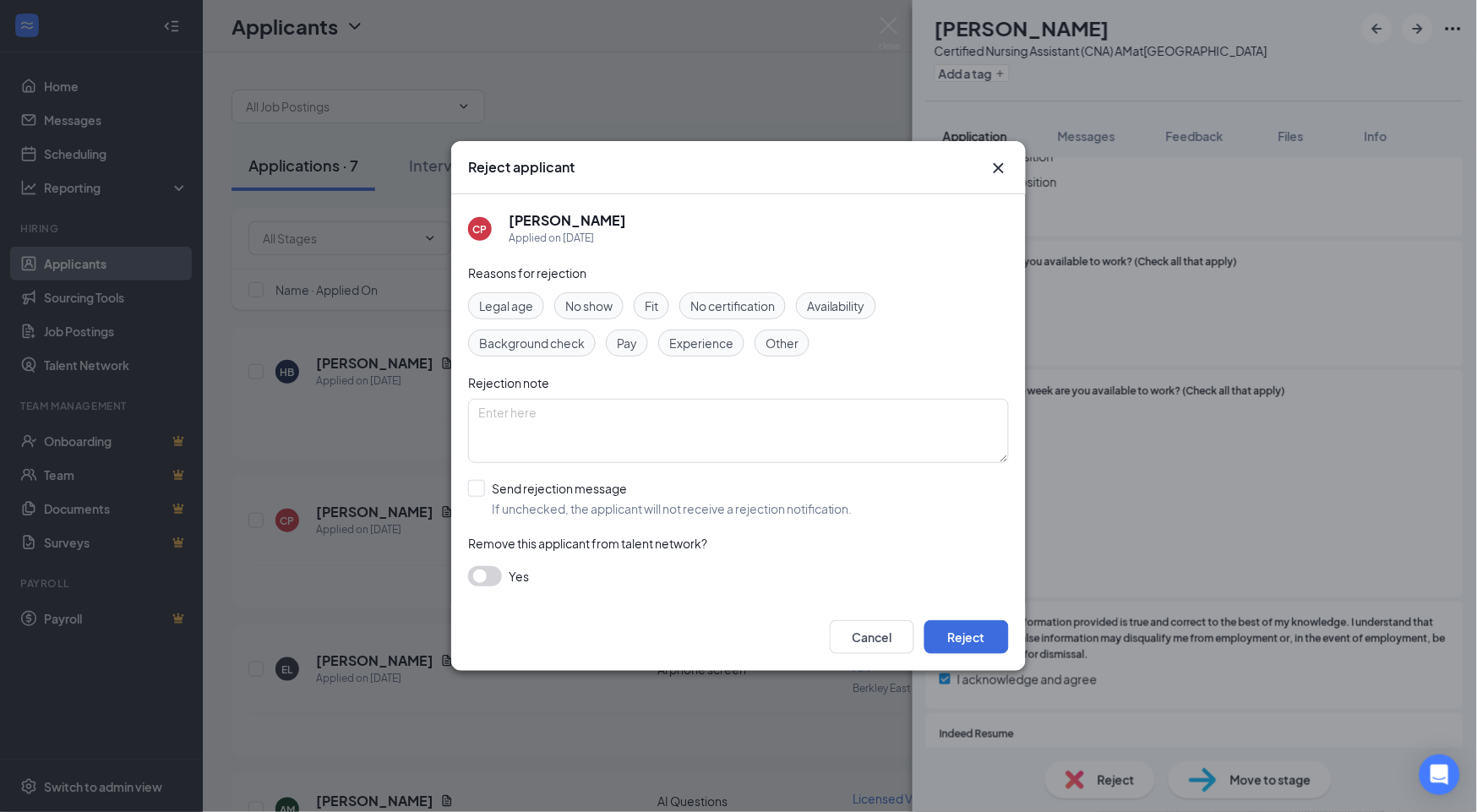
click at [855, 299] on span "Availability" at bounding box center [836, 305] width 59 height 19
click at [983, 636] on button "Reject" at bounding box center [966, 637] width 84 height 34
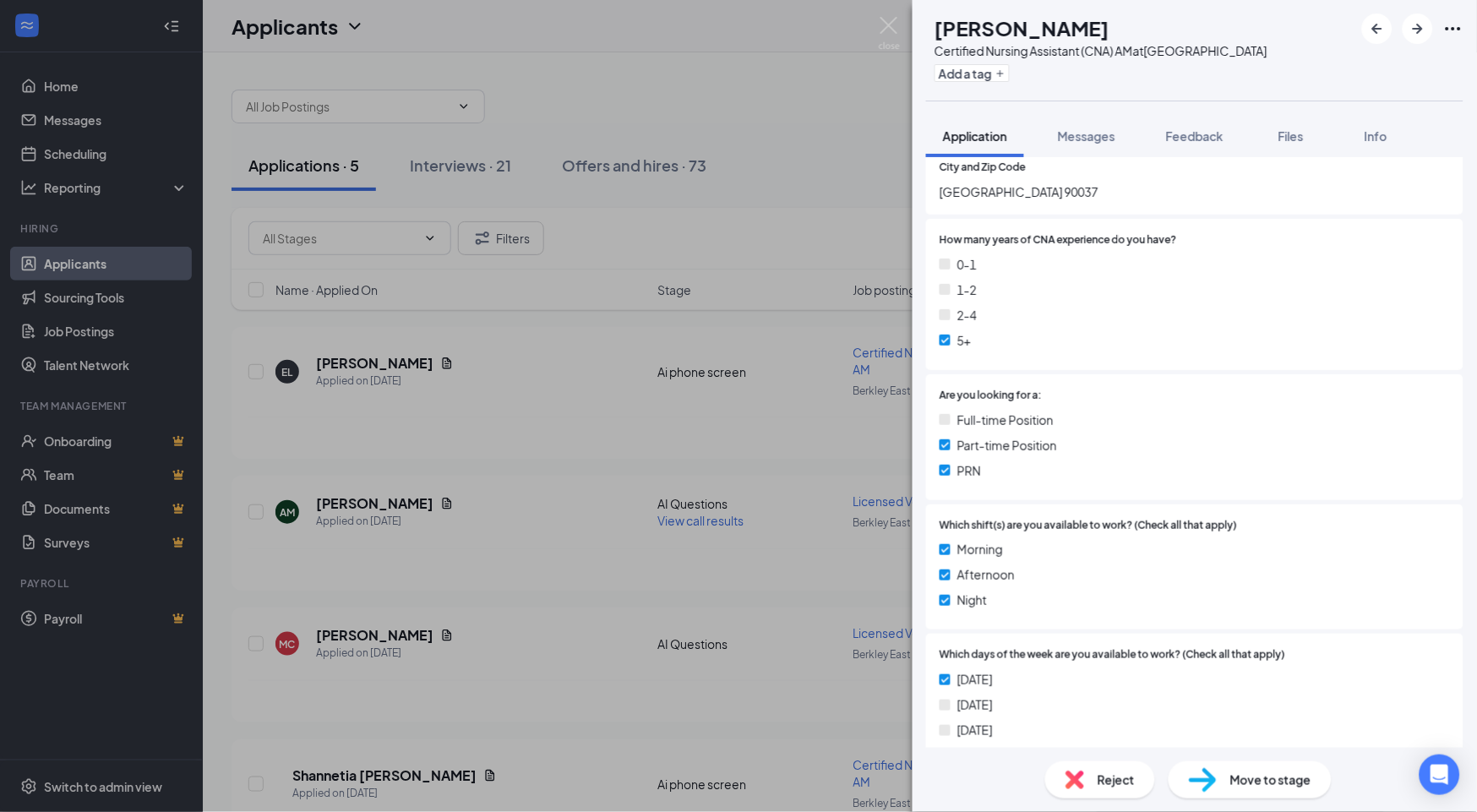
scroll to position [469, 0]
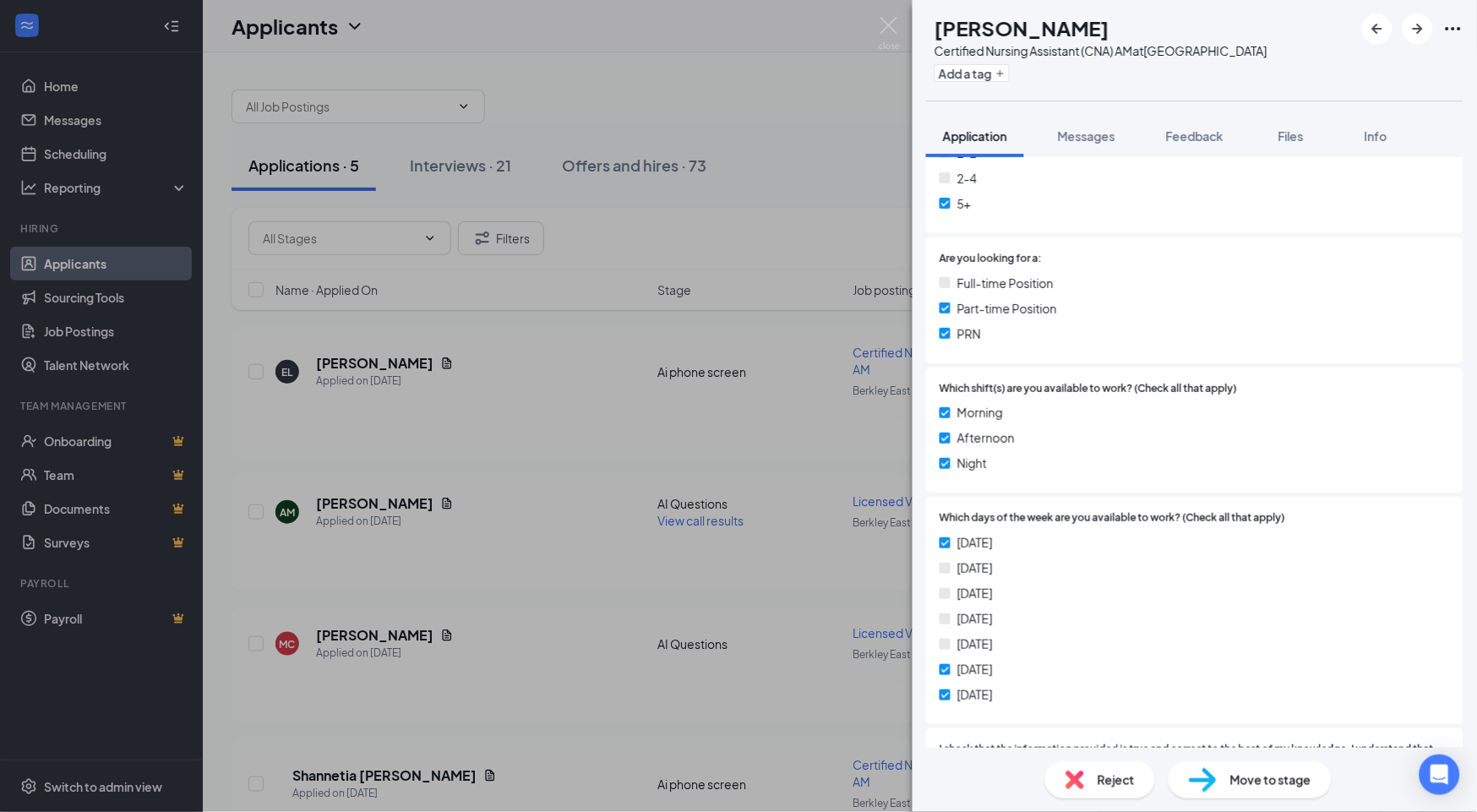
click at [1023, 770] on span "Reject" at bounding box center [1116, 779] width 37 height 19
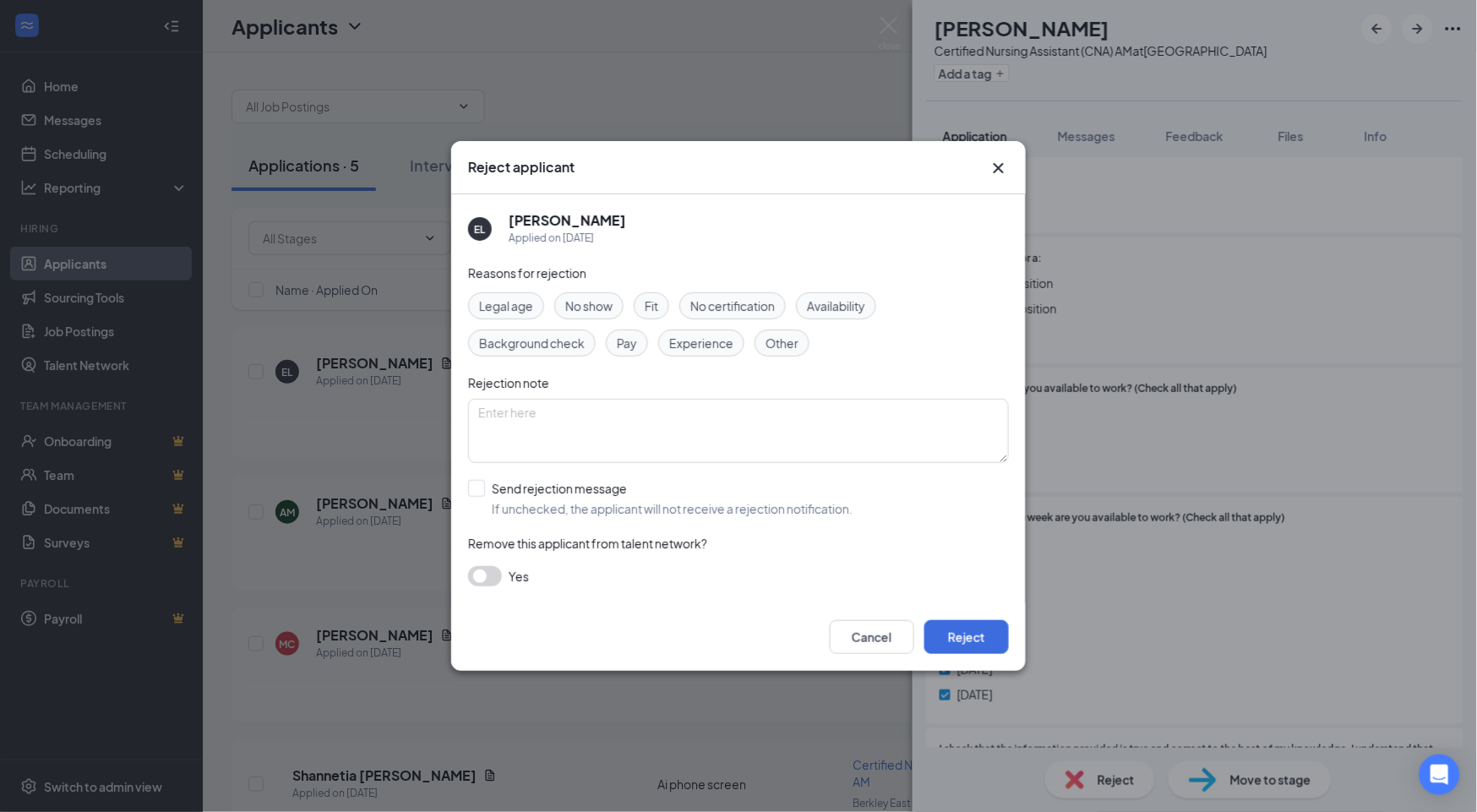
click at [863, 305] on span "Availability" at bounding box center [836, 305] width 59 height 19
click at [983, 638] on button "Reject" at bounding box center [966, 637] width 84 height 34
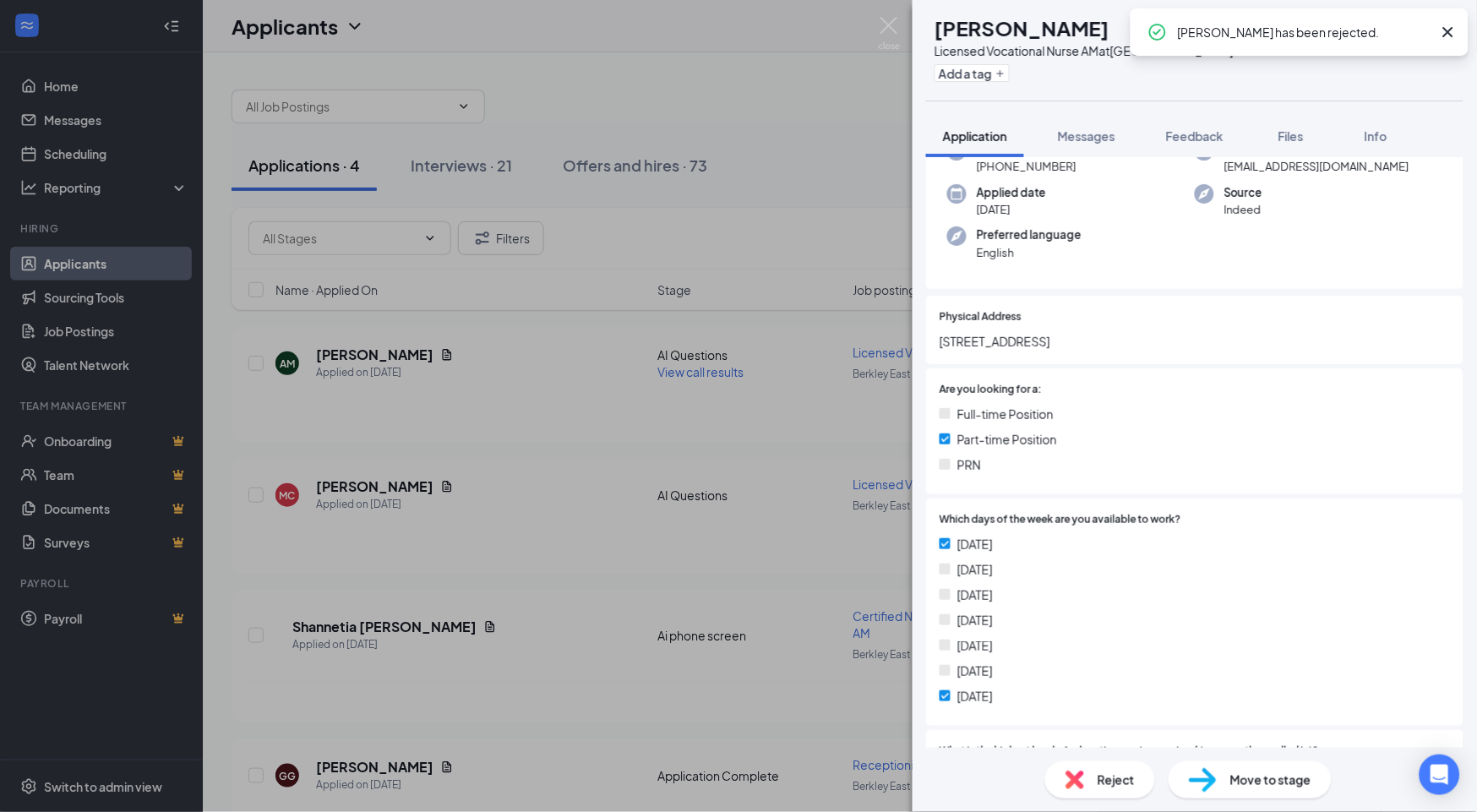
scroll to position [188, 0]
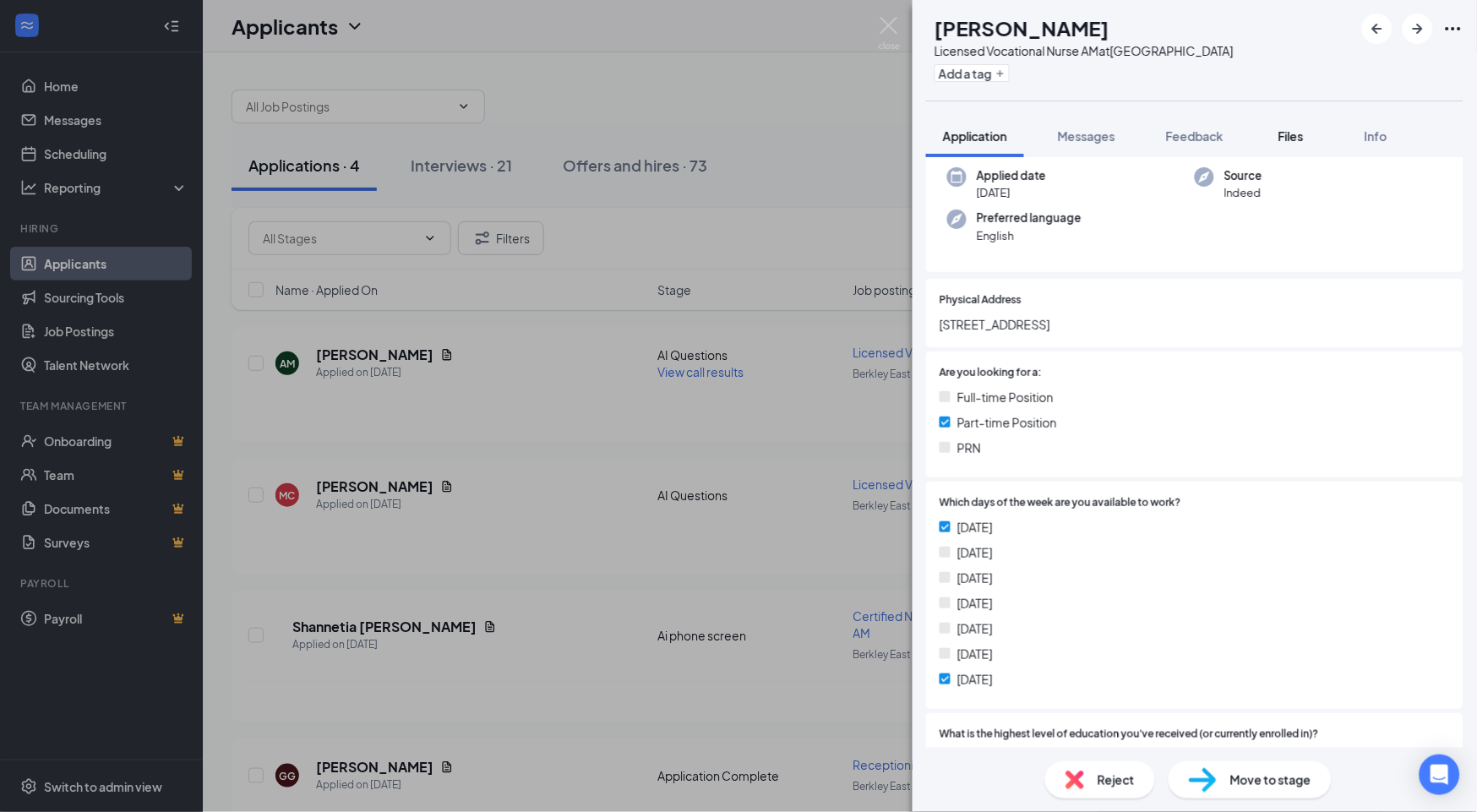
click at [1023, 133] on span "Files" at bounding box center [1291, 136] width 25 height 16
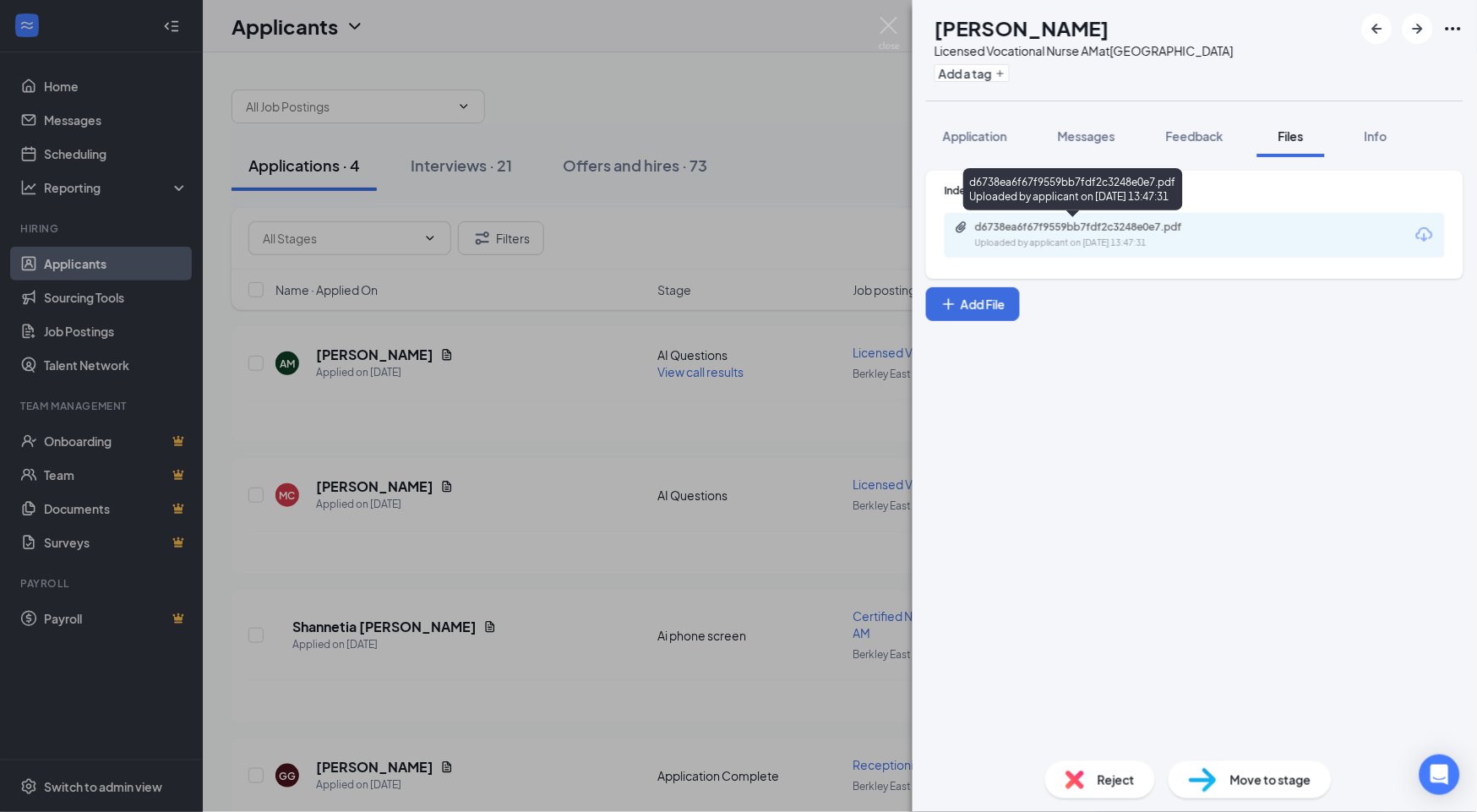
click at [1023, 225] on div "d6738ea6f67f9559bb7fdf2c3248e0e7.pdf" at bounding box center [1093, 227] width 237 height 14
click at [1023, 770] on span "Move to stage" at bounding box center [1270, 779] width 81 height 19
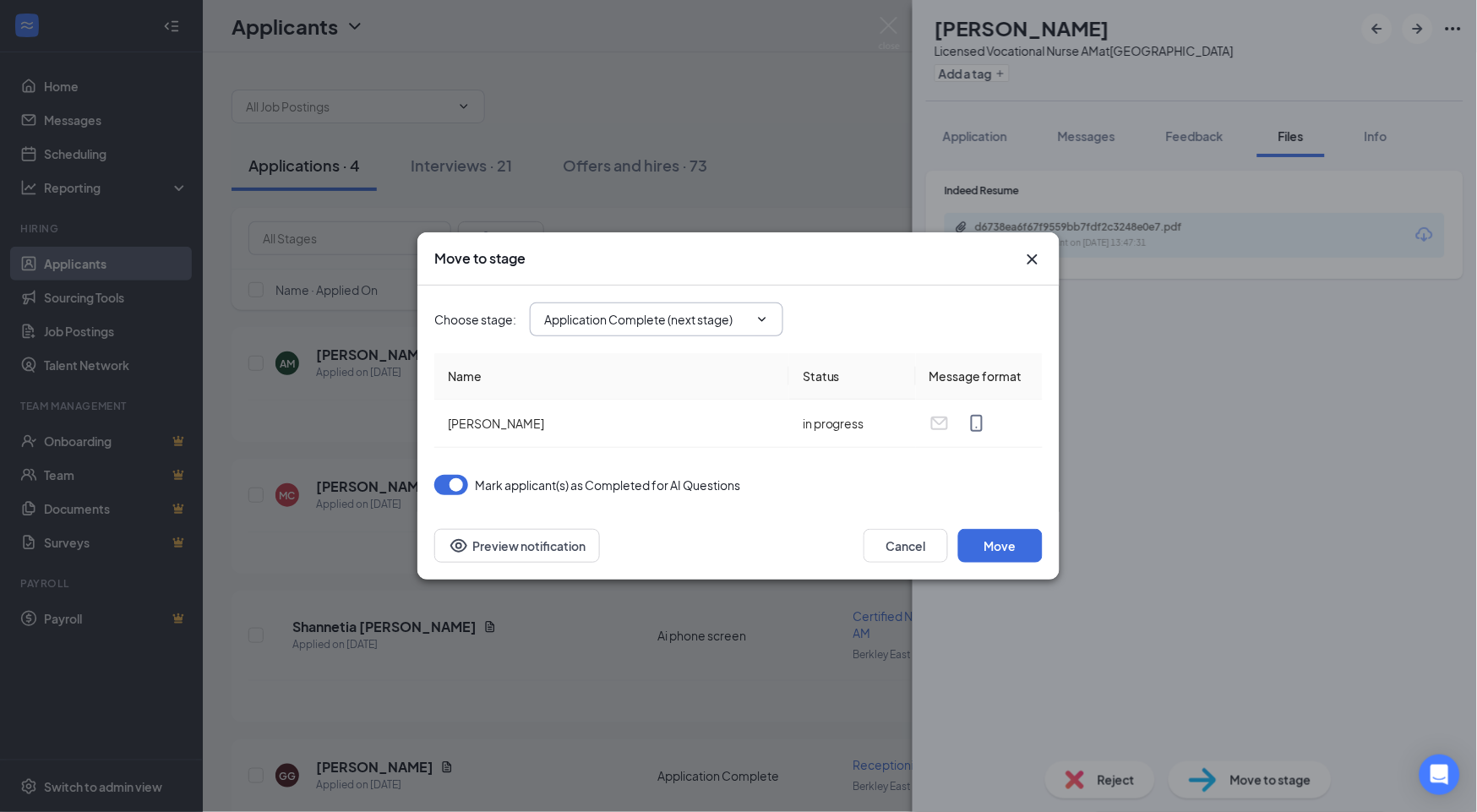
click at [694, 319] on input "Application Complete (next stage)" at bounding box center [646, 319] width 205 height 19
click at [623, 418] on div "Onsite Interview" at bounding box center [604, 421] width 90 height 19
type input "Onsite Interview"
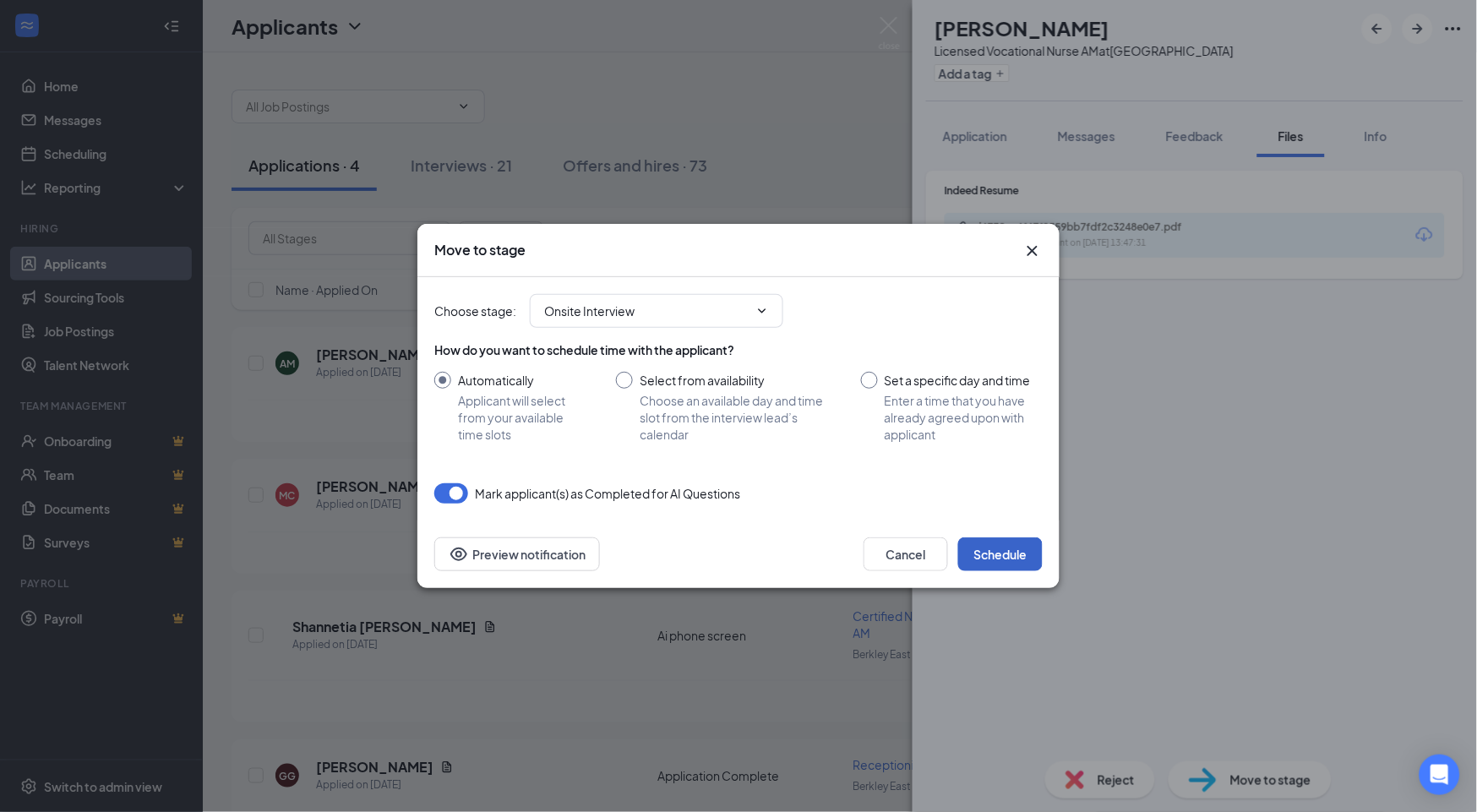
click at [1008, 558] on button "Schedule" at bounding box center [1000, 554] width 84 height 34
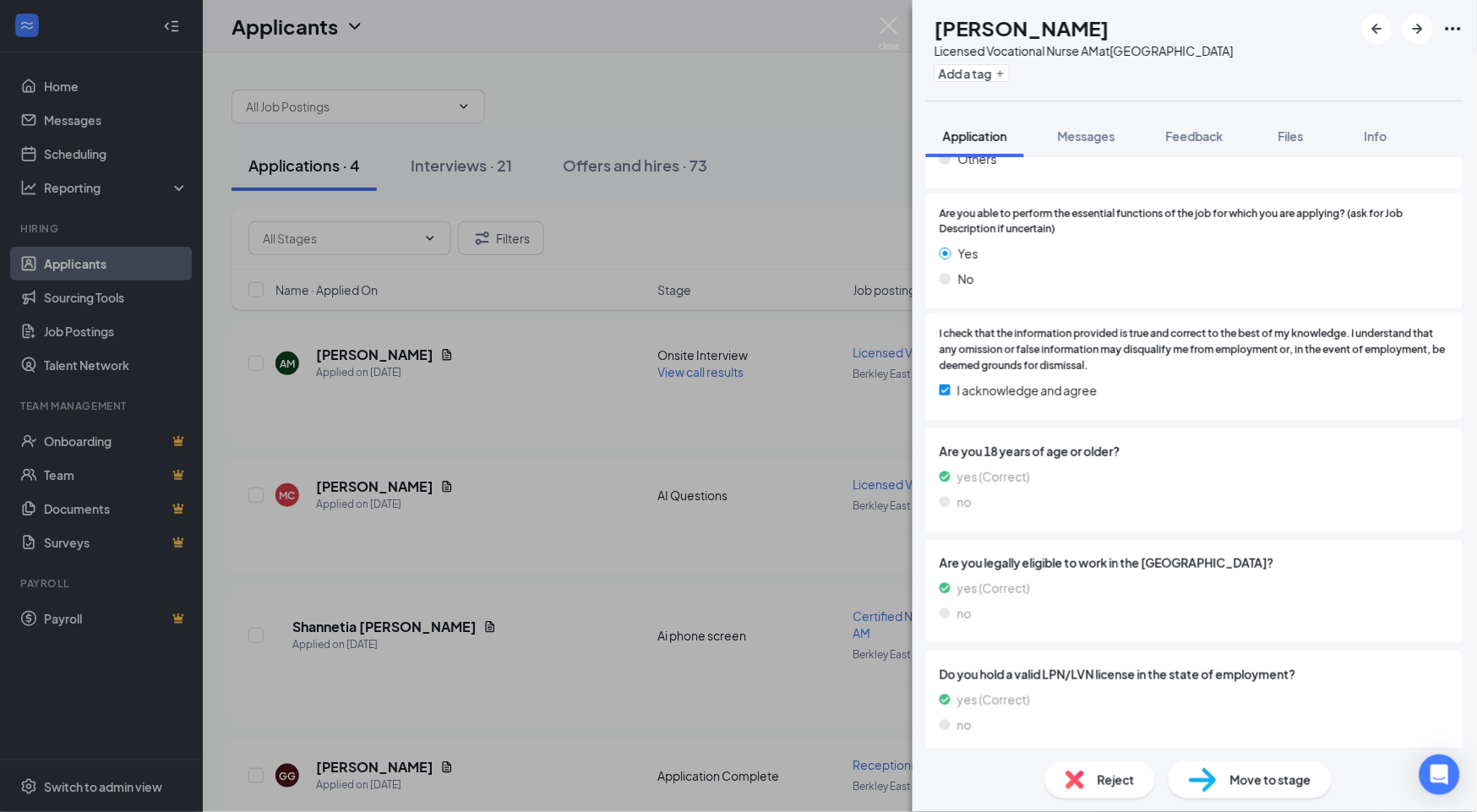
scroll to position [836, 0]
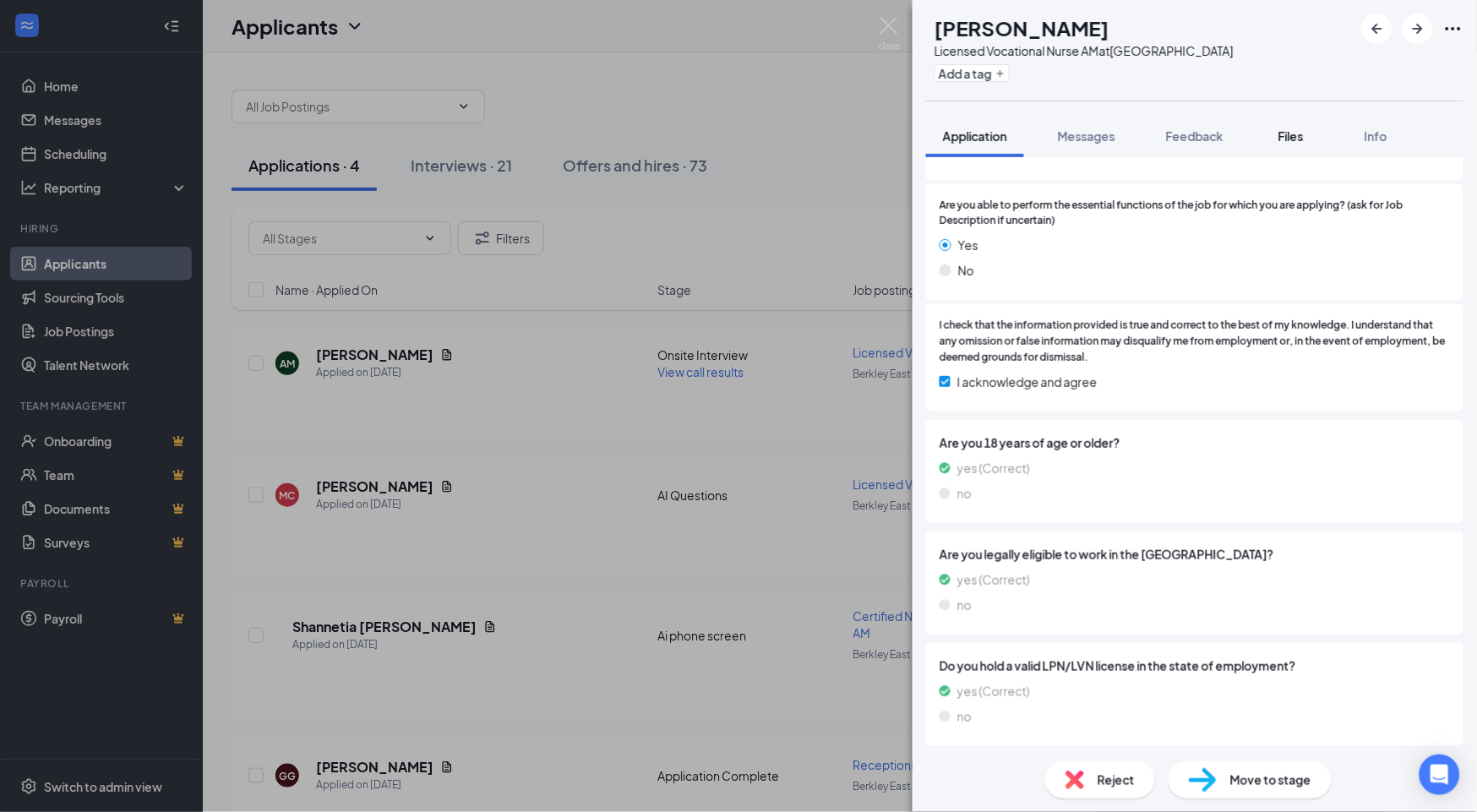
click at [1023, 139] on span "Files" at bounding box center [1291, 136] width 25 height 16
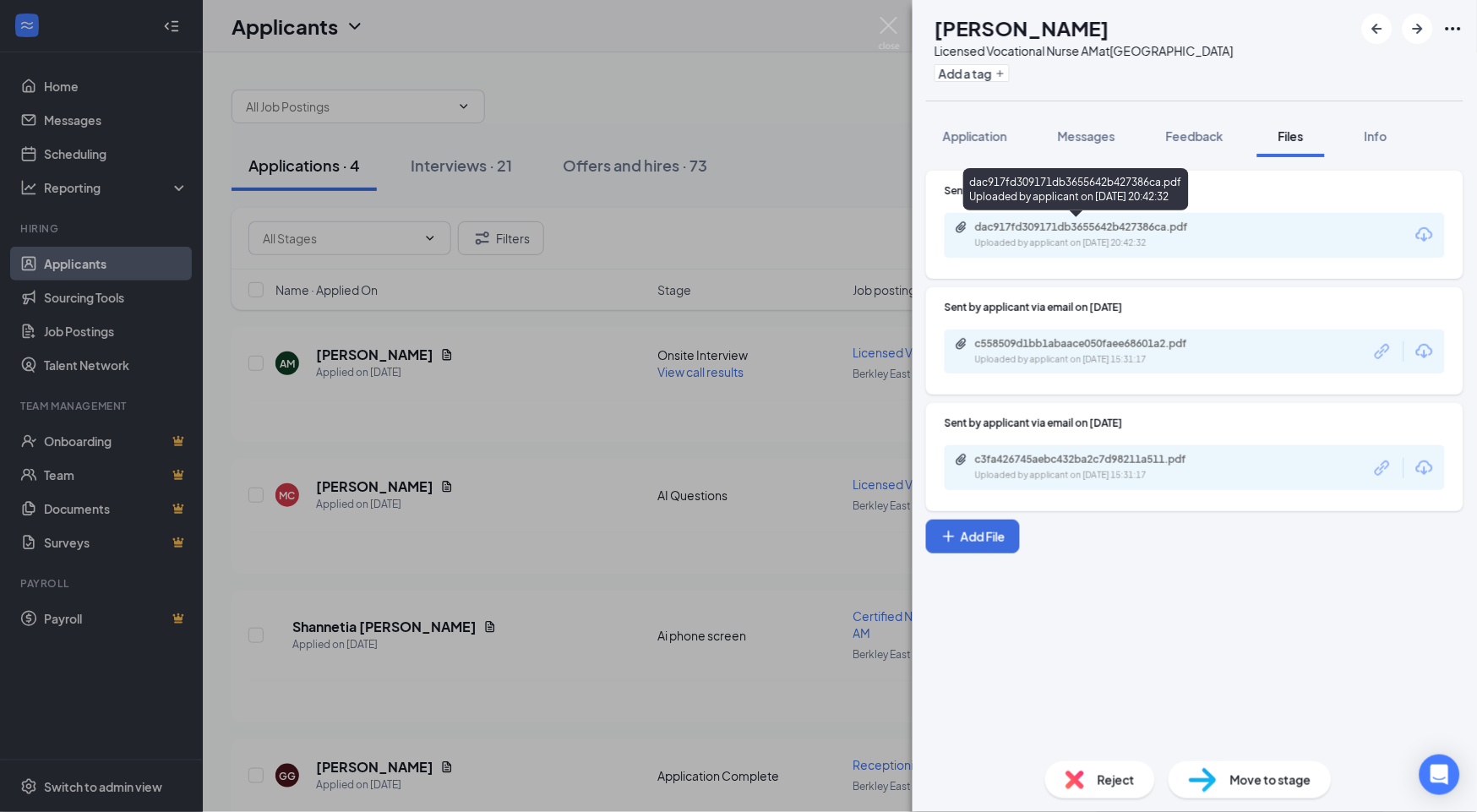
click at [1023, 223] on div "dac917fd309171db3655642b427386ca.pdf" at bounding box center [1093, 227] width 237 height 14
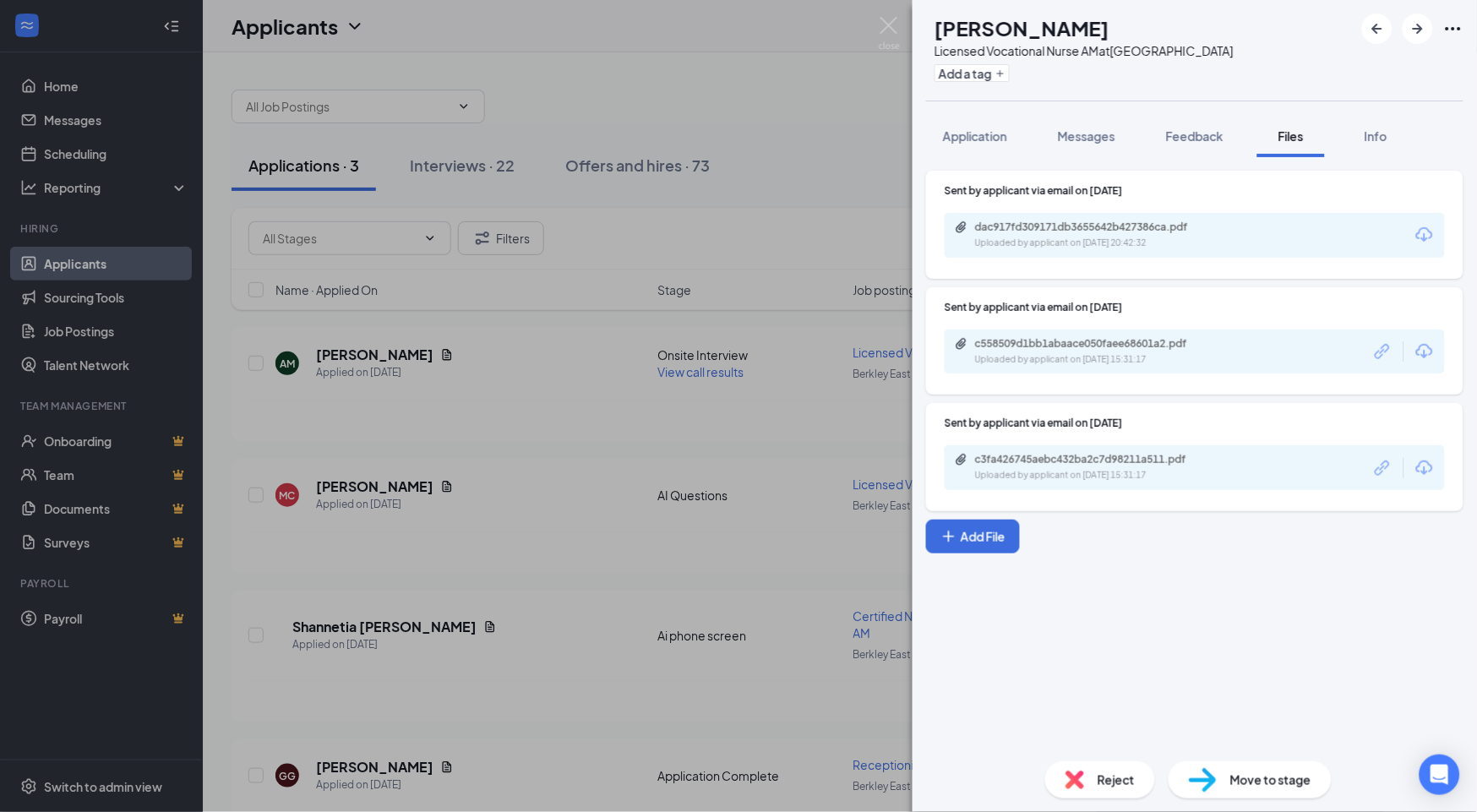
click at [1023, 770] on span "Reject" at bounding box center [1116, 779] width 37 height 19
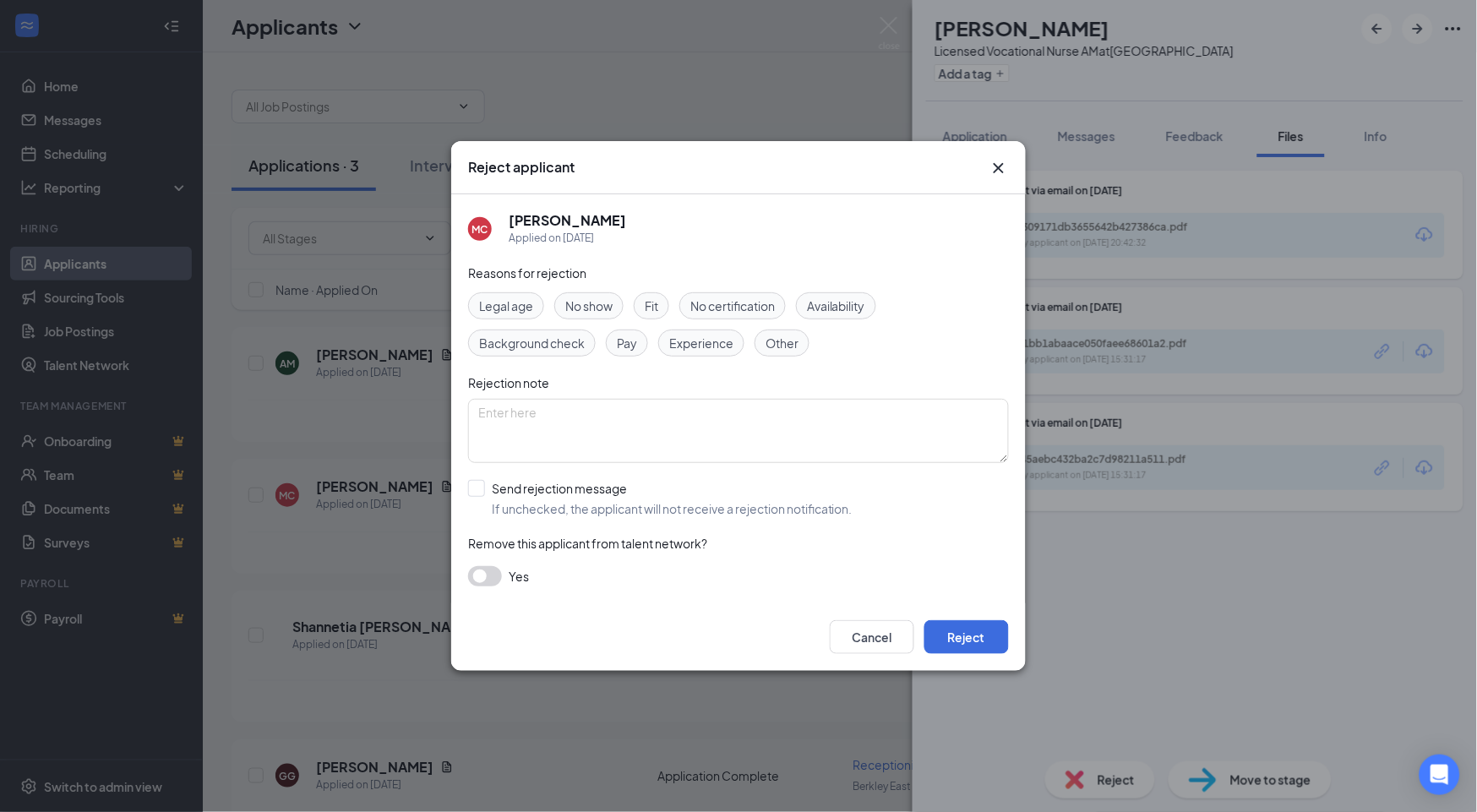
click at [708, 338] on span "Experience" at bounding box center [702, 342] width 65 height 19
click at [973, 643] on button "Reject" at bounding box center [966, 637] width 84 height 34
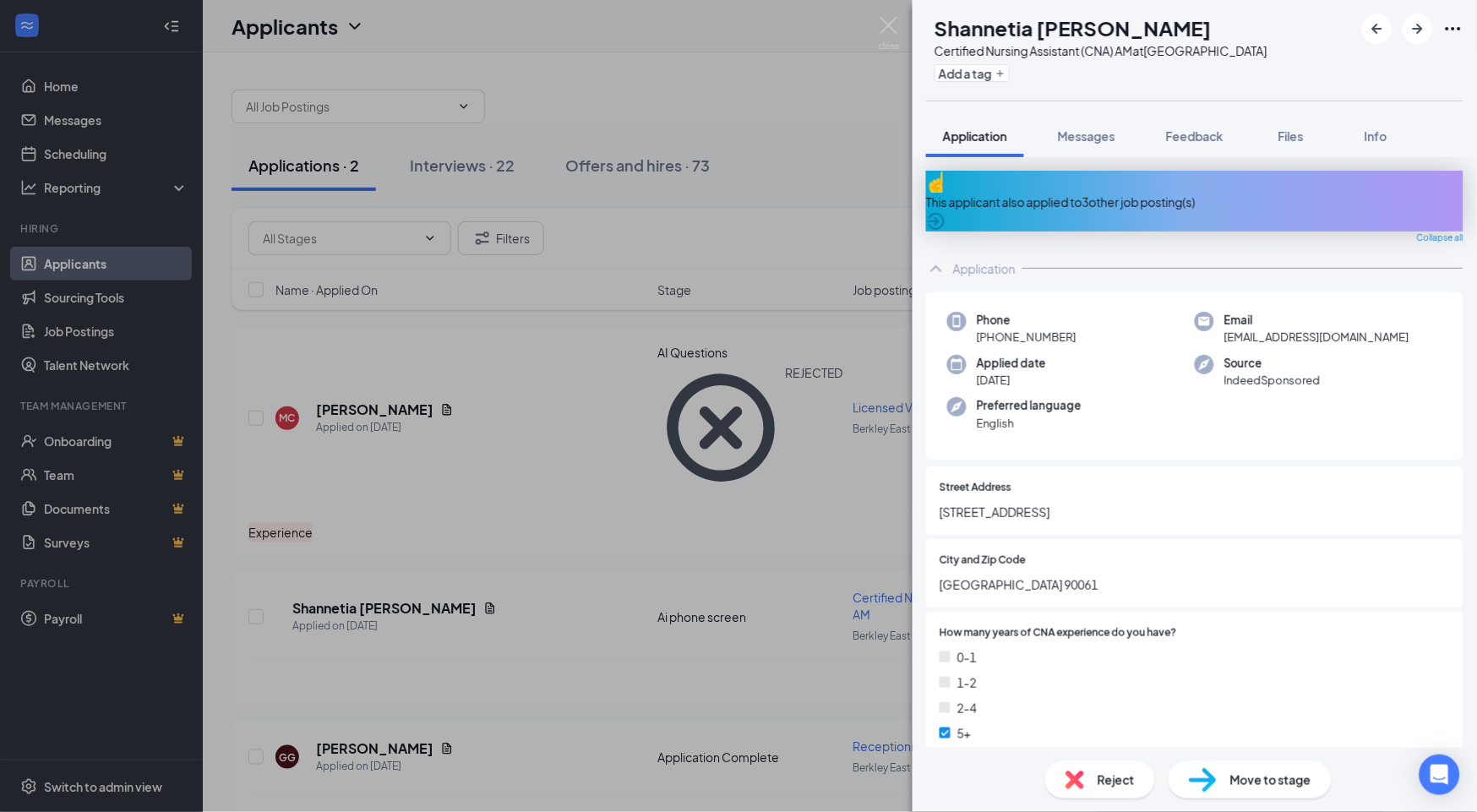
click at [1023, 209] on div "This applicant also applied to 3 other job posting(s)" at bounding box center [1194, 202] width 537 height 19
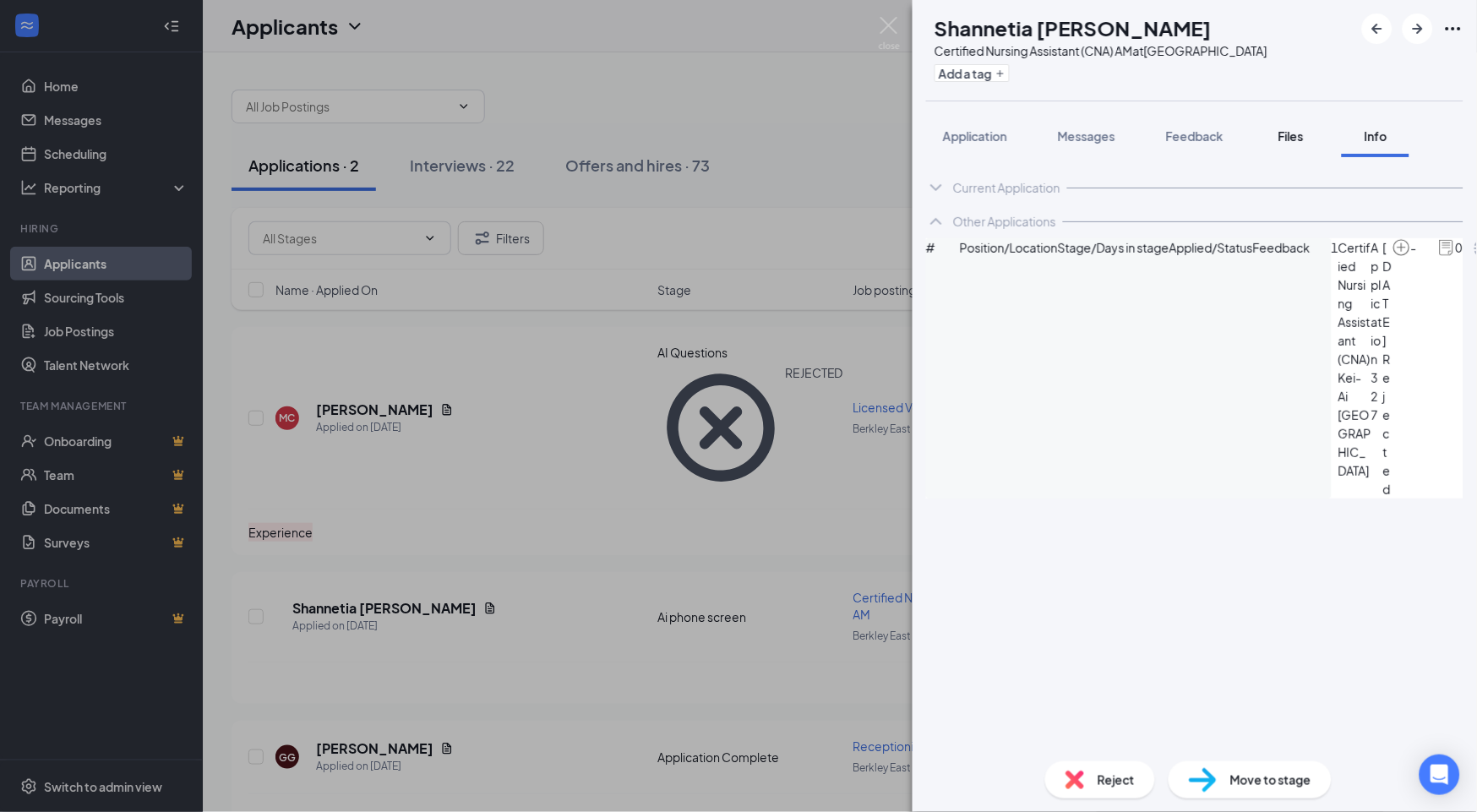
click at [1023, 144] on span "Files" at bounding box center [1291, 136] width 25 height 16
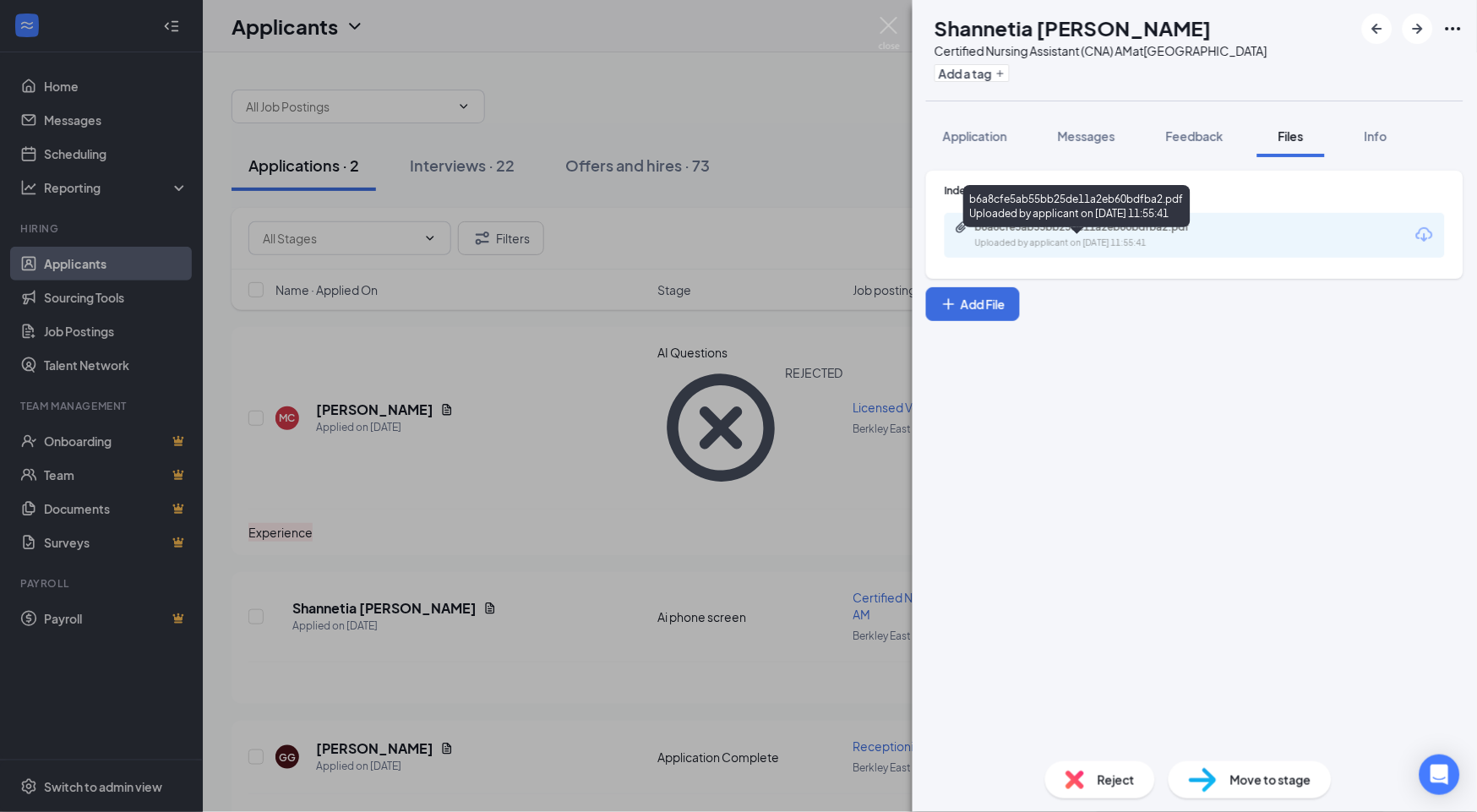
click at [1023, 250] on div "Uploaded by applicant on [DATE] 11:55:41" at bounding box center [1101, 244] width 254 height 14
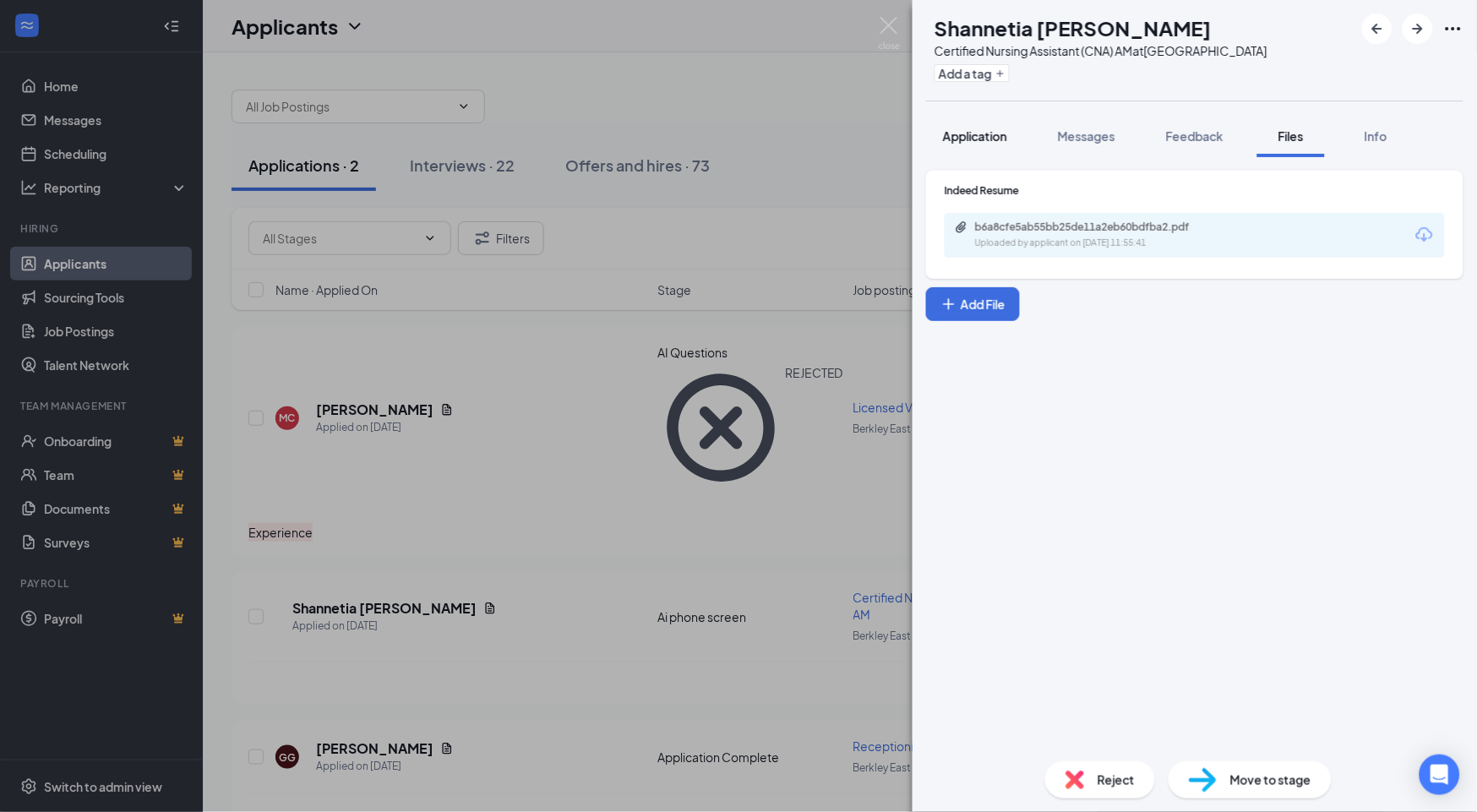
click at [983, 144] on span "Application" at bounding box center [975, 136] width 65 height 16
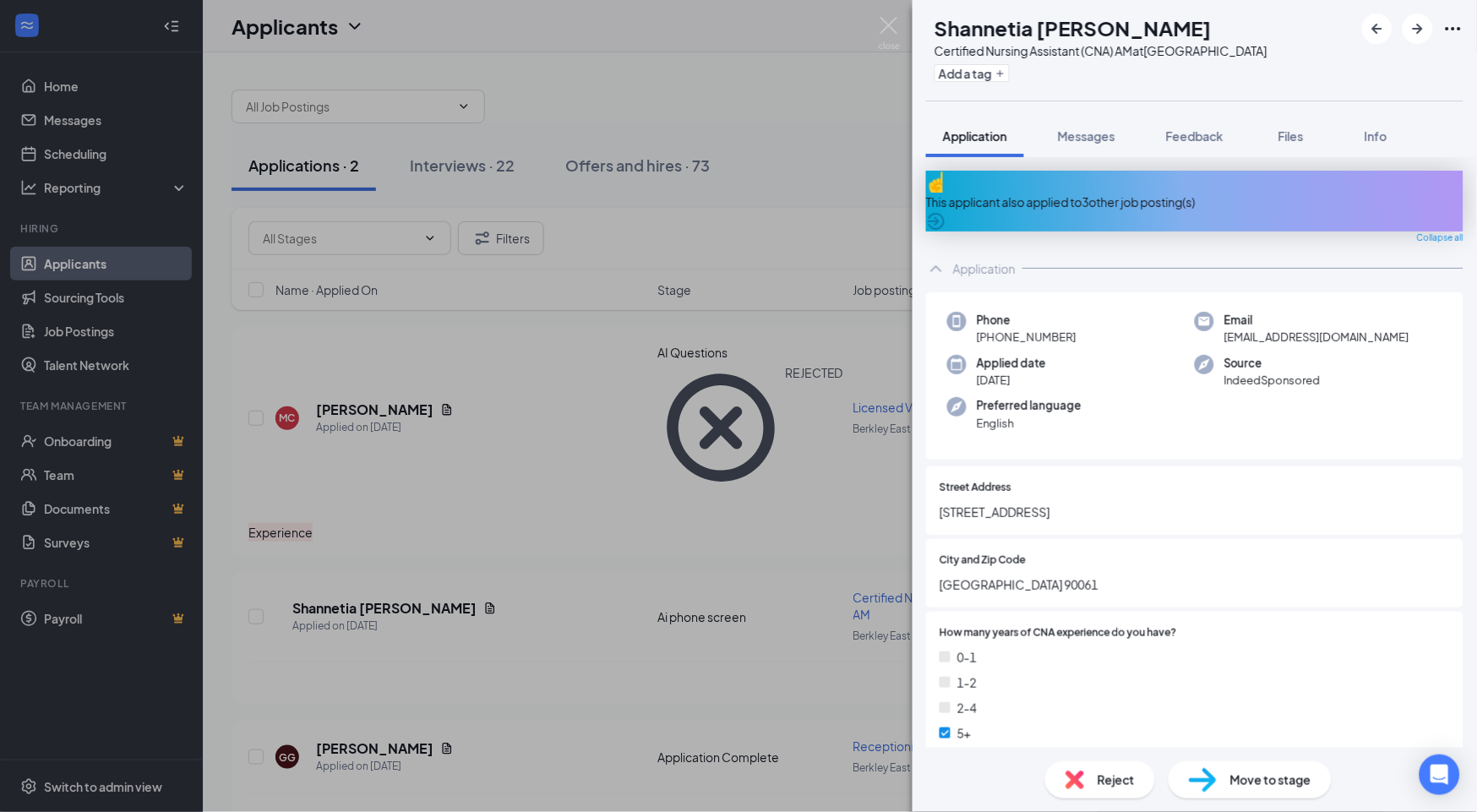
click at [1023, 195] on div "This applicant also applied to 3 other job posting(s)" at bounding box center [1194, 201] width 537 height 61
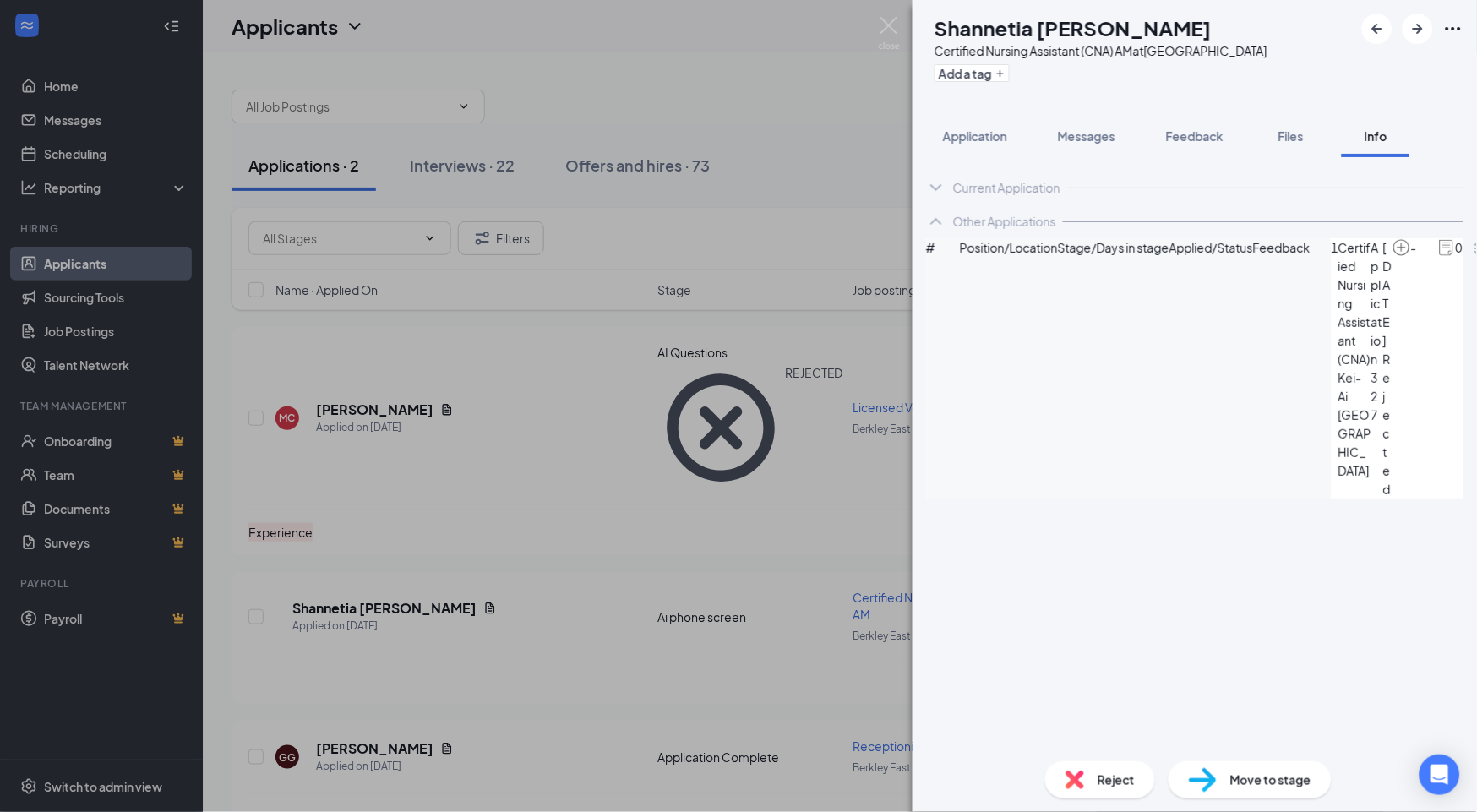
click at [1023, 770] on span "Move to stage" at bounding box center [1270, 779] width 81 height 19
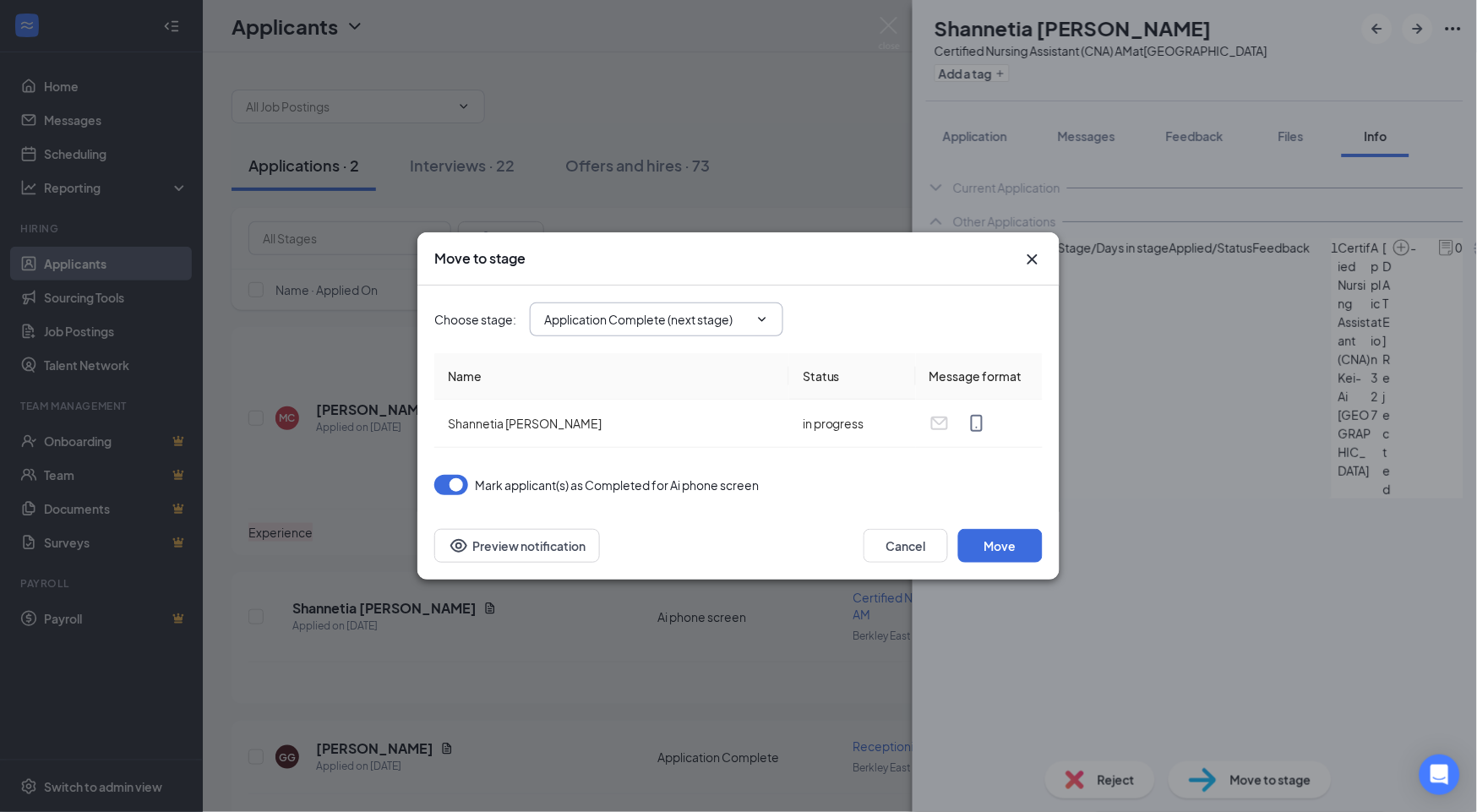
click at [761, 317] on icon "ChevronDown" at bounding box center [762, 319] width 14 height 14
click at [766, 322] on icon "ChevronDown" at bounding box center [762, 319] width 14 height 14
click at [762, 314] on icon "ChevronDown" at bounding box center [762, 319] width 14 height 14
click at [924, 314] on div "Choose stage : Application Complete (next stage)" at bounding box center [739, 319] width 609 height 34
click at [761, 318] on icon "ChevronDown" at bounding box center [762, 319] width 8 height 4
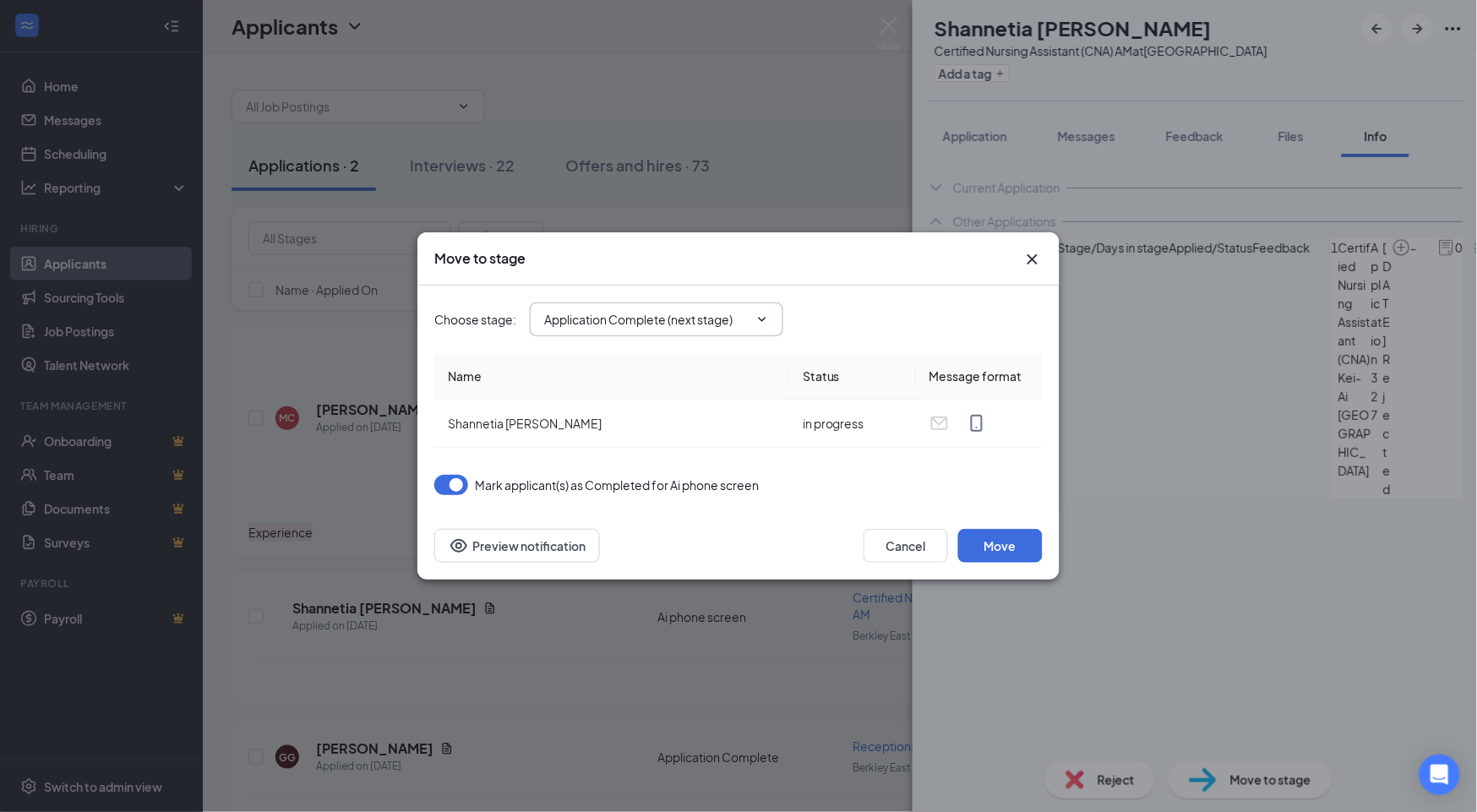
click at [757, 318] on icon "ChevronDown" at bounding box center [762, 319] width 14 height 14
click at [900, 538] on button "Cancel" at bounding box center [905, 545] width 84 height 34
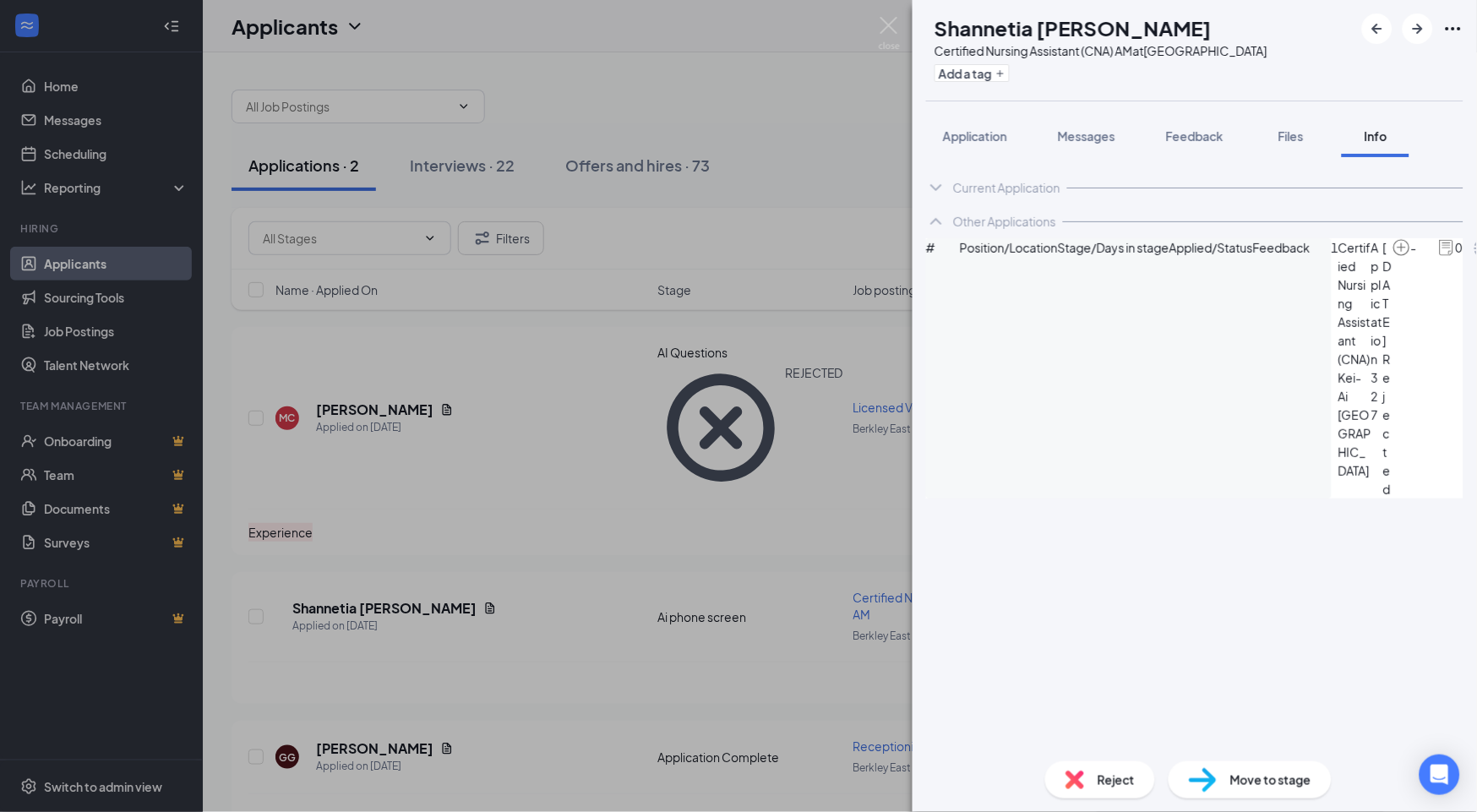
click at [1023, 661] on div "Current Application Phone [PHONE_NUMBER] Email [EMAIL_ADDRESS][DOMAIN_NAME] App…" at bounding box center [1194, 452] width 565 height 590
click at [1023, 144] on span "Files" at bounding box center [1291, 136] width 25 height 16
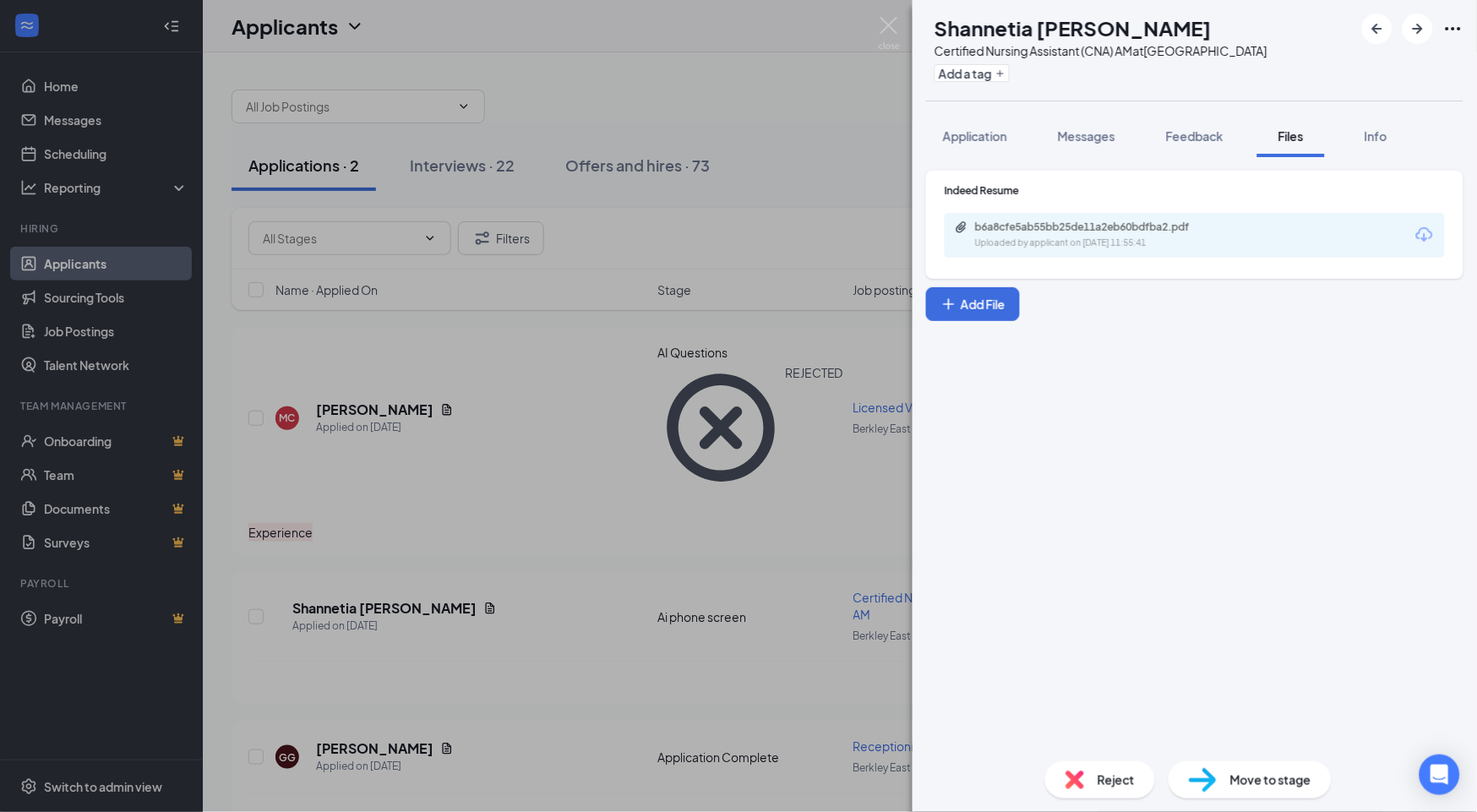
click at [1023, 770] on span "Move to stage" at bounding box center [1270, 779] width 81 height 19
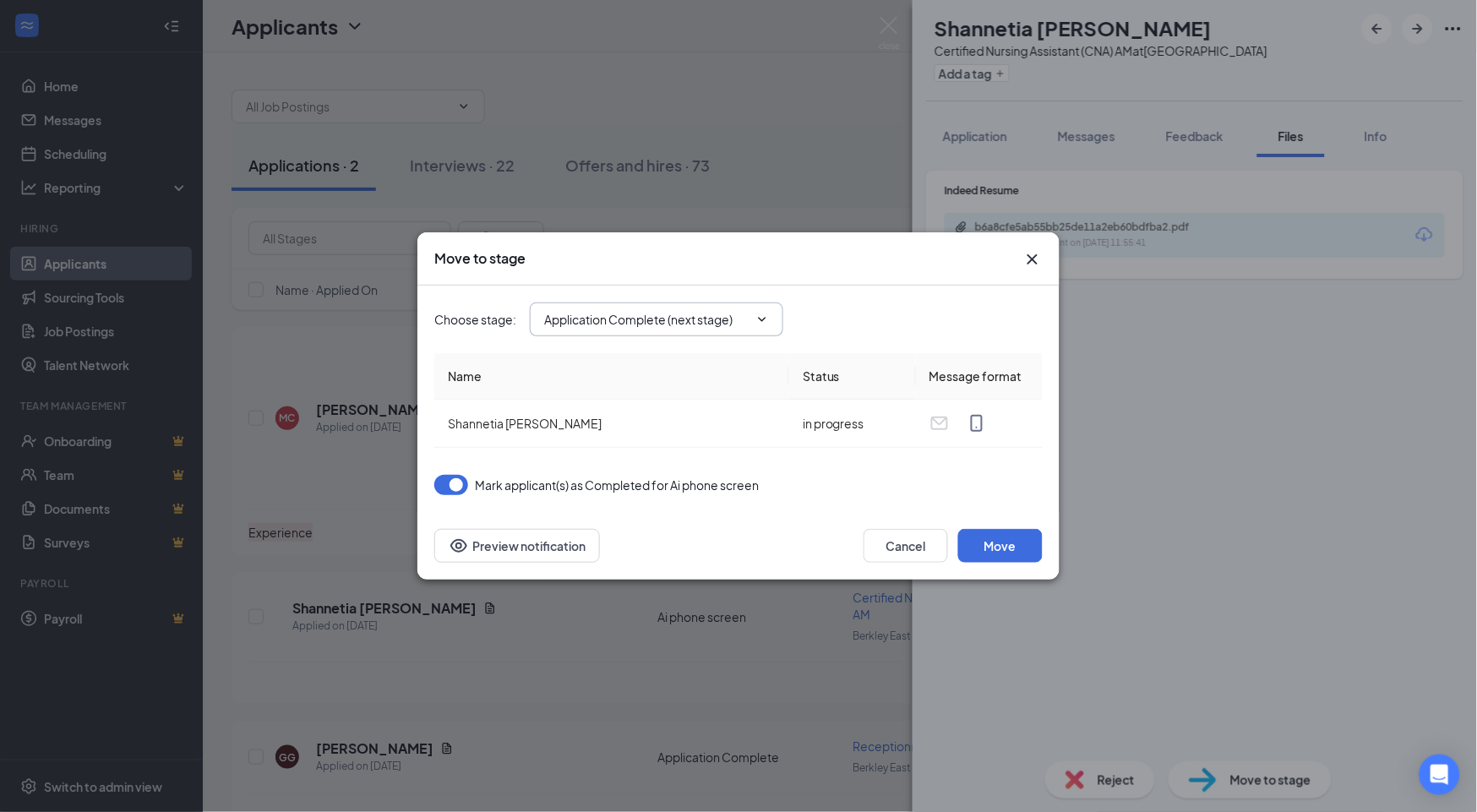
click at [767, 316] on icon "ChevronDown" at bounding box center [762, 319] width 14 height 14
click at [748, 315] on input "Application Complete (next stage)" at bounding box center [646, 319] width 205 height 19
click at [631, 415] on div "Onsite Interview" at bounding box center [604, 421] width 90 height 19
type input "Onsite Interview"
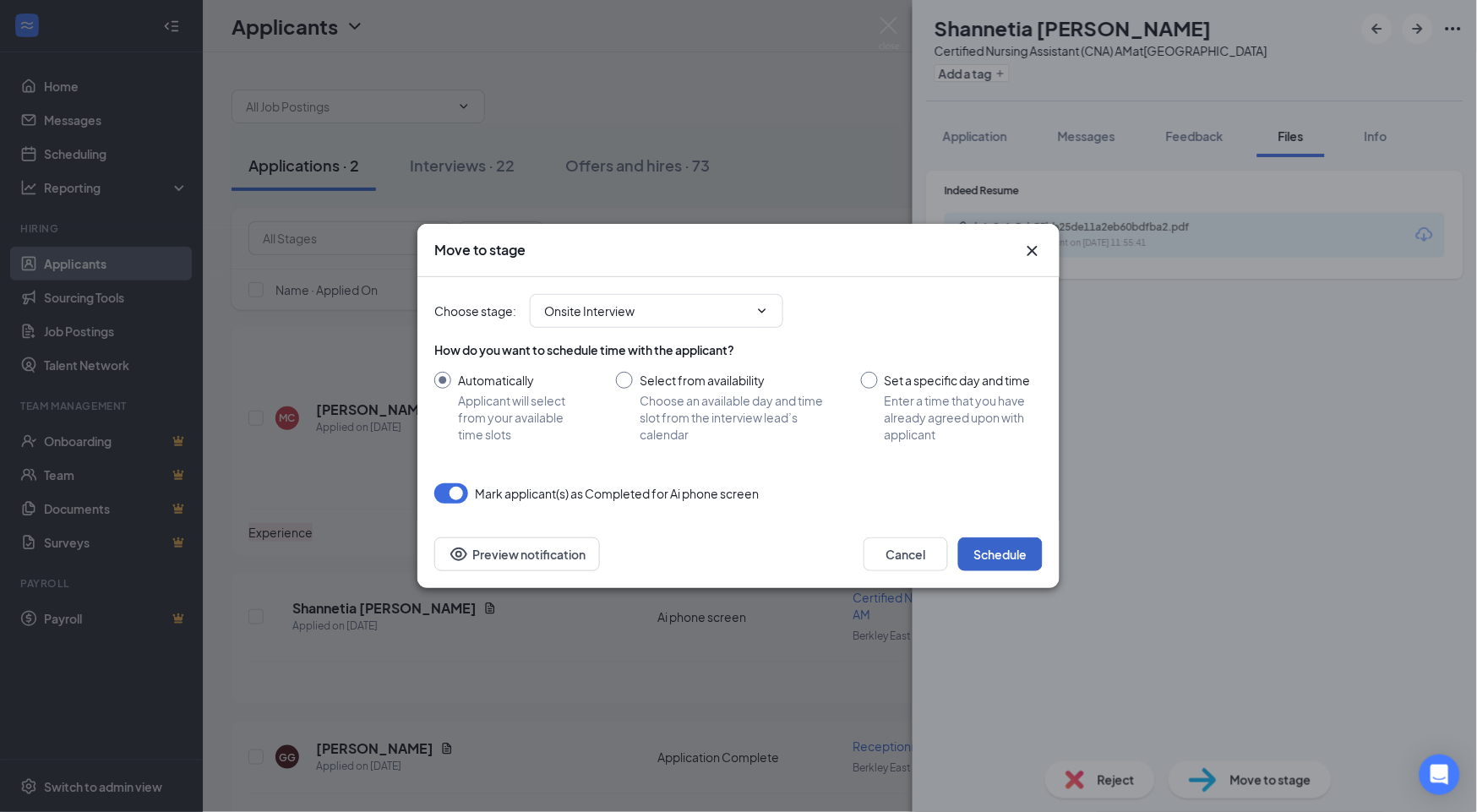
click at [1008, 552] on button "Schedule" at bounding box center [1000, 554] width 84 height 34
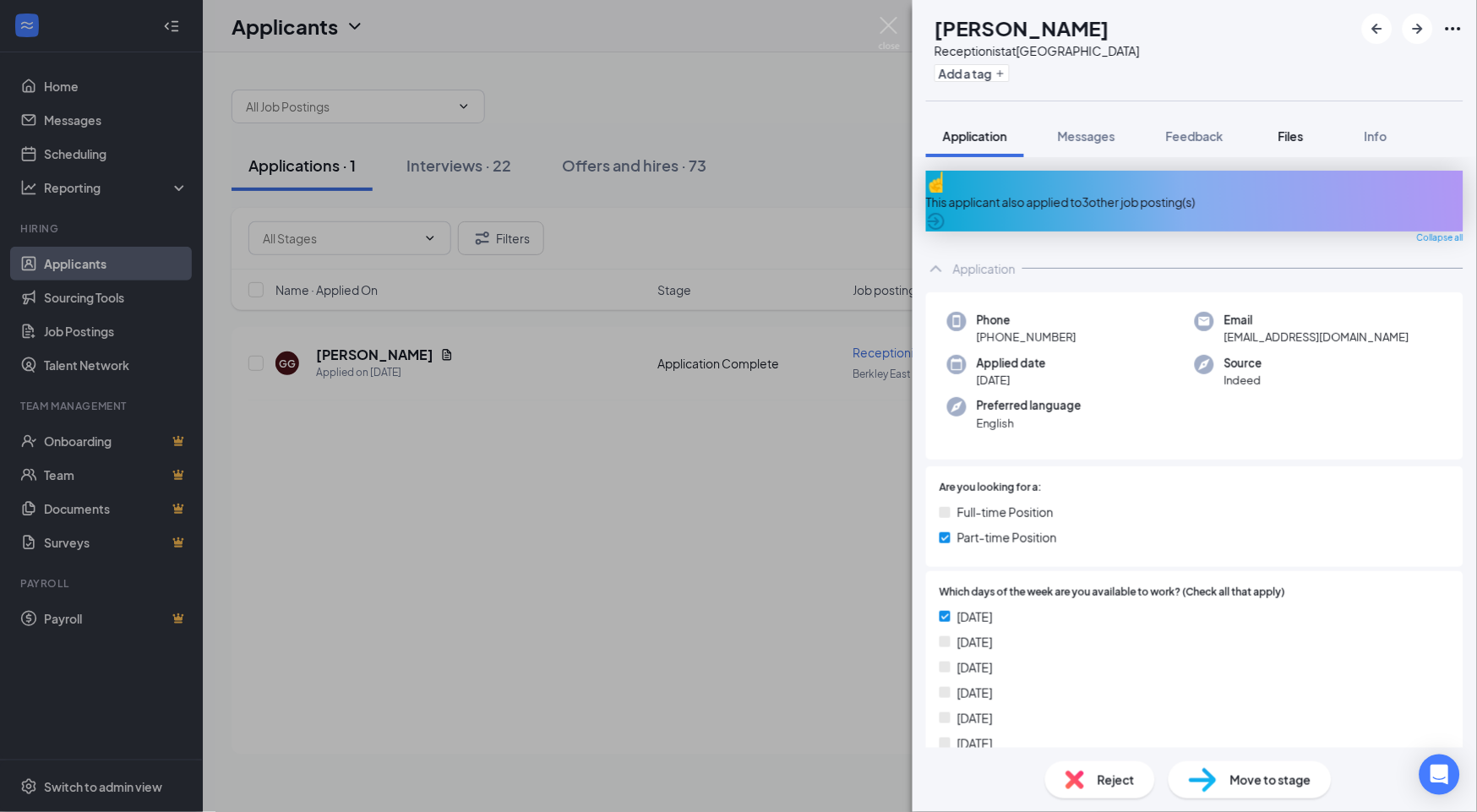
click at [1023, 135] on span "Files" at bounding box center [1291, 136] width 25 height 16
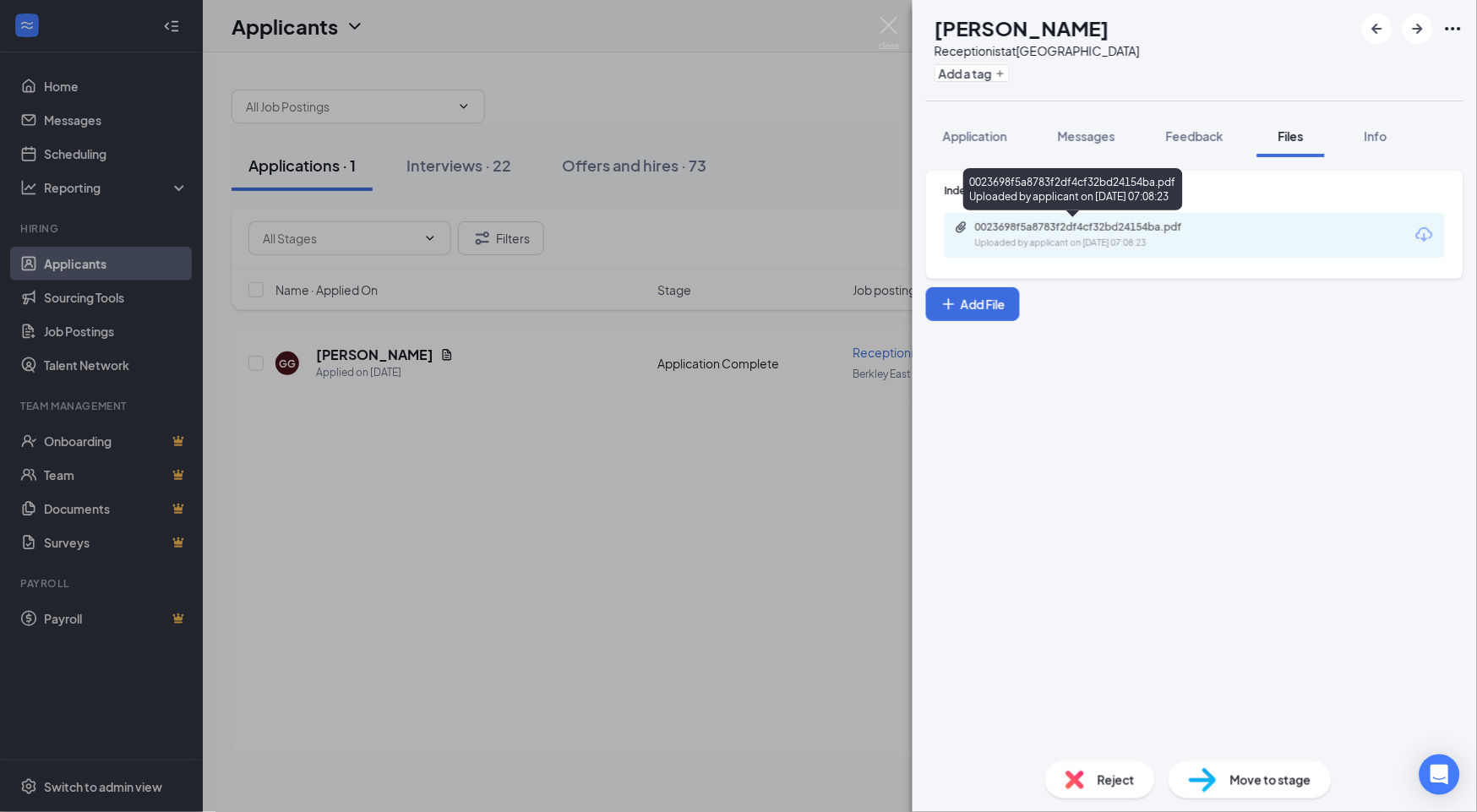
click at [1023, 225] on div "0023698f5a8783f2df4cf32bd24154ba.pdf" at bounding box center [1093, 227] width 237 height 14
click at [1023, 770] on span "Move to stage" at bounding box center [1270, 779] width 81 height 19
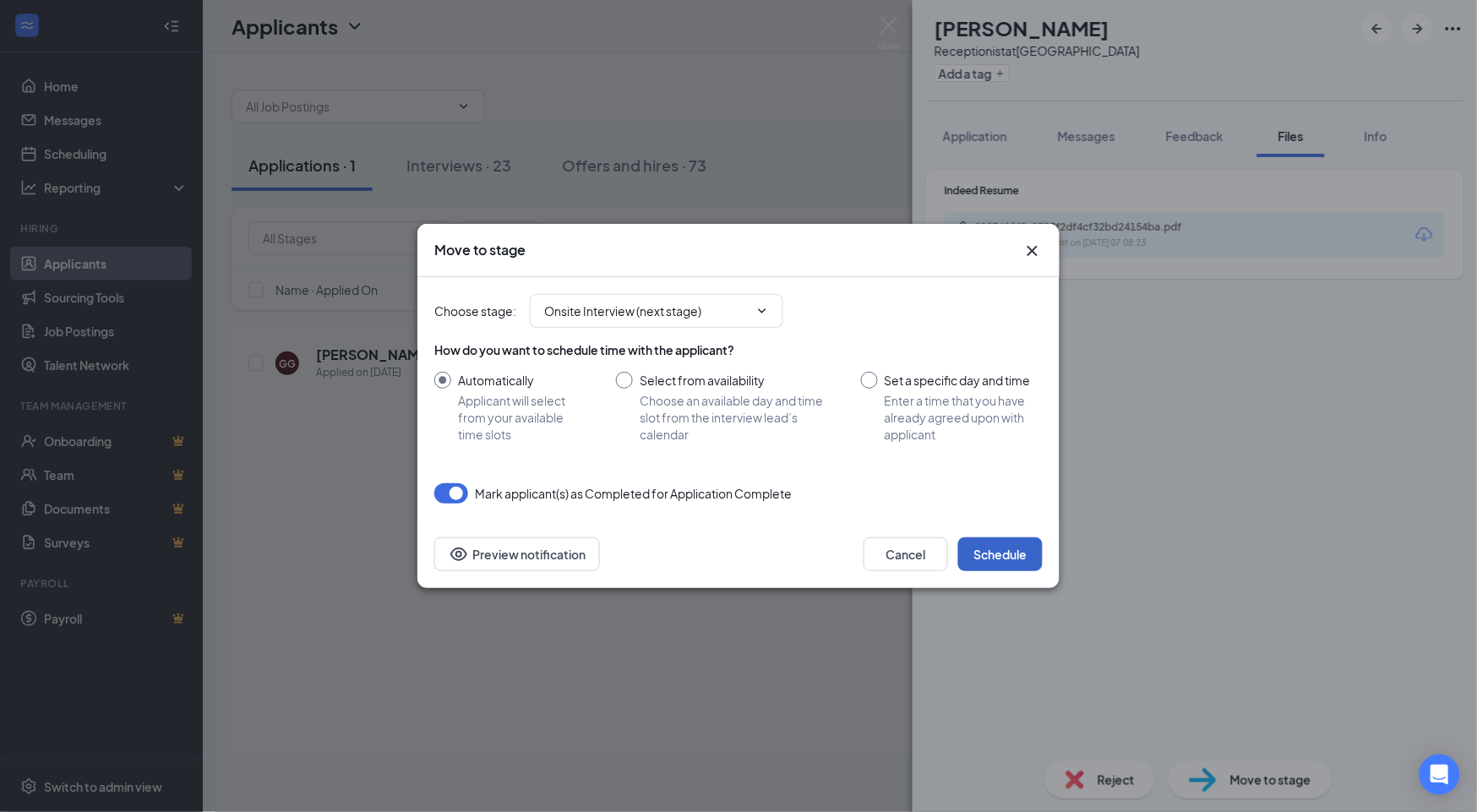
click at [1015, 559] on button "Schedule" at bounding box center [1000, 554] width 84 height 34
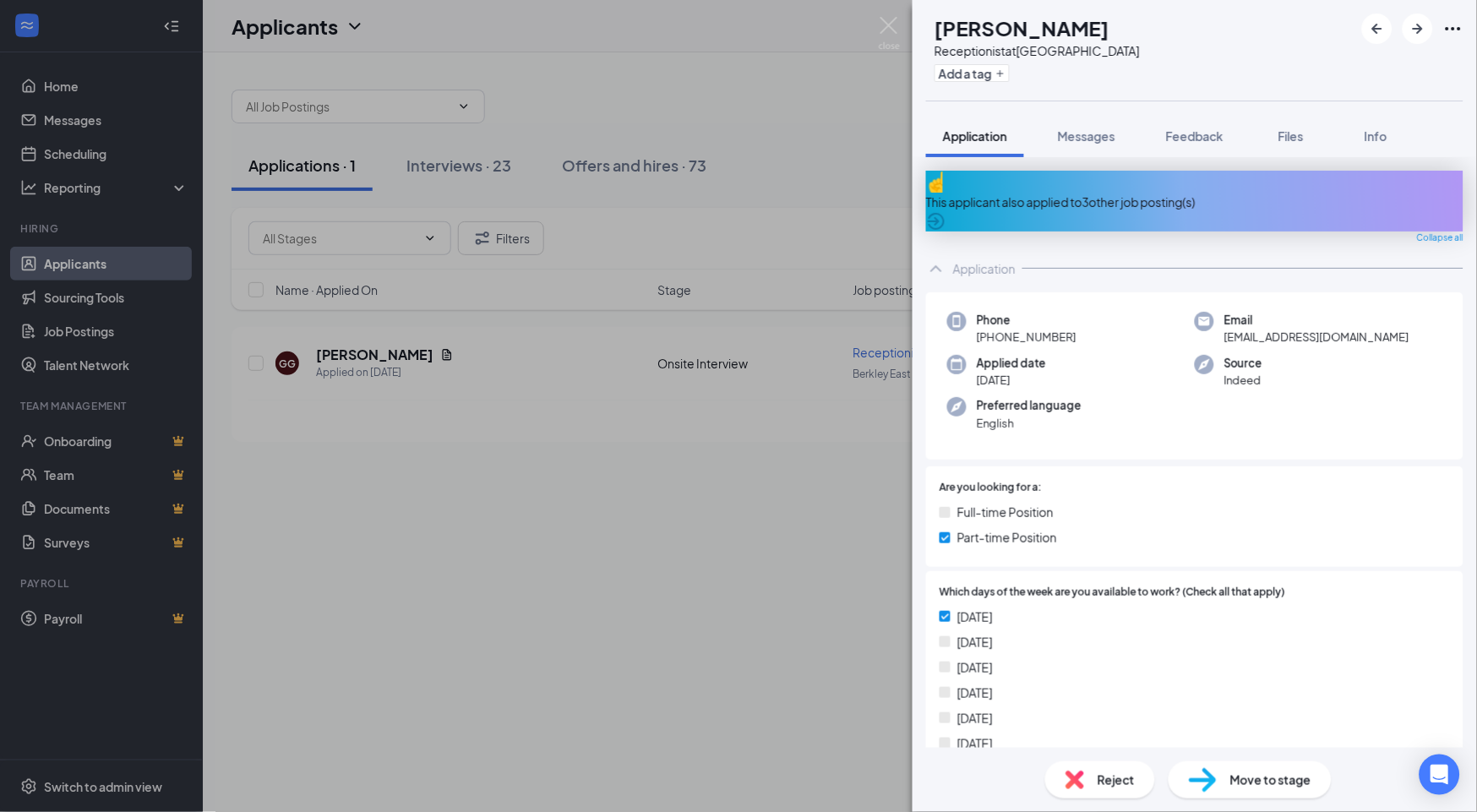
click at [1023, 770] on span "Move to stage" at bounding box center [1270, 779] width 81 height 19
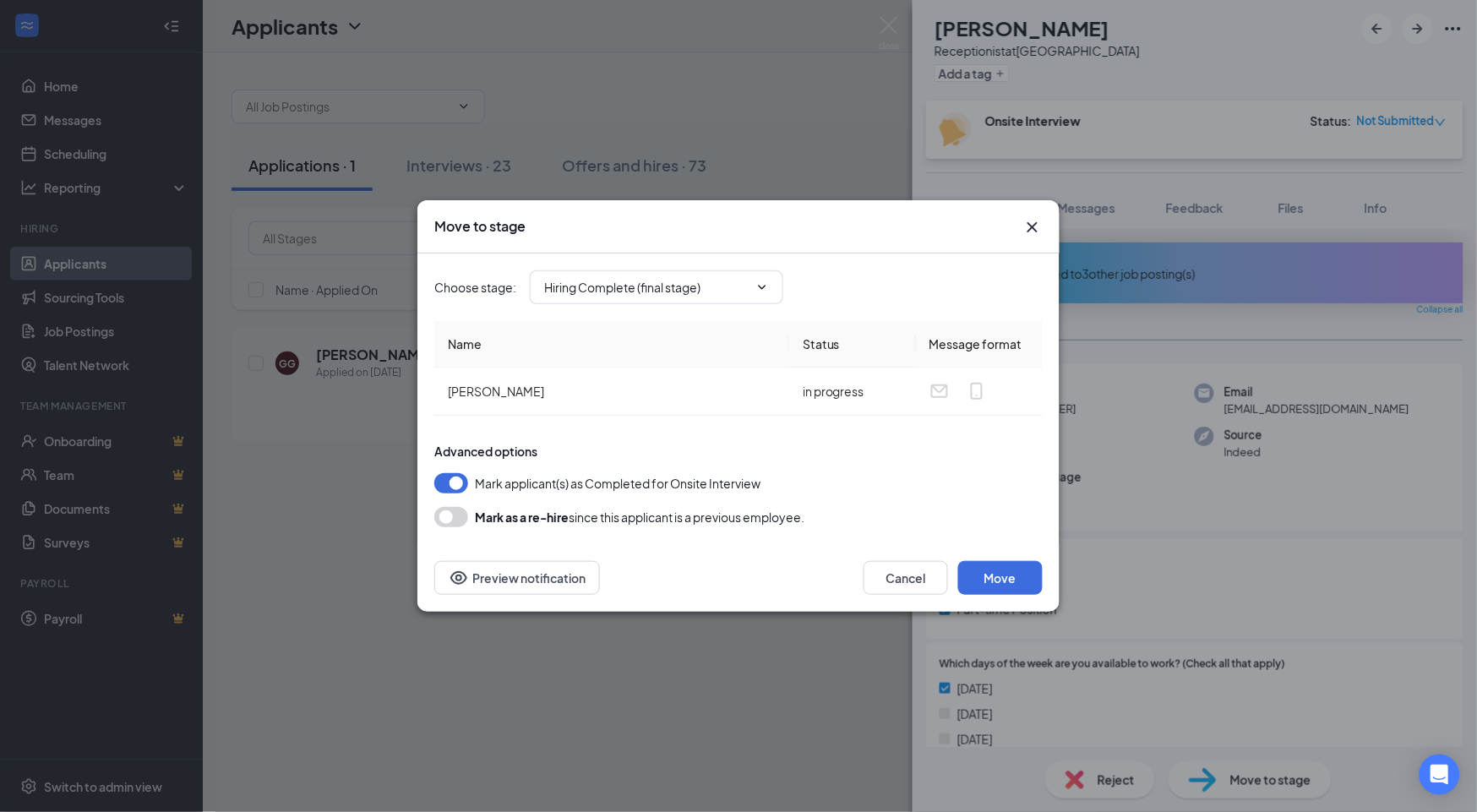
click at [1023, 223] on icon "Cross" at bounding box center [1032, 227] width 21 height 21
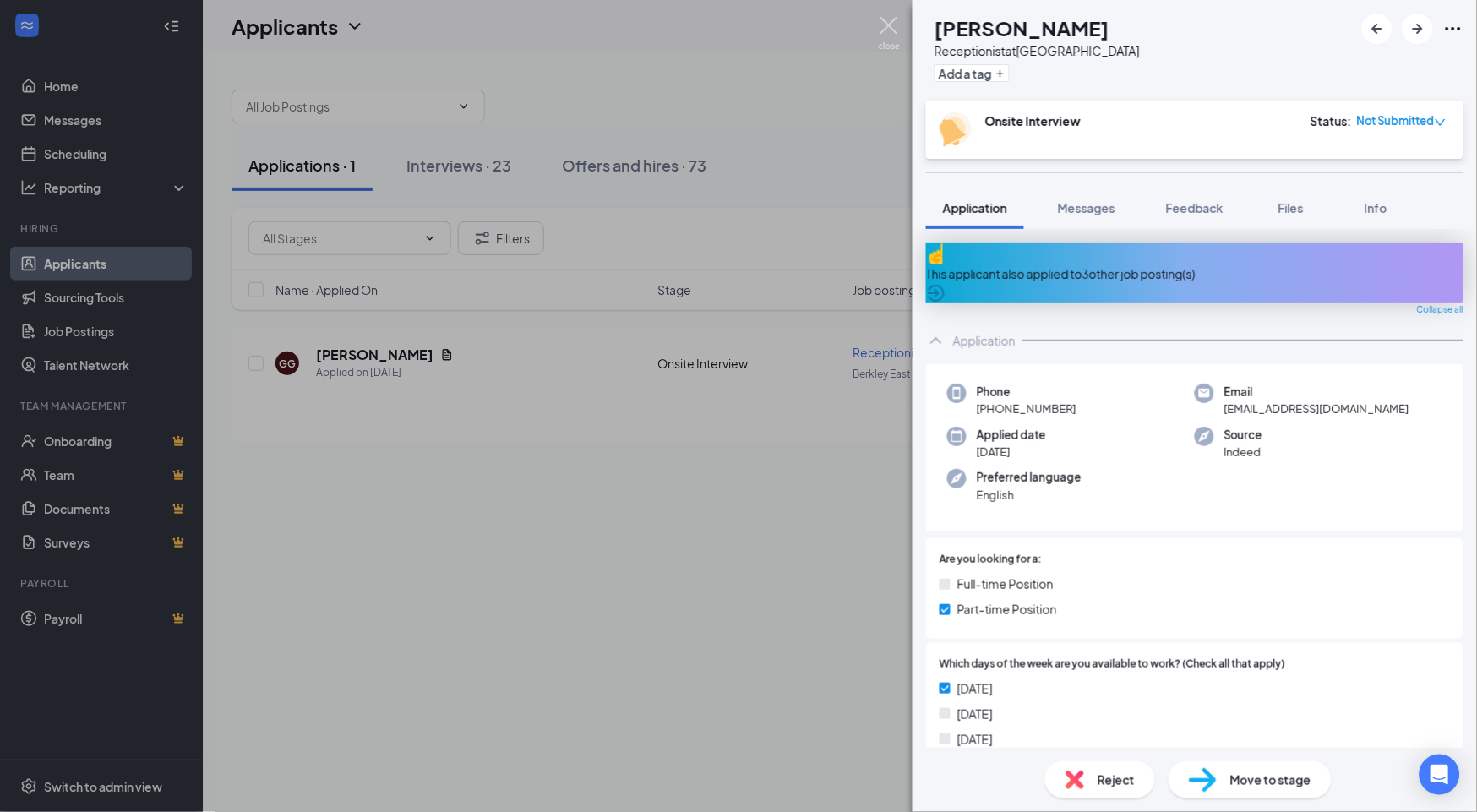
click at [886, 20] on img at bounding box center [890, 33] width 22 height 33
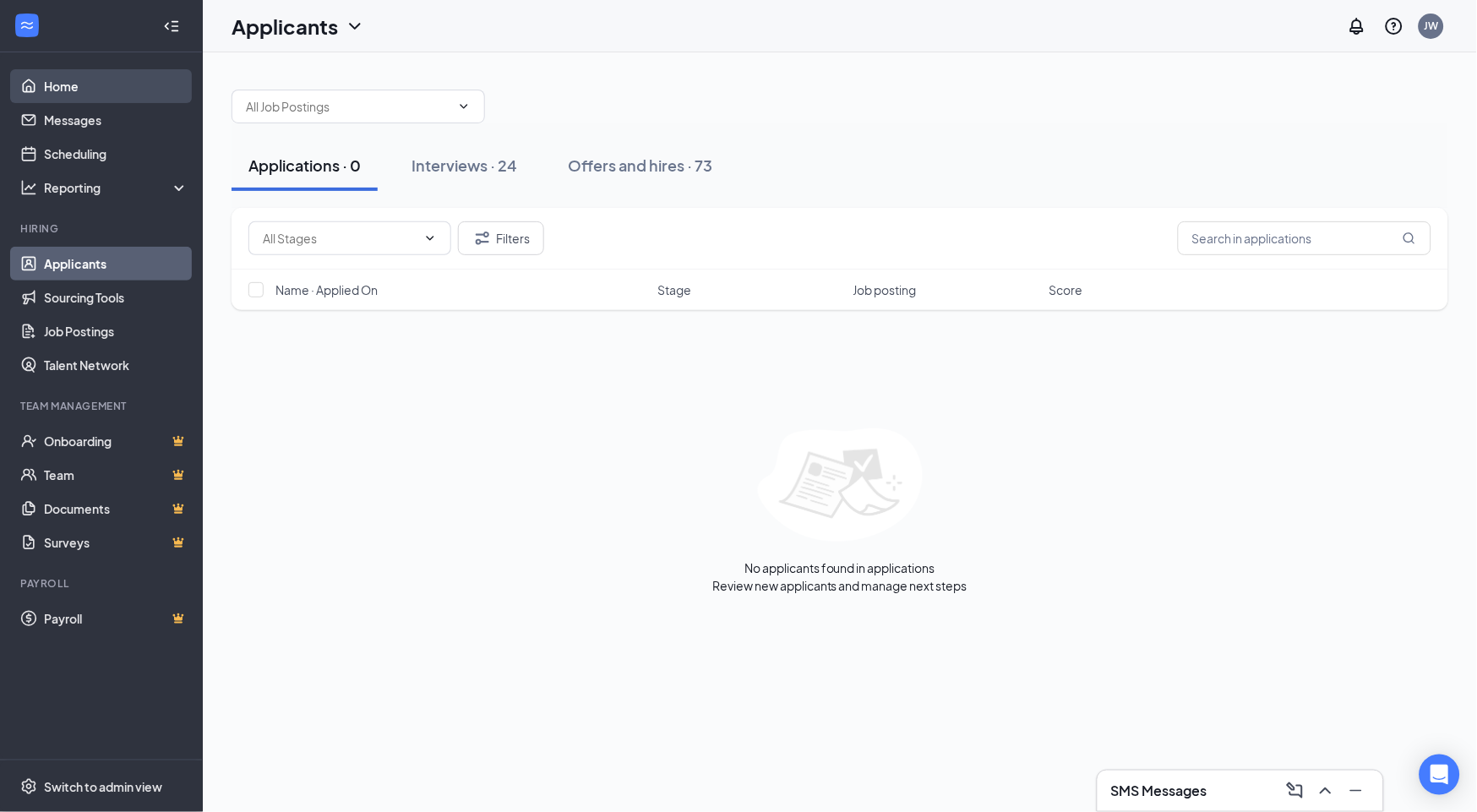
click at [81, 89] on link "Home" at bounding box center [116, 86] width 145 height 34
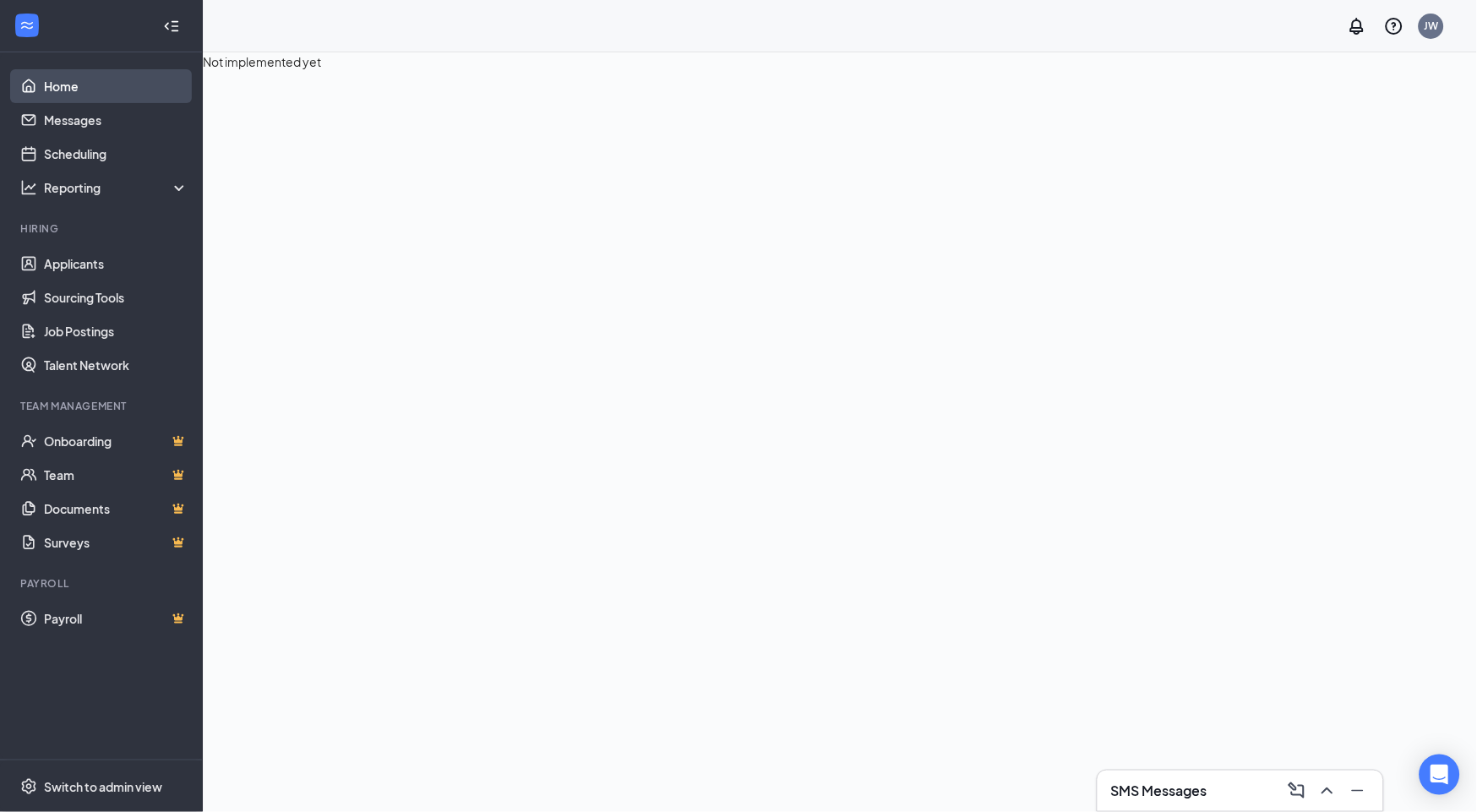
click at [58, 84] on link "Home" at bounding box center [116, 86] width 145 height 34
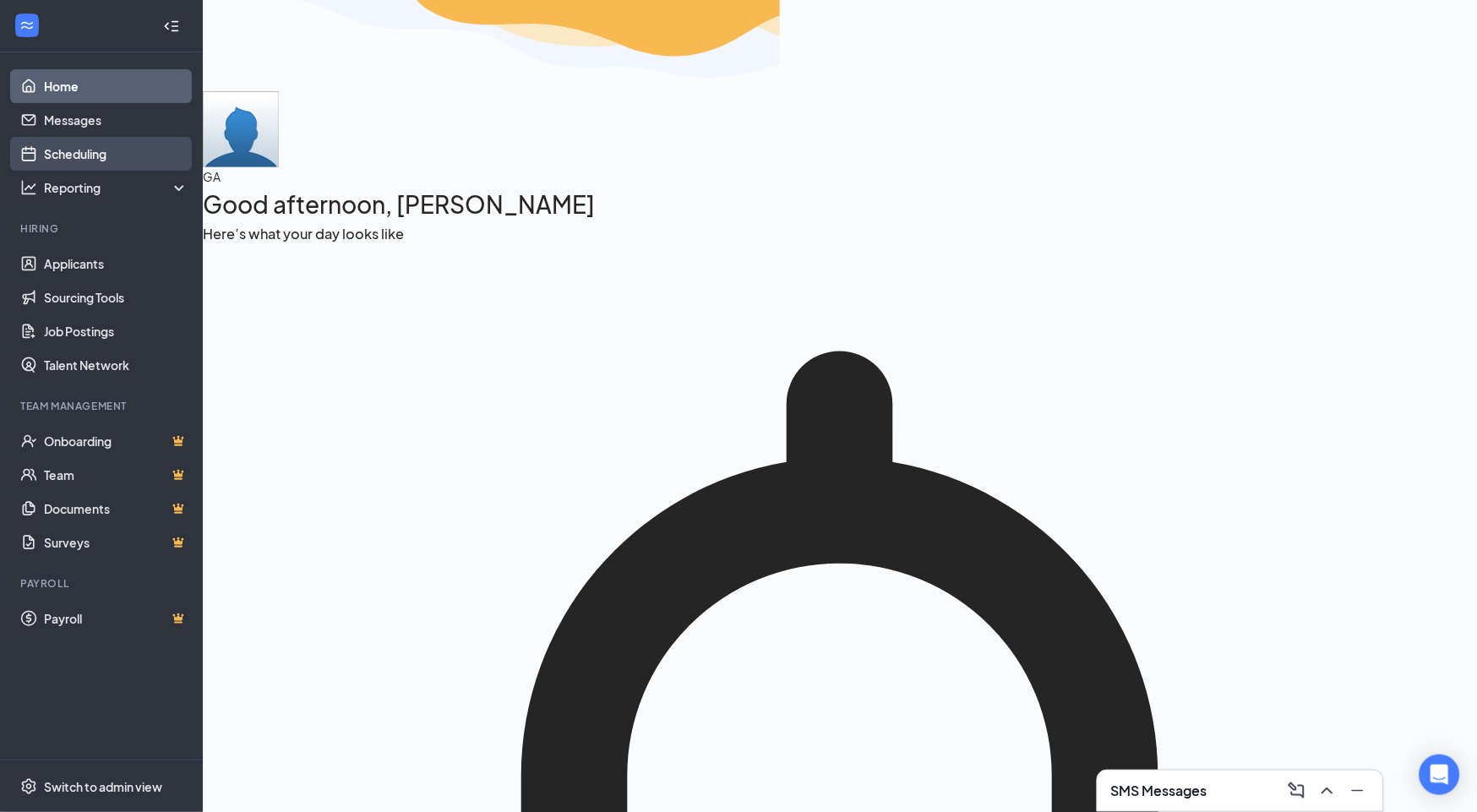
click at [72, 158] on link "Scheduling" at bounding box center [116, 154] width 145 height 34
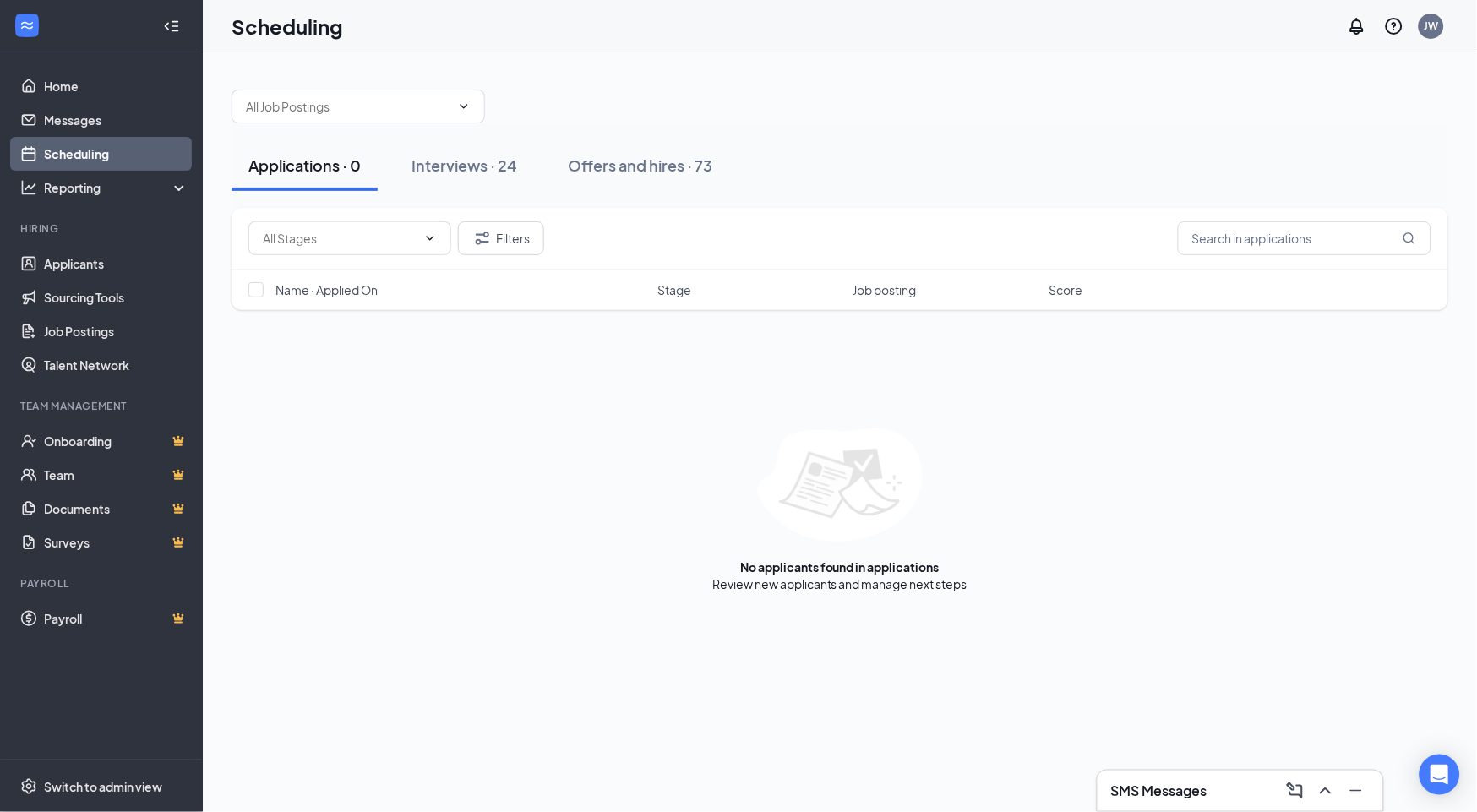
click at [72, 158] on link "Scheduling" at bounding box center [116, 154] width 145 height 34
click at [77, 85] on link "Home" at bounding box center [116, 86] width 145 height 34
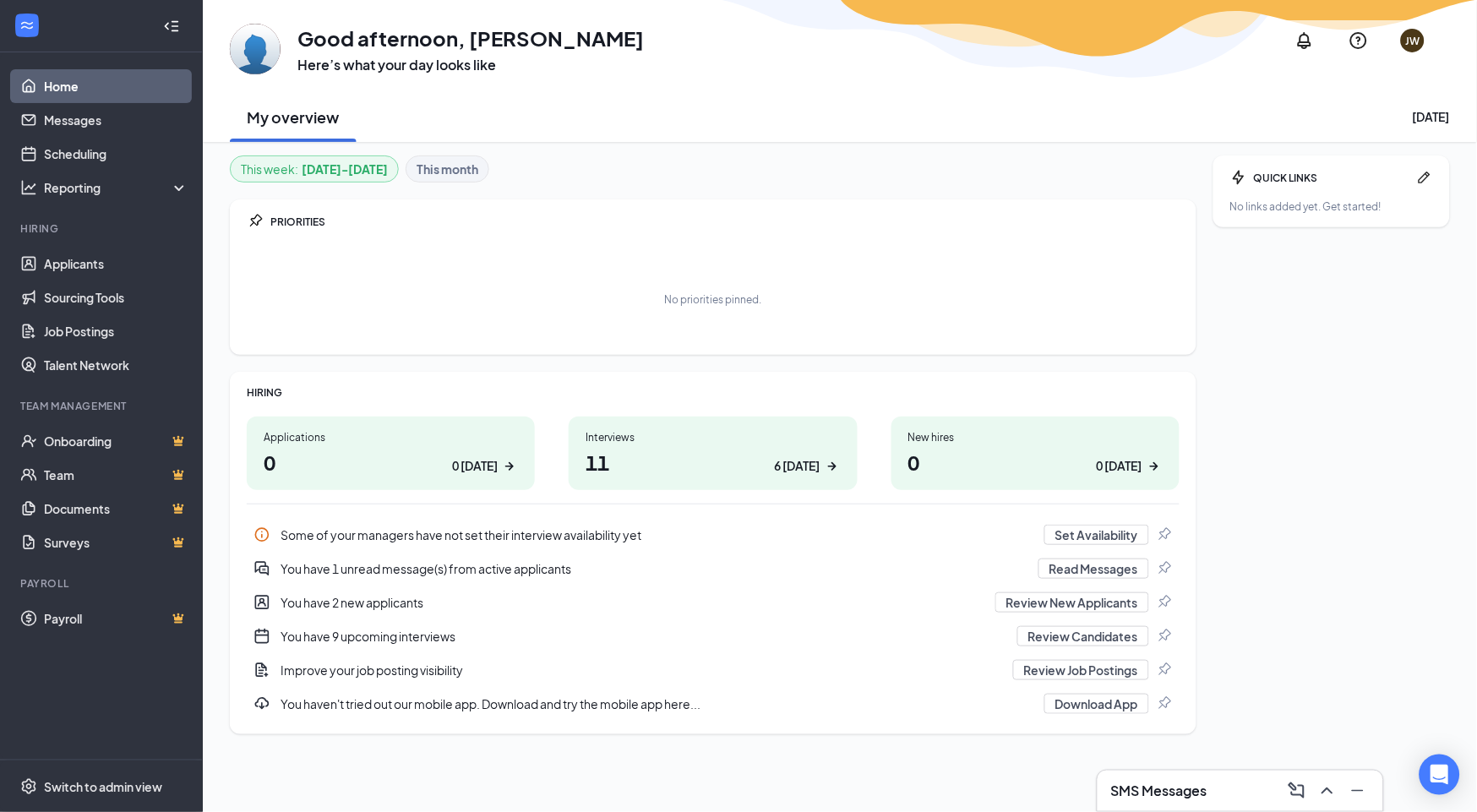
click at [837, 469] on icon "ArrowRight" at bounding box center [832, 466] width 17 height 17
